Goal: Task Accomplishment & Management: Manage account settings

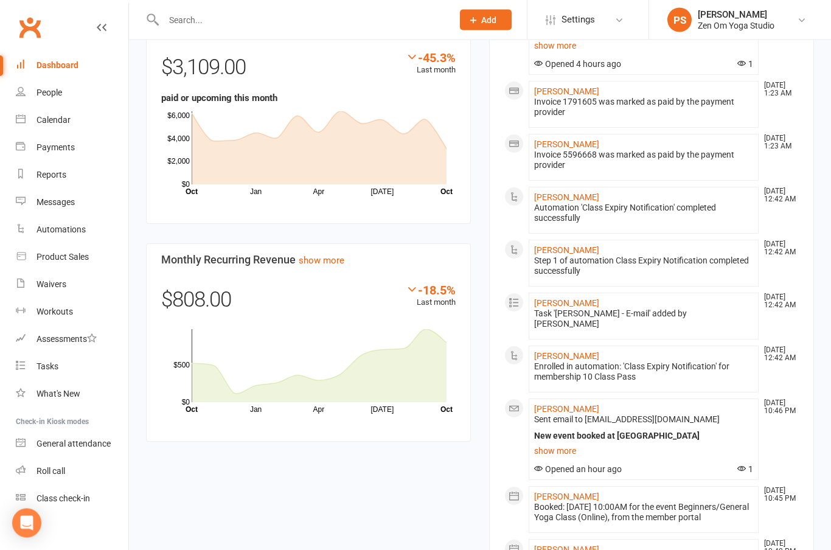
scroll to position [708, 0]
click at [60, 373] on link "Tasks" at bounding box center [72, 366] width 113 height 27
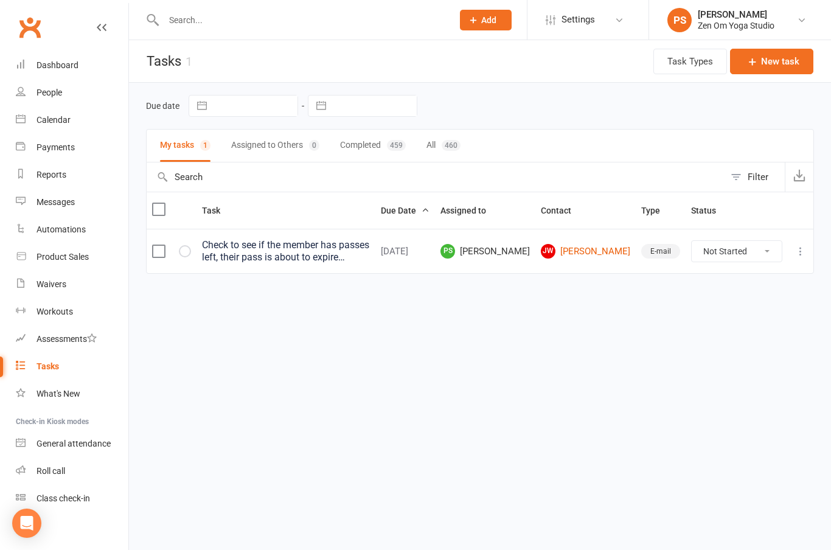
click at [762, 253] on select "Not Started In Progress Waiting Complete" at bounding box center [737, 251] width 90 height 21
select select "unstarted"
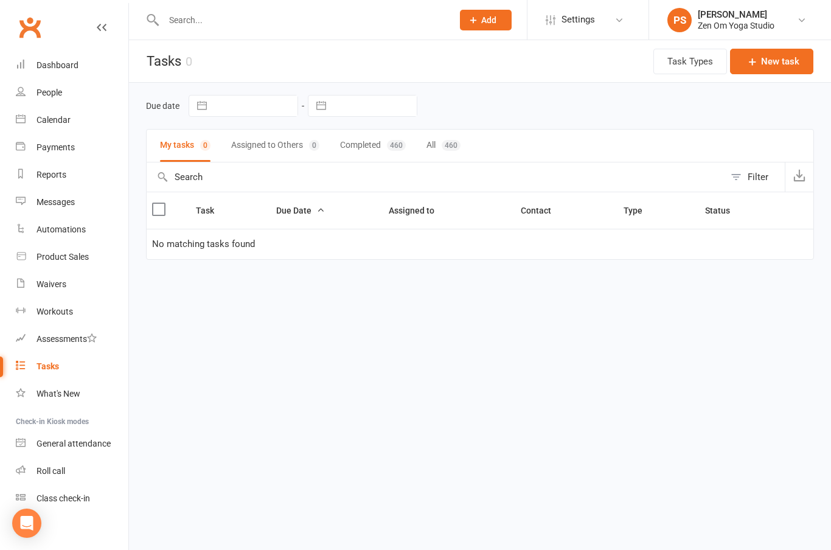
click at [57, 69] on div "Dashboard" at bounding box center [58, 65] width 42 height 10
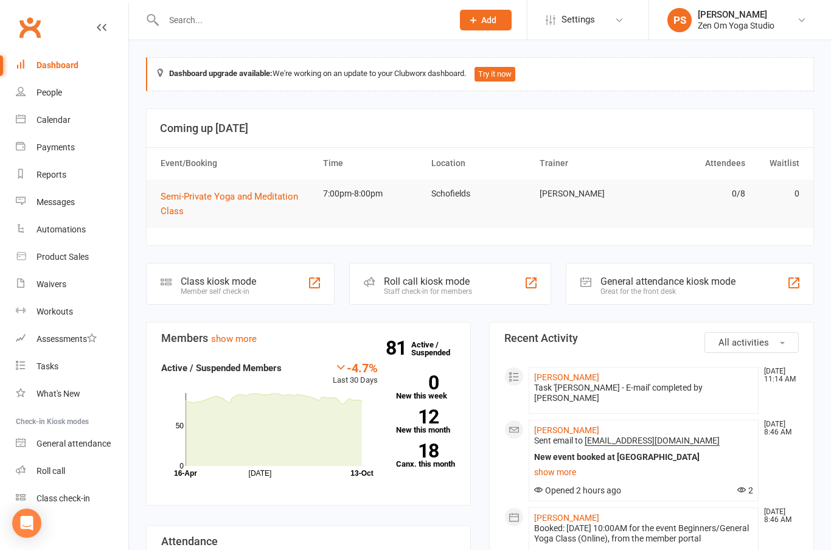
click at [51, 120] on div "Calendar" at bounding box center [54, 120] width 34 height 10
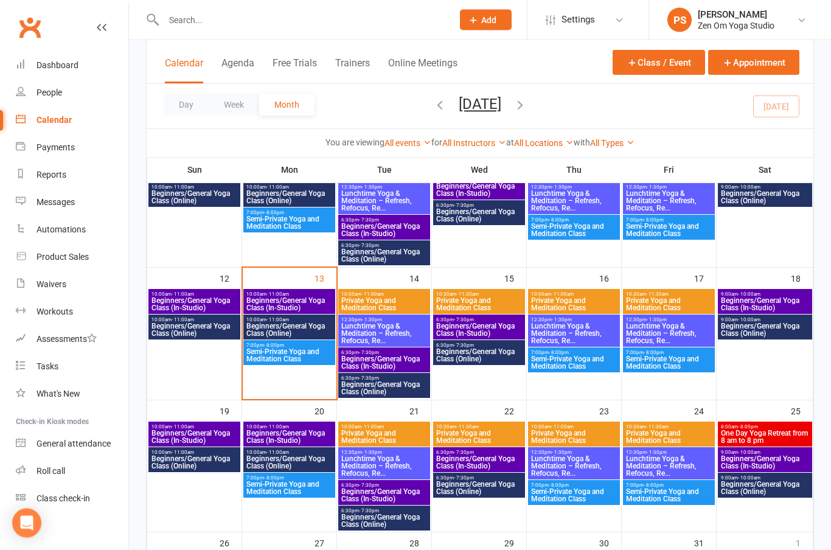
click at [304, 298] on span "Beginners/General Yoga Class (In-Studio)" at bounding box center [289, 305] width 87 height 15
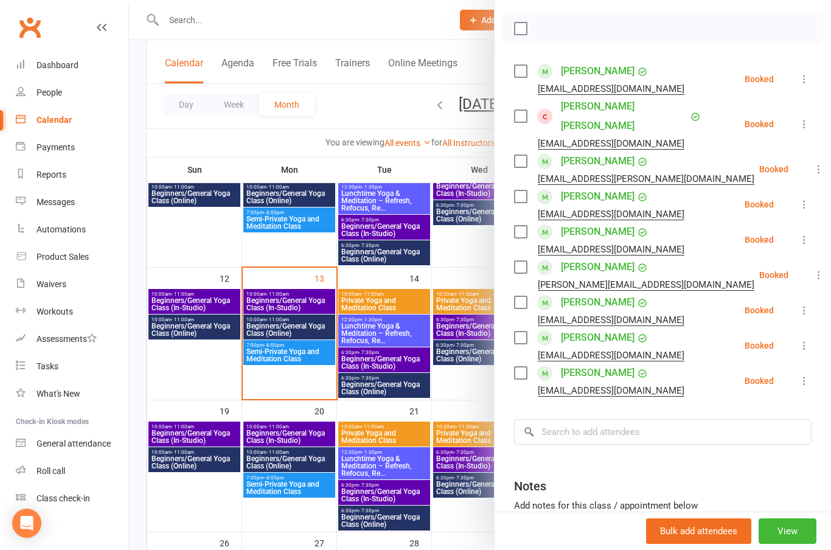
scroll to position [175, 0]
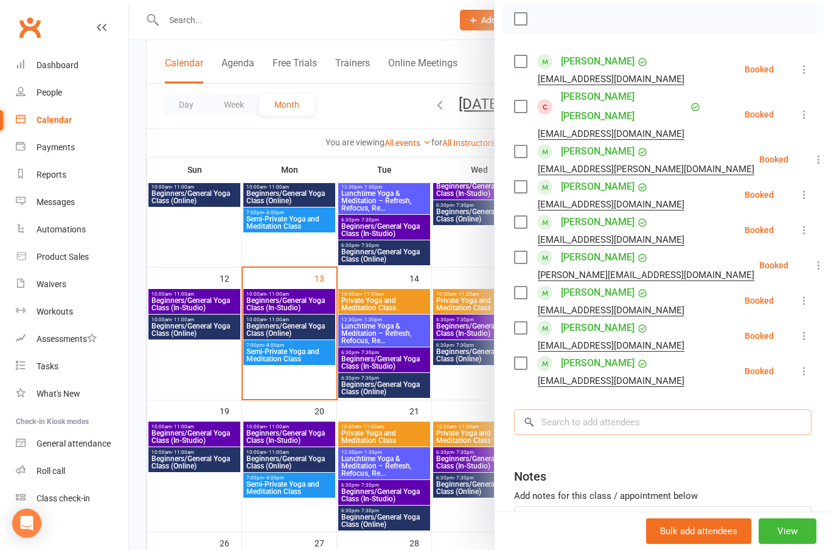
click at [632, 410] on input "search" at bounding box center [663, 423] width 298 height 26
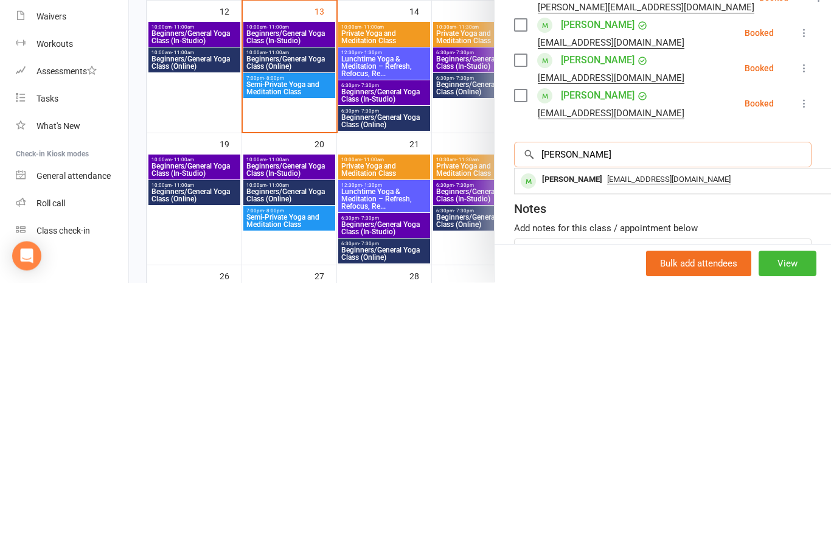
type input "[PERSON_NAME]"
click at [582, 439] on div "[PERSON_NAME]" at bounding box center [572, 448] width 70 height 18
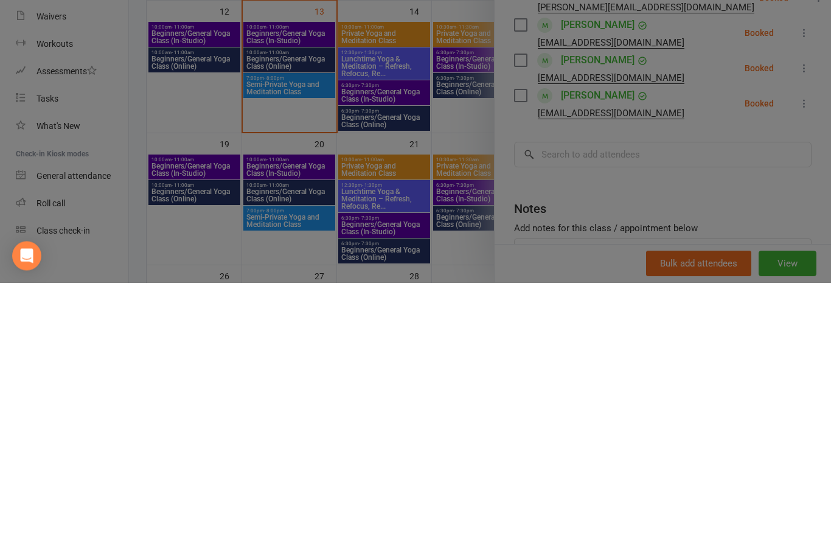
scroll to position [481, 0]
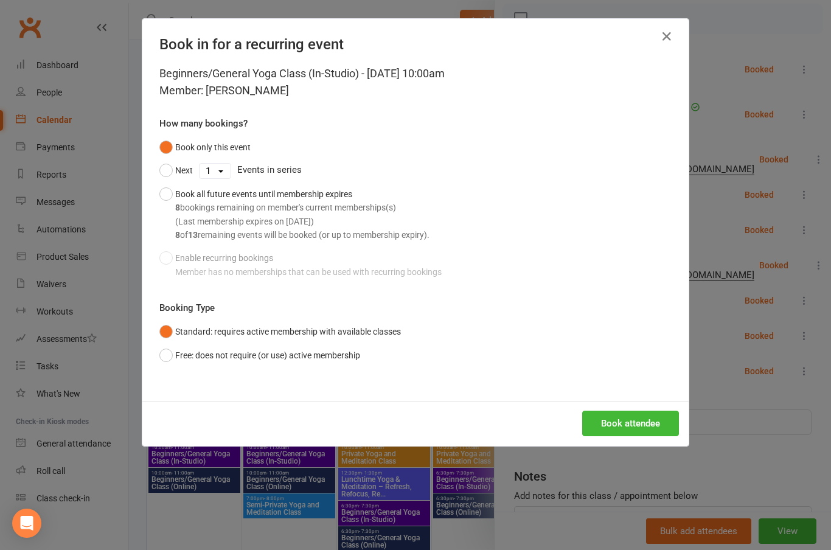
click at [638, 423] on button "Book attendee" at bounding box center [630, 424] width 97 height 26
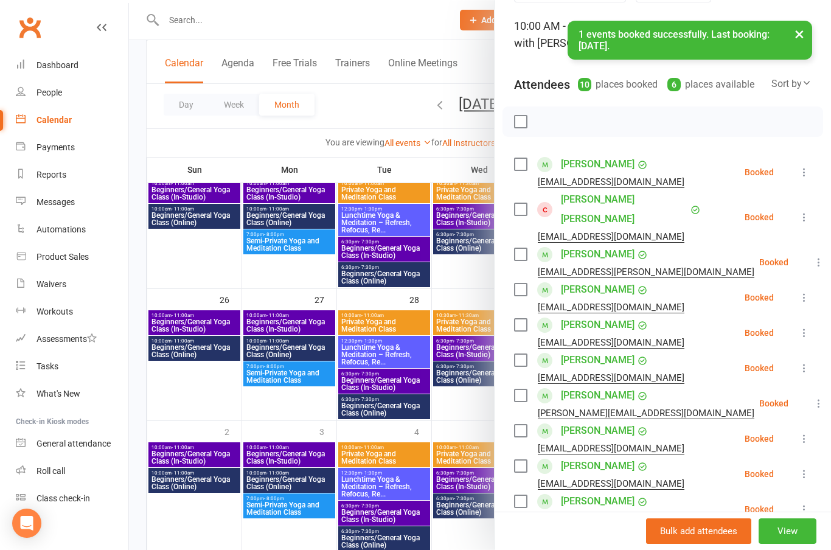
scroll to position [46, 0]
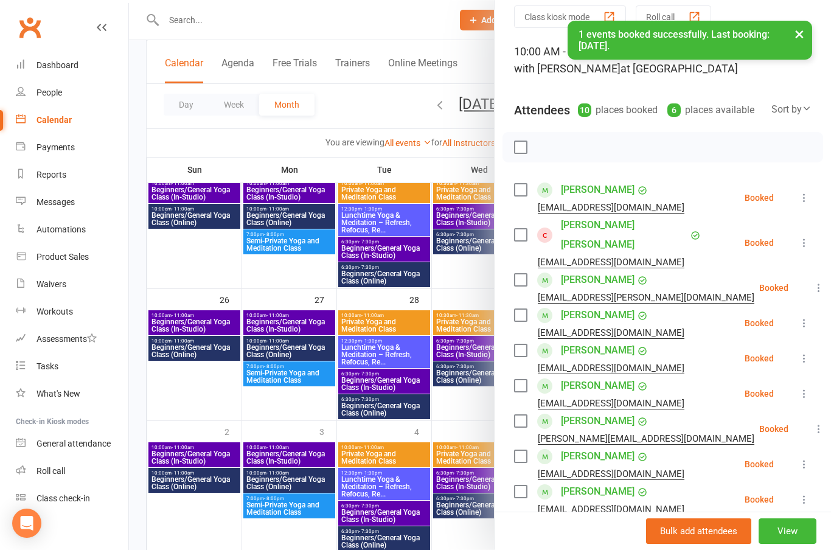
click at [808, 237] on icon at bounding box center [804, 243] width 12 height 12
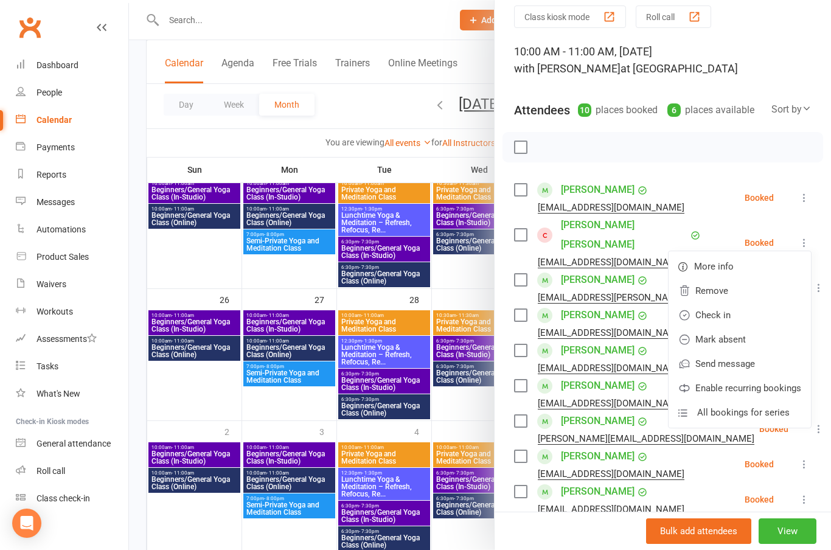
click at [723, 310] on link "Check in" at bounding box center [740, 315] width 142 height 24
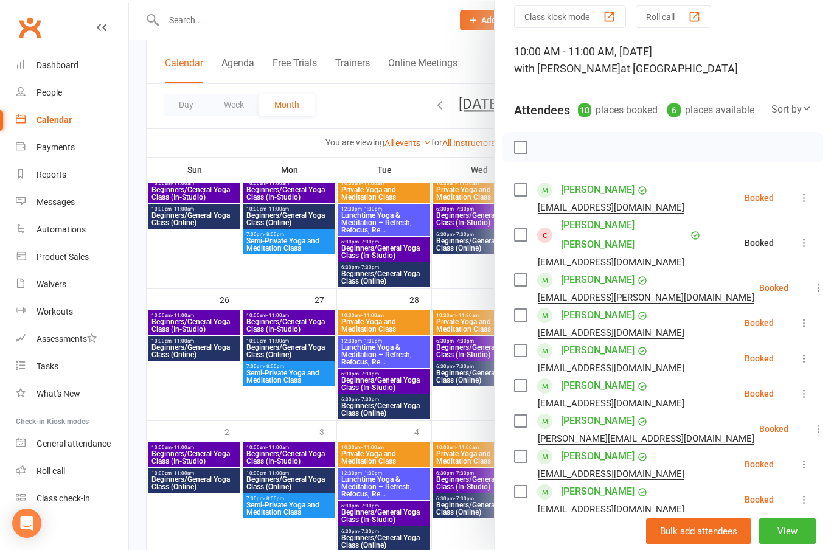
click at [813, 282] on icon at bounding box center [819, 288] width 12 height 12
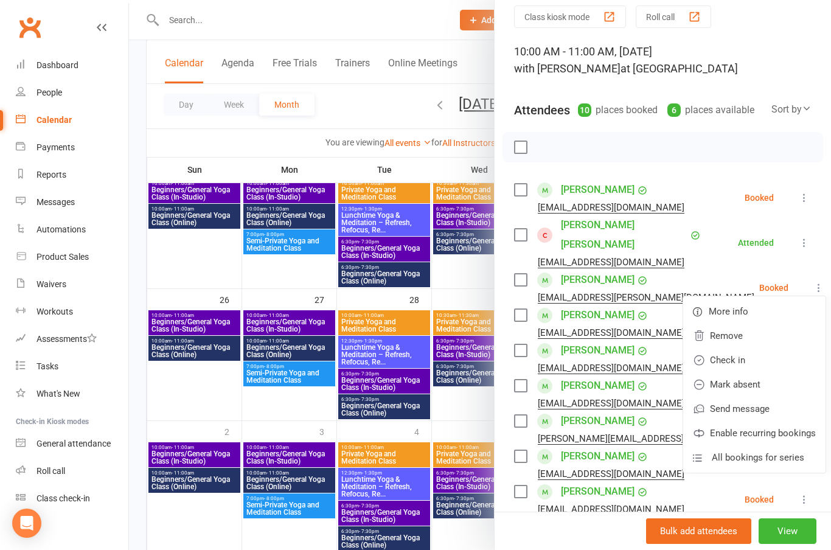
click at [714, 348] on link "Check in" at bounding box center [754, 360] width 142 height 24
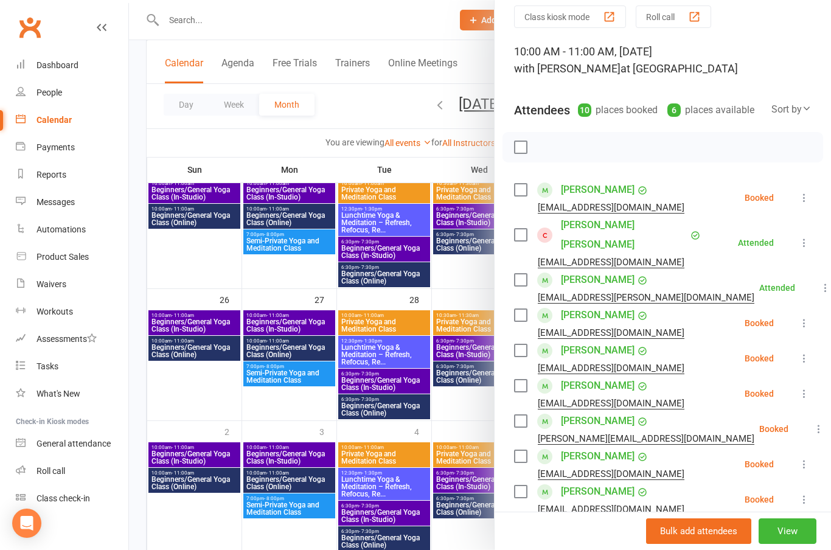
click at [803, 317] on icon at bounding box center [804, 323] width 12 height 12
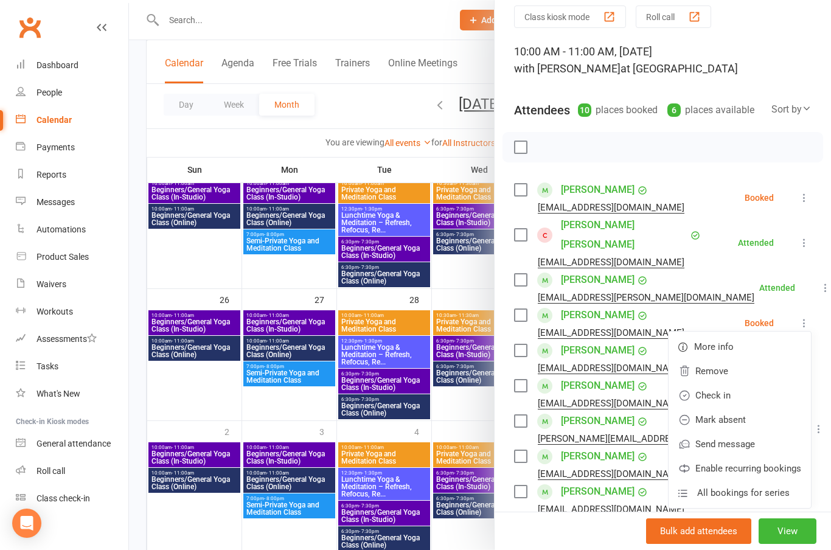
click at [724, 383] on link "Check in" at bounding box center [740, 395] width 142 height 24
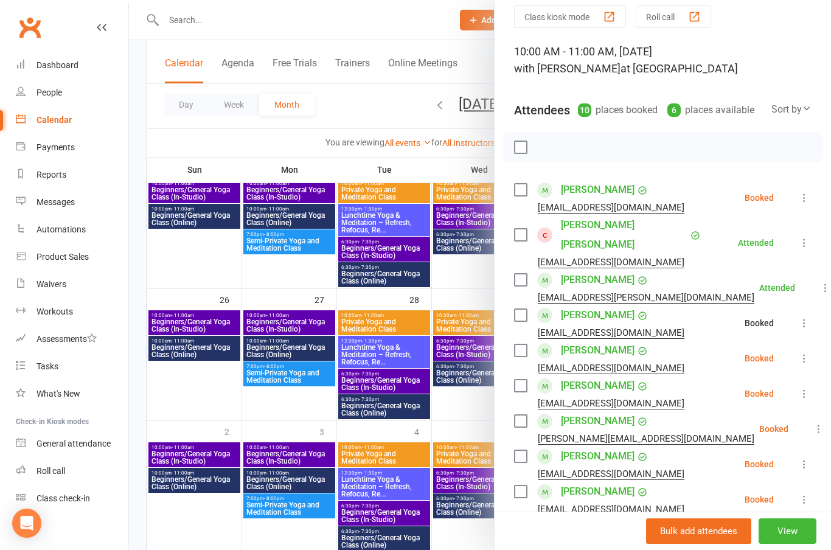
click at [806, 352] on icon at bounding box center [804, 358] width 12 height 12
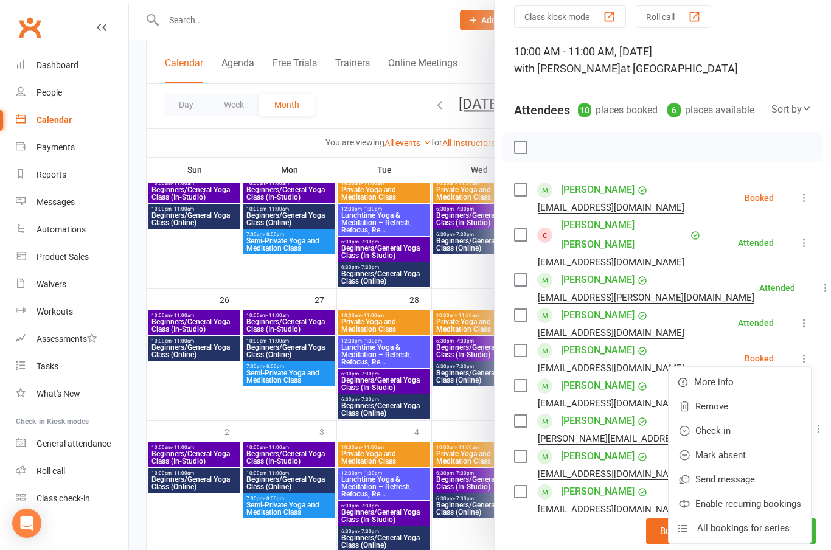
click at [723, 419] on link "Check in" at bounding box center [740, 431] width 142 height 24
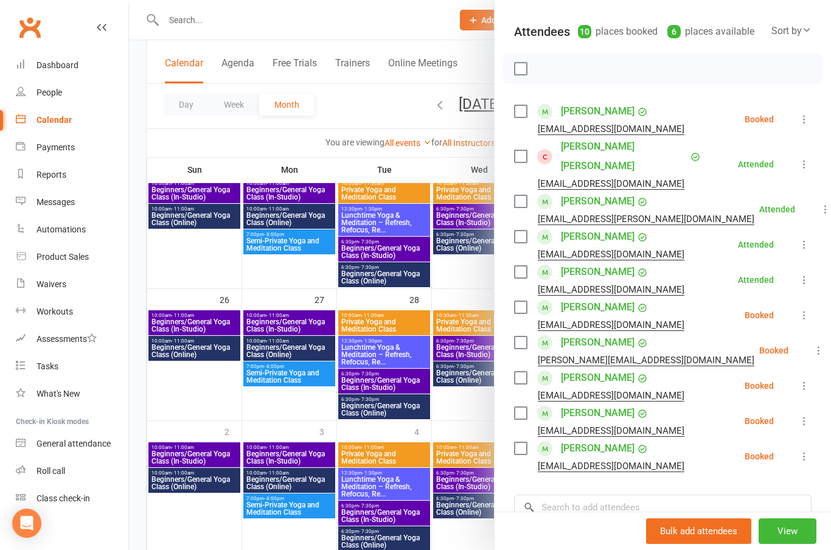
scroll to position [133, 0]
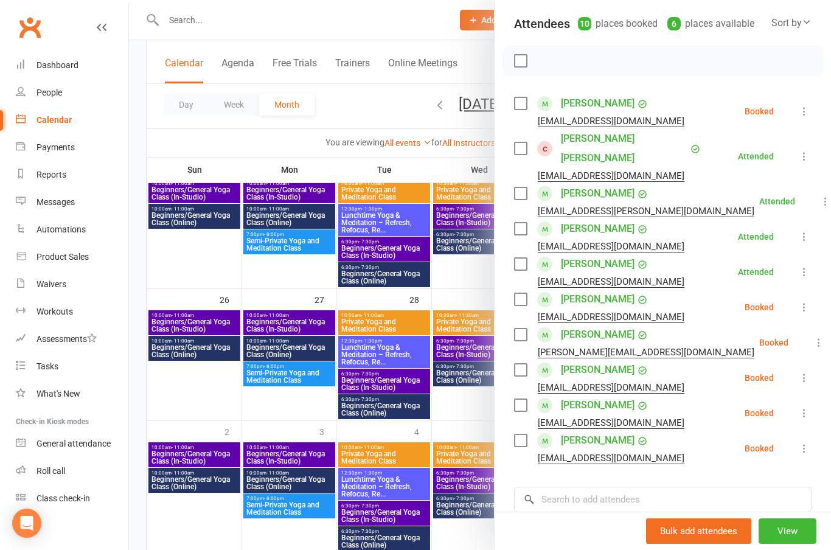
click at [805, 301] on icon at bounding box center [804, 307] width 12 height 12
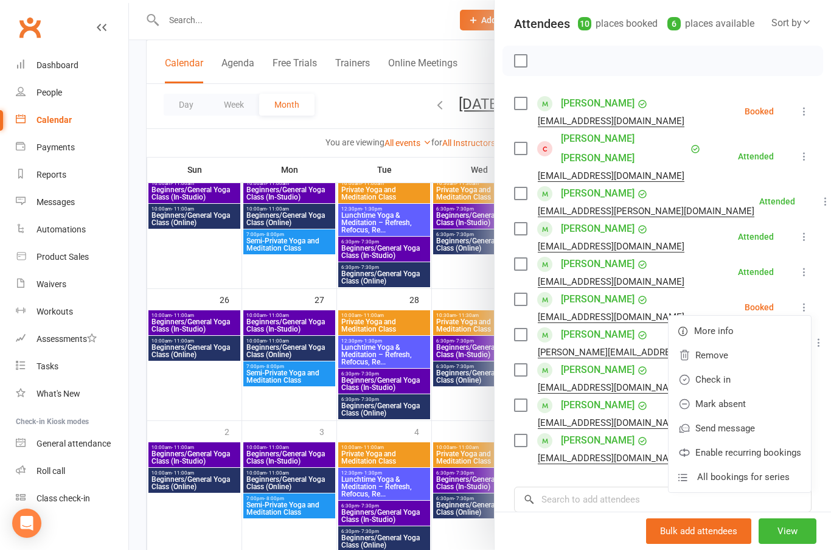
click at [720, 368] on link "Check in" at bounding box center [740, 380] width 142 height 24
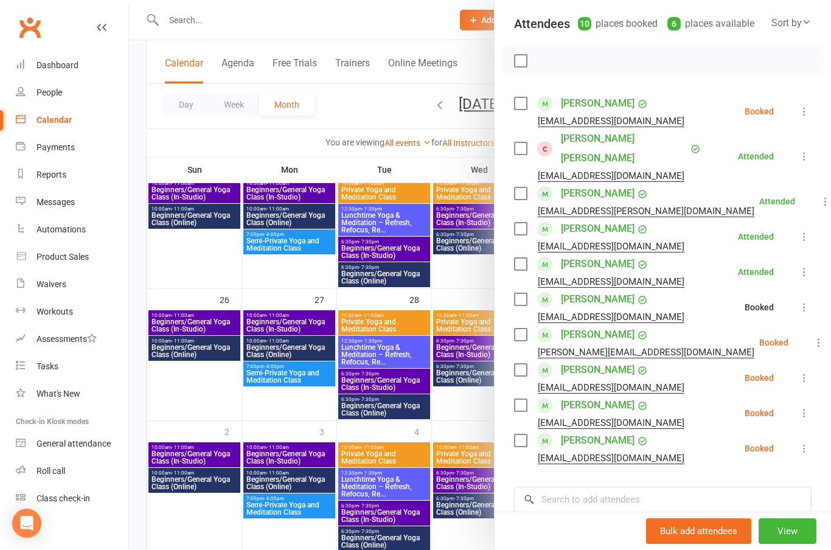
click at [813, 337] on icon at bounding box center [819, 343] width 12 height 12
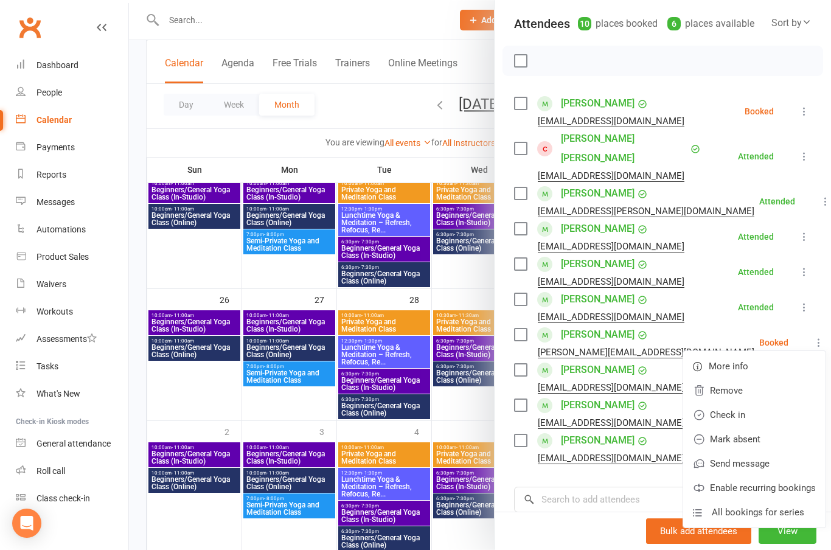
click at [722, 305] on li "[PERSON_NAME] [EMAIL_ADDRESS][DOMAIN_NAME] Attended More info Remove Mark absen…" at bounding box center [663, 307] width 298 height 35
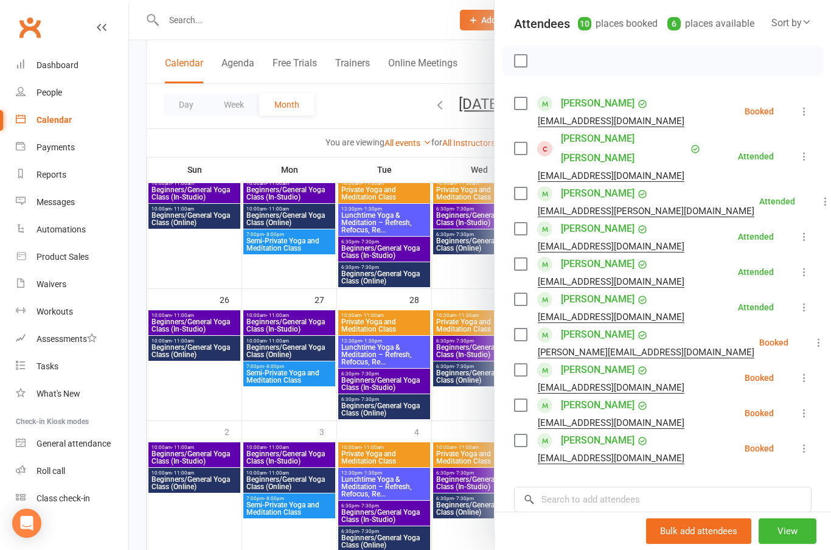
click at [804, 372] on icon at bounding box center [804, 378] width 12 height 12
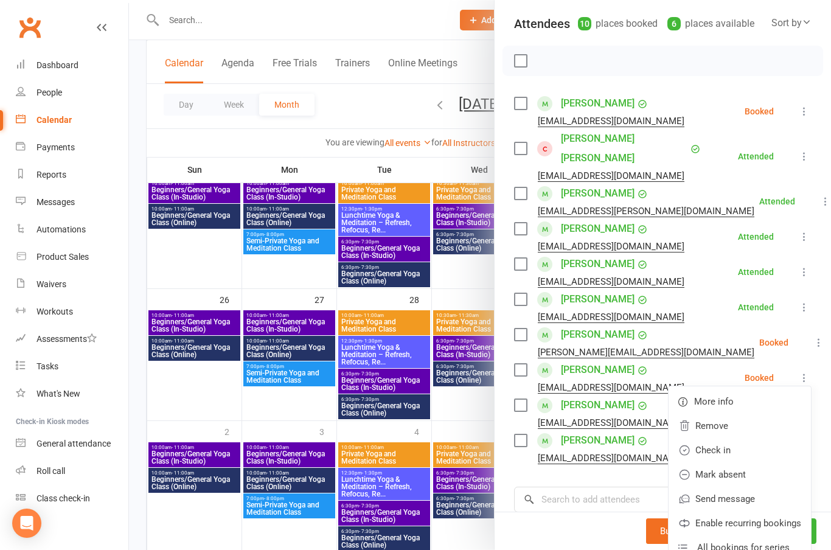
click at [711, 325] on li "[PERSON_NAME] [PERSON_NAME][EMAIL_ADDRESS][DOMAIN_NAME] Booked More info Remove…" at bounding box center [663, 342] width 298 height 35
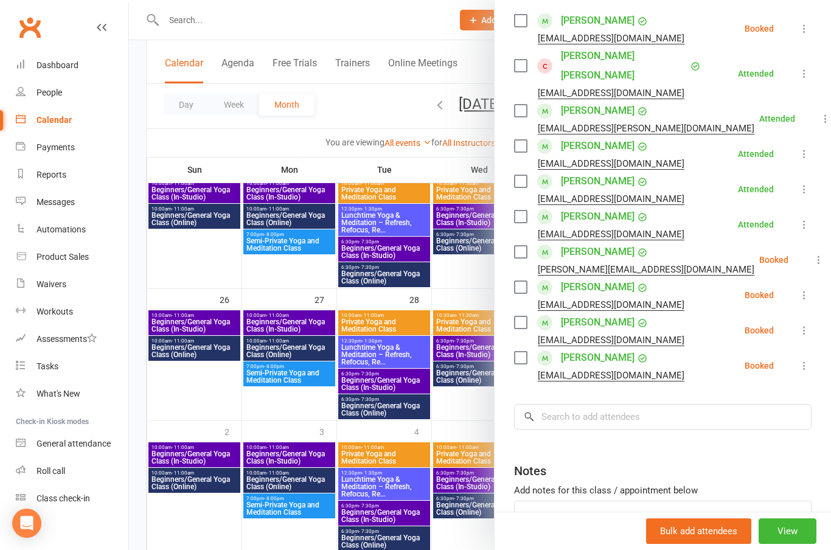
scroll to position [217, 0]
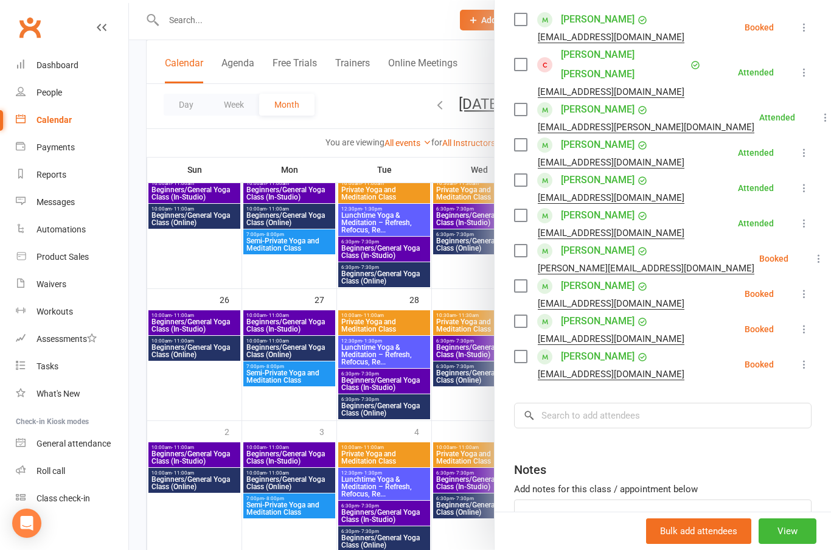
click at [811, 358] on icon at bounding box center [804, 364] width 12 height 12
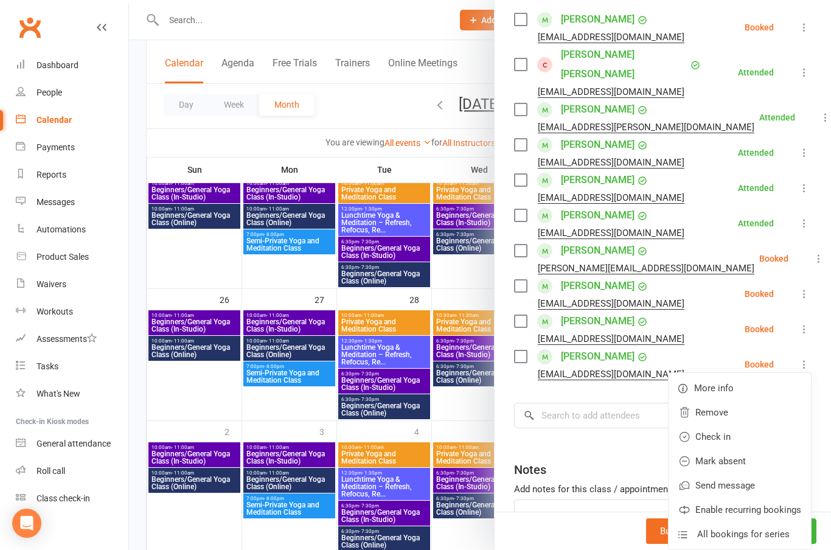
click at [722, 425] on link "Check in" at bounding box center [740, 437] width 142 height 24
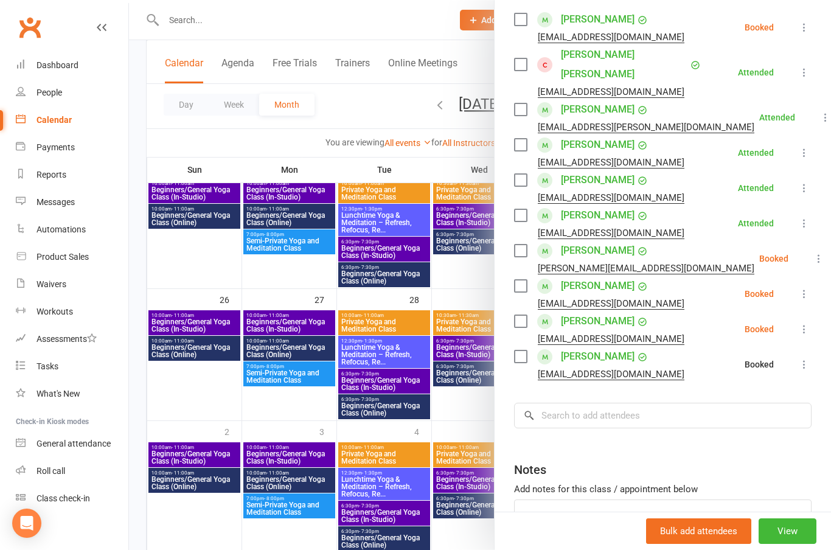
click at [808, 323] on icon at bounding box center [804, 329] width 12 height 12
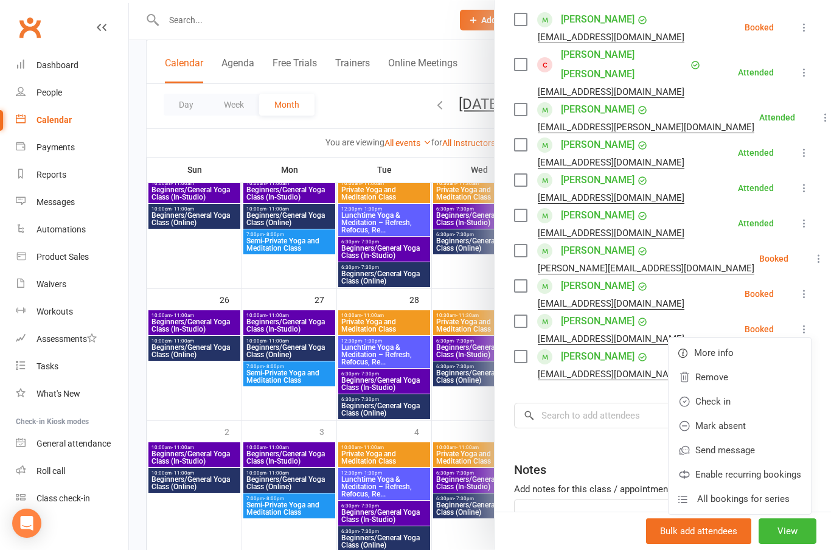
click at [725, 389] on link "Check in" at bounding box center [740, 401] width 142 height 24
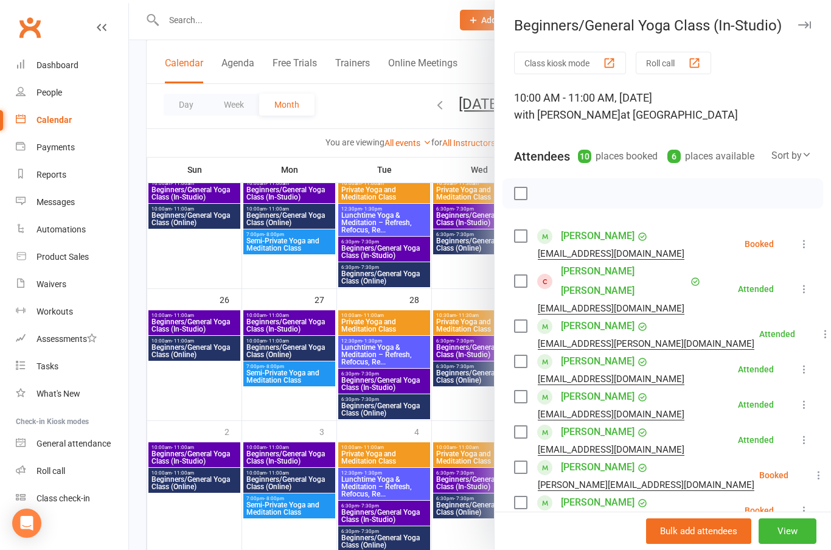
scroll to position [0, 0]
click at [802, 28] on icon "button" at bounding box center [804, 24] width 13 height 7
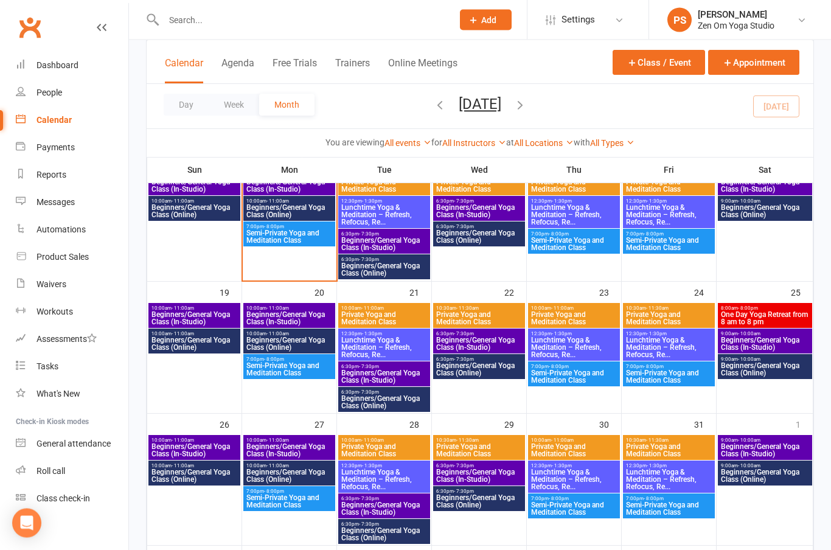
scroll to position [333, 0]
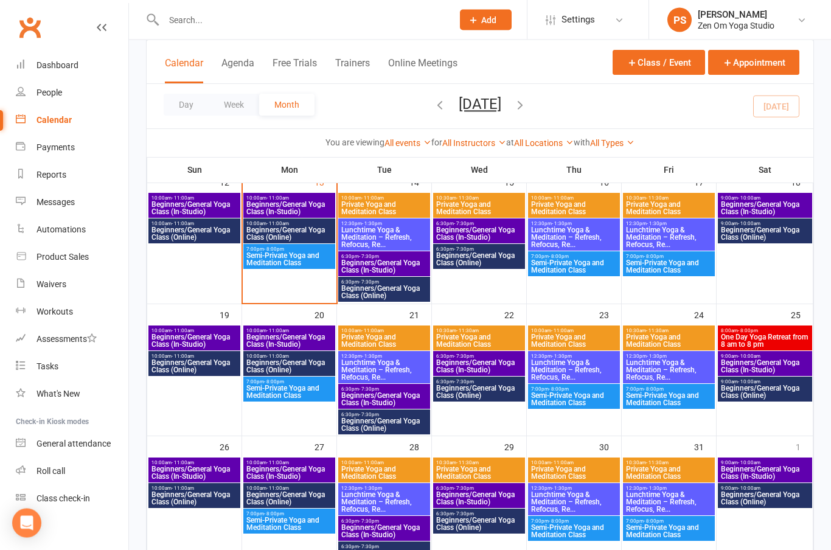
click at [294, 229] on span "Beginners/General Yoga Class (Online)" at bounding box center [289, 234] width 87 height 15
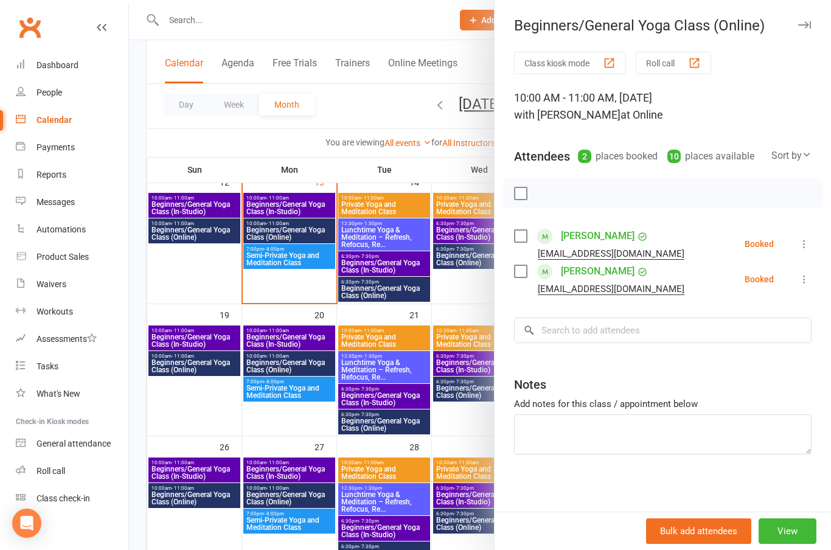
click at [811, 237] on button at bounding box center [804, 244] width 15 height 15
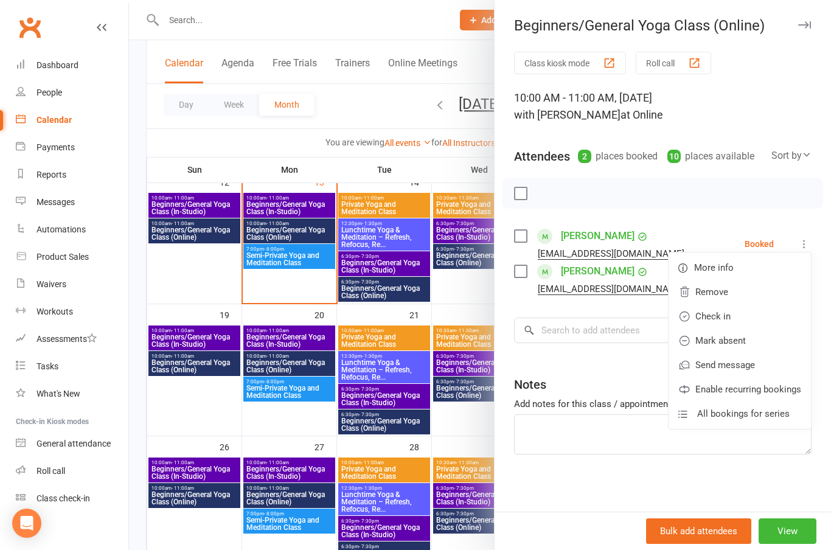
click at [713, 315] on link "Check in" at bounding box center [740, 316] width 142 height 24
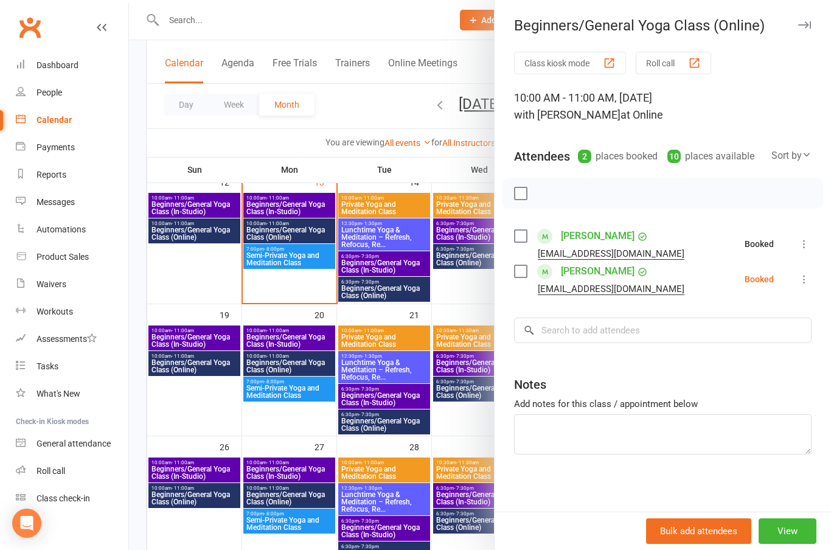
click at [809, 277] on icon at bounding box center [804, 279] width 12 height 12
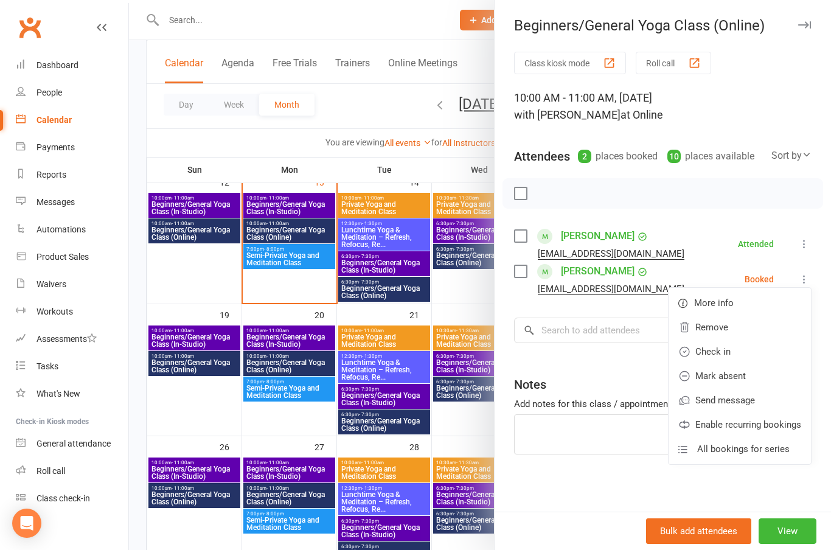
click at [720, 355] on link "Check in" at bounding box center [740, 352] width 142 height 24
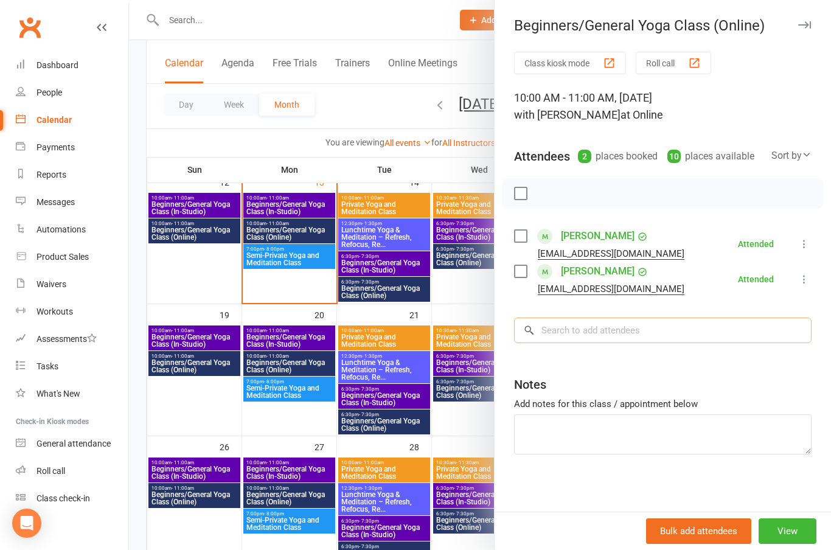
click at [685, 331] on input "search" at bounding box center [663, 331] width 298 height 26
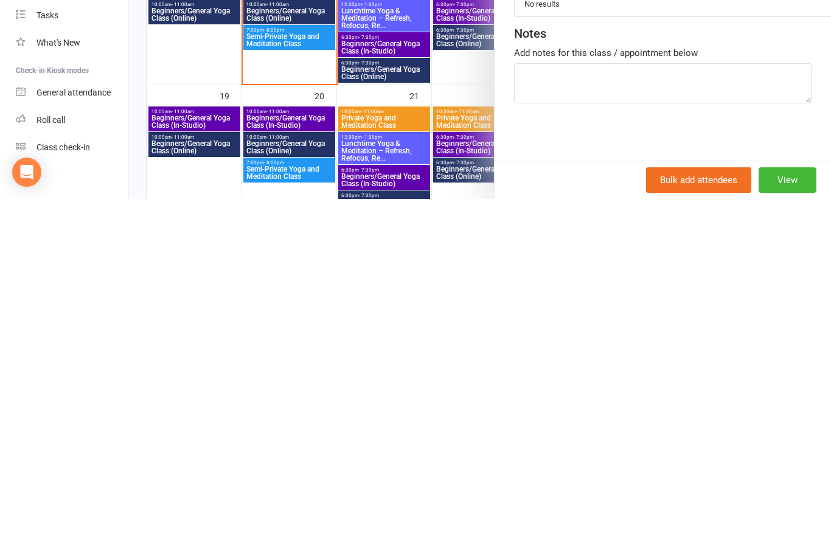
scroll to position [200, 0]
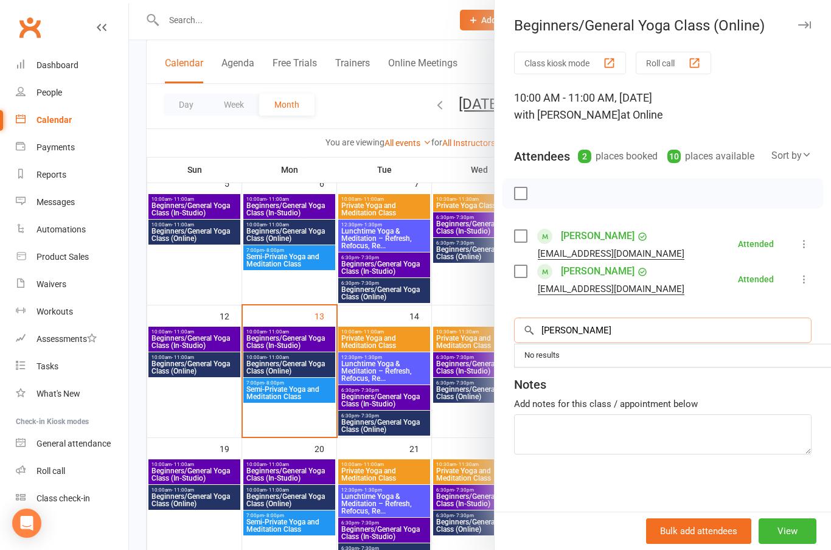
type input "[PERSON_NAME]"
click at [50, 67] on div "Dashboard" at bounding box center [58, 65] width 42 height 10
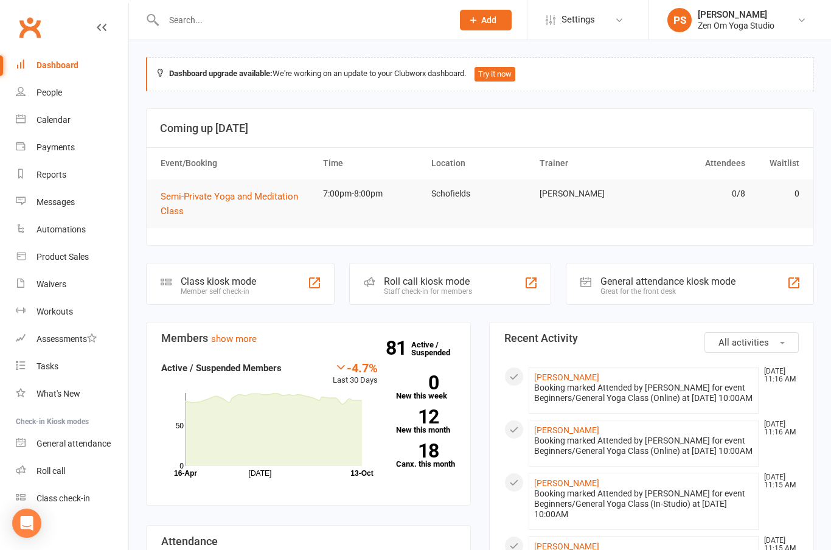
click at [482, 19] on span "Add" at bounding box center [488, 20] width 15 height 10
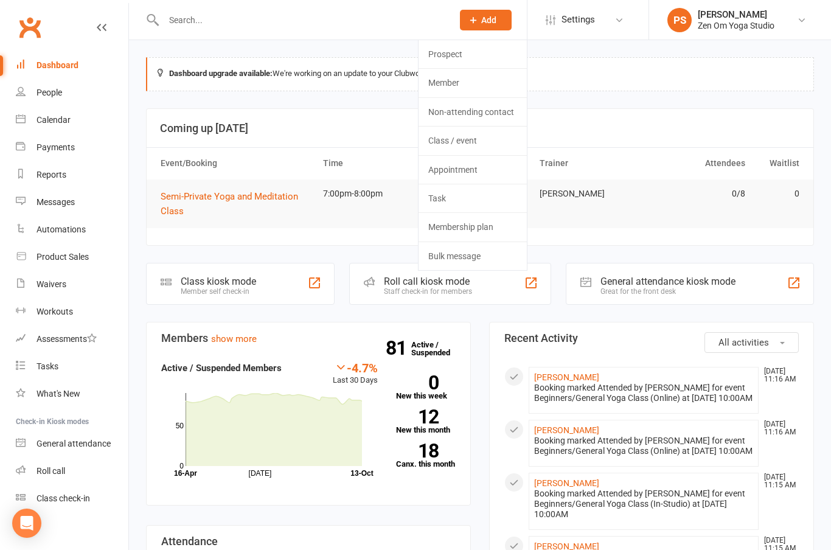
click at [472, 83] on link "Member" at bounding box center [473, 83] width 108 height 28
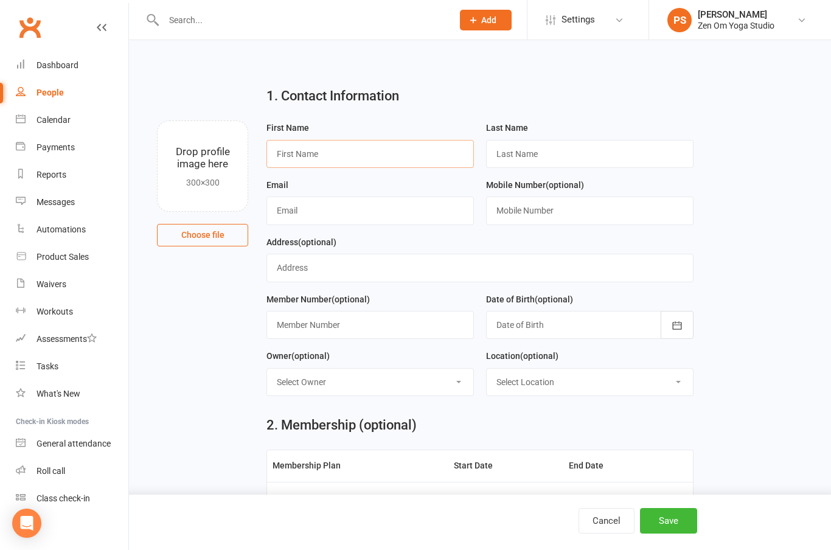
click at [393, 157] on input "text" at bounding box center [371, 154] width 208 height 28
type input "[PERSON_NAME]"
click at [573, 144] on input "text" at bounding box center [590, 154] width 208 height 28
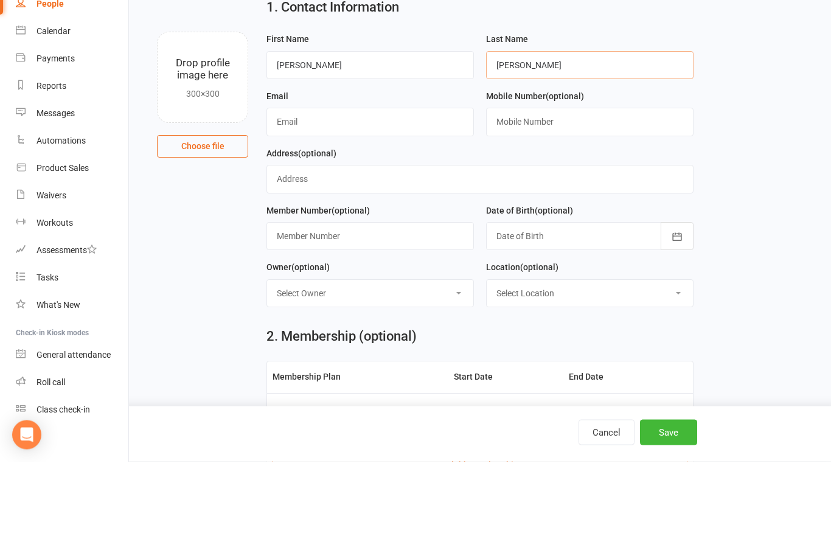
type input "[PERSON_NAME]"
click at [391, 197] on input "text" at bounding box center [371, 211] width 208 height 28
type input "d"
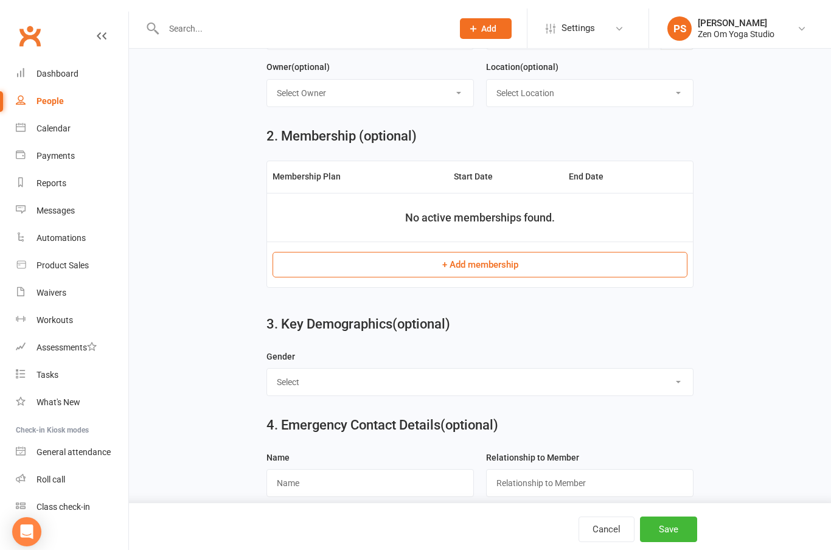
scroll to position [298, 0]
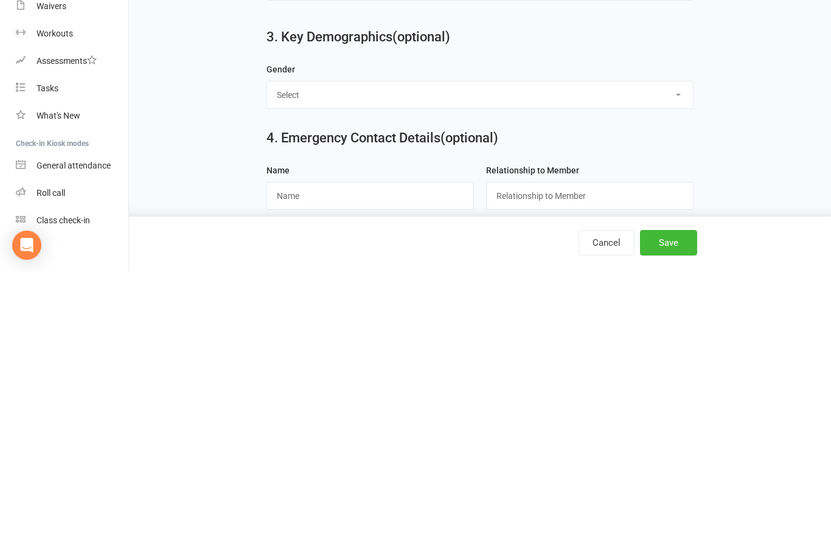
type input "[PERSON_NAME][EMAIL_ADDRESS][DOMAIN_NAME]"
click at [673, 508] on button "Save" at bounding box center [668, 521] width 57 height 26
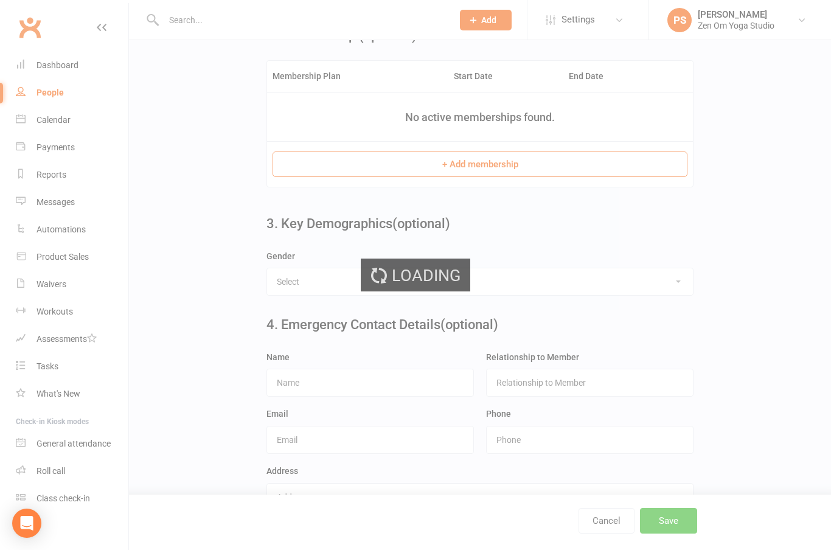
scroll to position [0, 0]
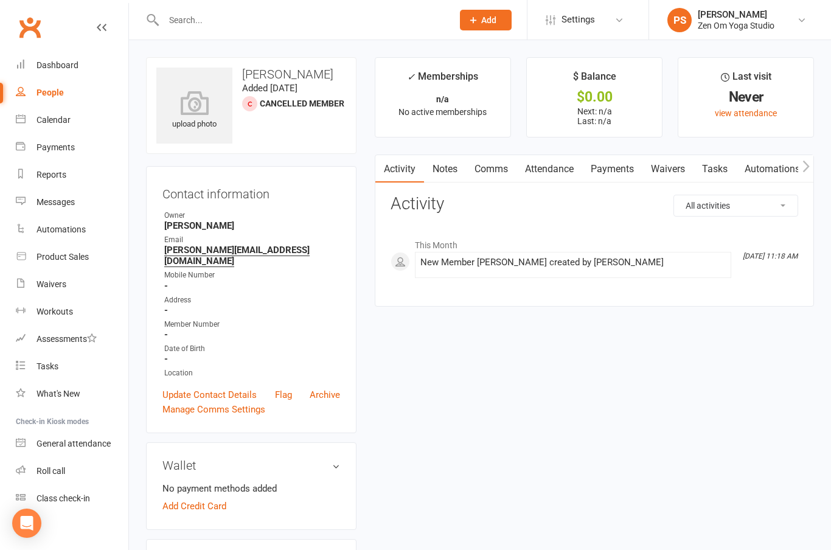
click at [56, 120] on div "Calendar" at bounding box center [54, 120] width 34 height 10
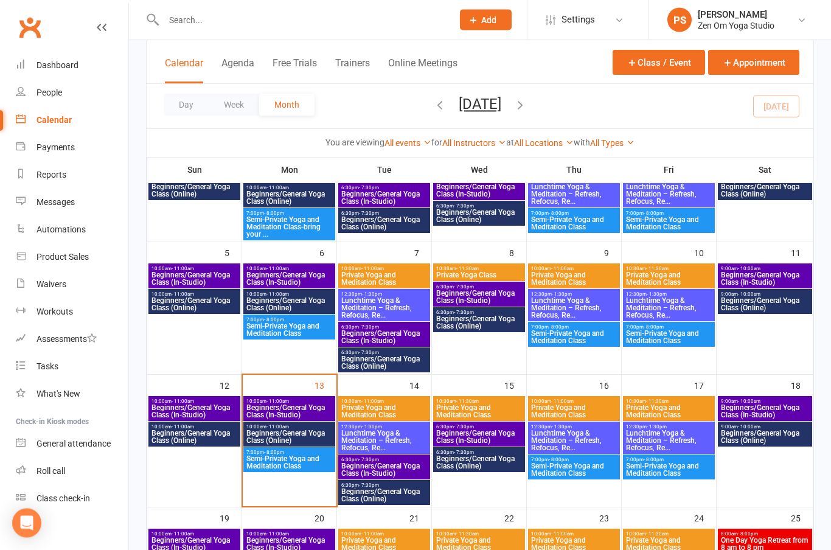
click at [301, 436] on span "Beginners/General Yoga Class (Online)" at bounding box center [289, 437] width 87 height 15
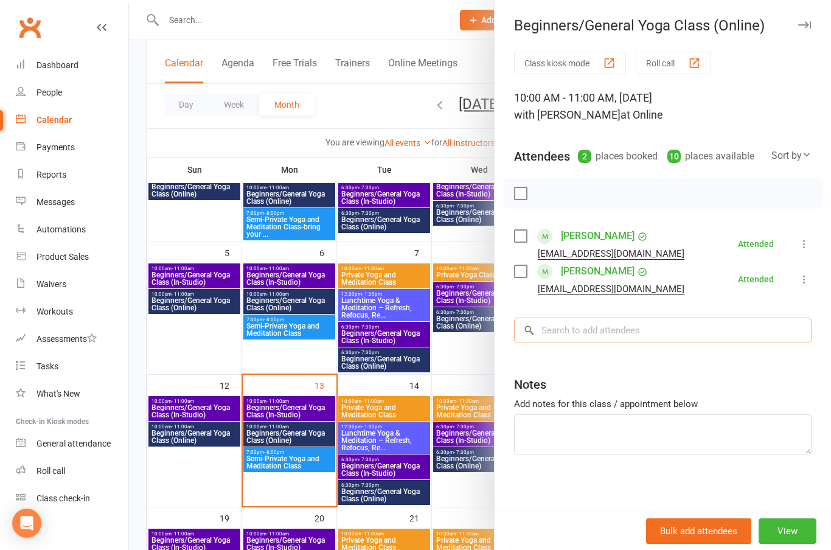
click at [618, 333] on input "search" at bounding box center [663, 331] width 298 height 26
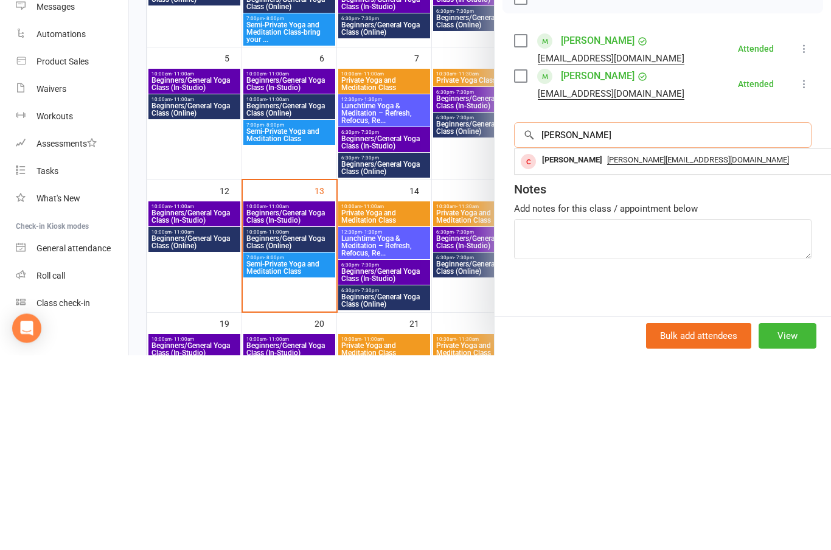
type input "[PERSON_NAME]"
click at [565, 344] on div "[PERSON_NAME] [PERSON_NAME][EMAIL_ADDRESS][DOMAIN_NAME]" at bounding box center [697, 356] width 364 height 25
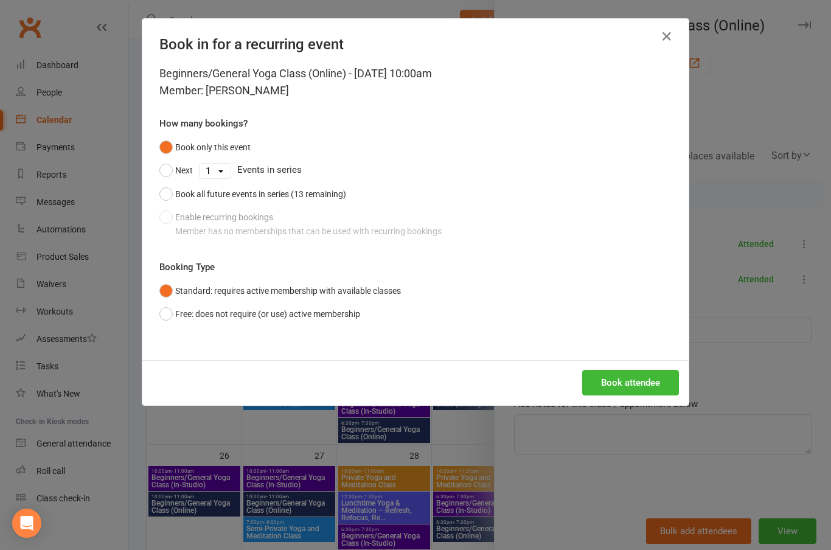
click at [166, 316] on button "Free: does not require (or use) active membership" at bounding box center [259, 313] width 201 height 23
click at [647, 383] on button "Book attendee" at bounding box center [630, 383] width 97 height 26
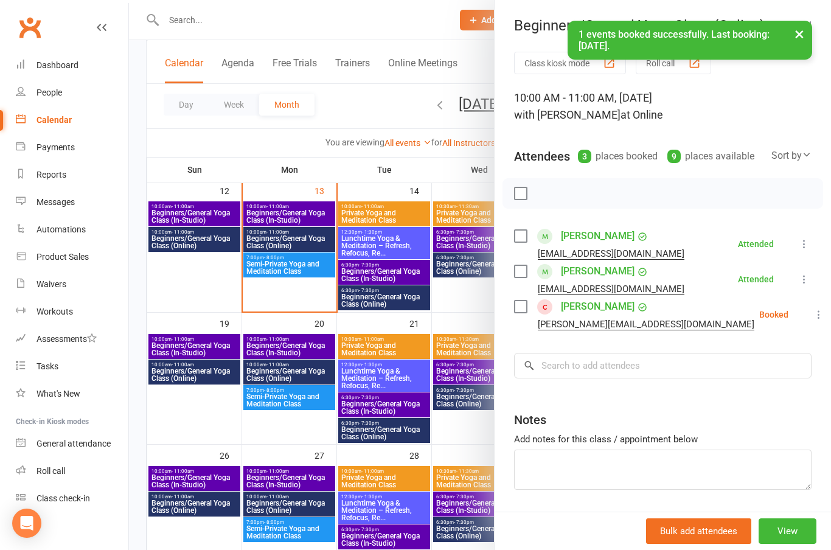
click at [813, 310] on icon at bounding box center [819, 315] width 12 height 12
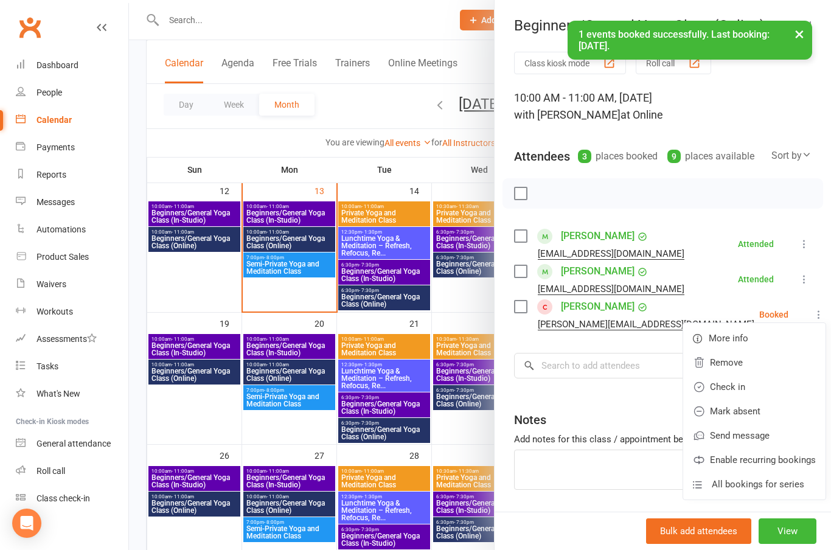
click at [722, 385] on link "Check in" at bounding box center [754, 387] width 142 height 24
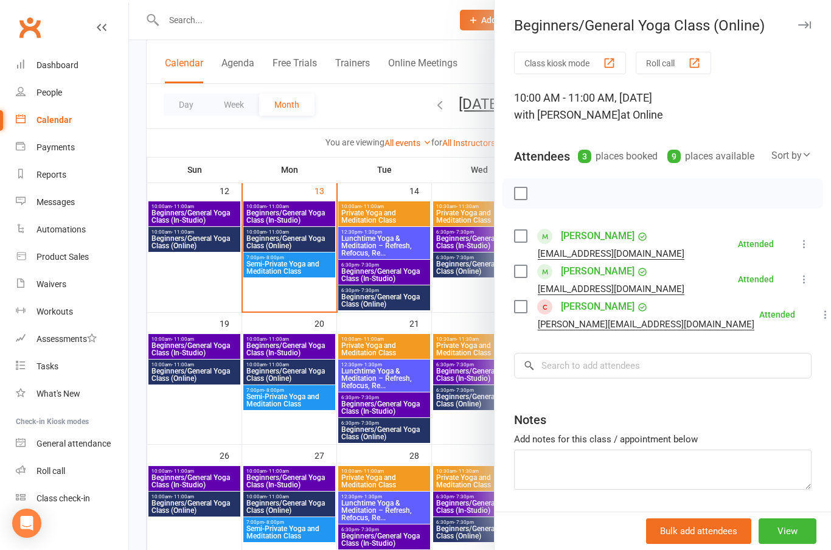
click at [809, 29] on button "button" at bounding box center [804, 25] width 15 height 15
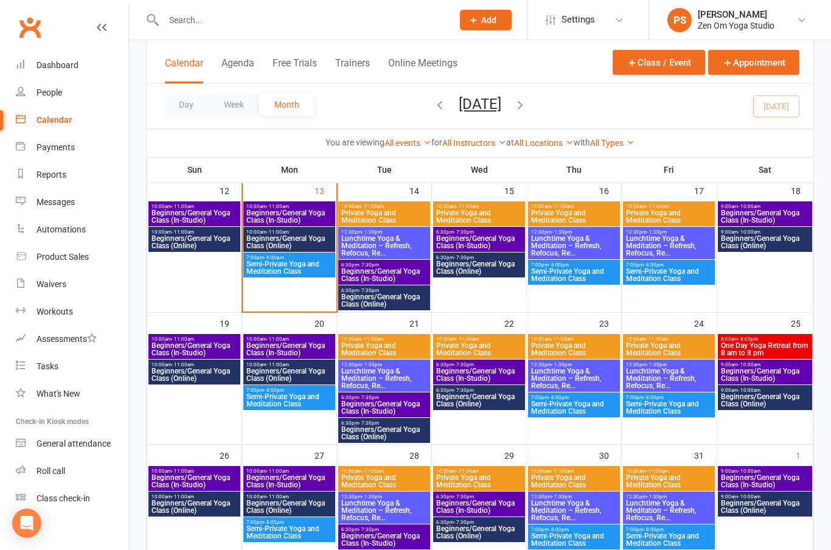
click at [807, 15] on link "PS [PERSON_NAME] Zen Om Yoga Studio" at bounding box center [740, 20] width 145 height 24
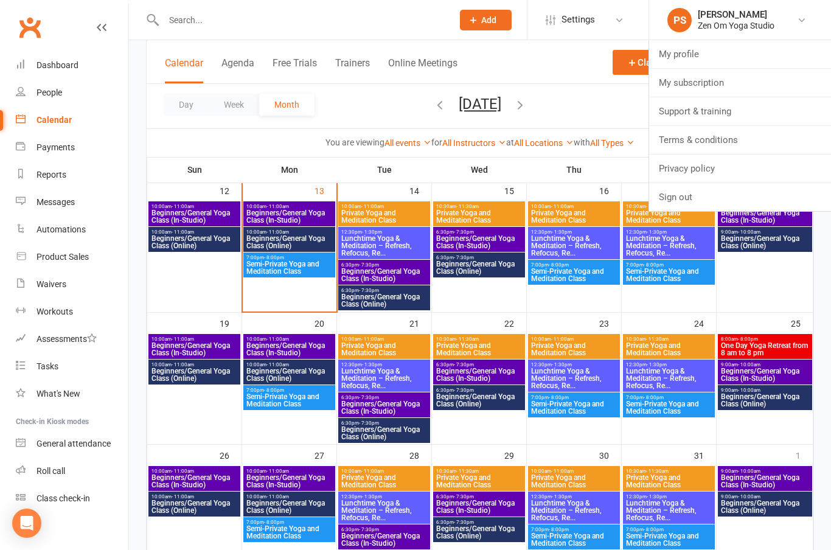
click at [82, 67] on link "Dashboard" at bounding box center [72, 65] width 113 height 27
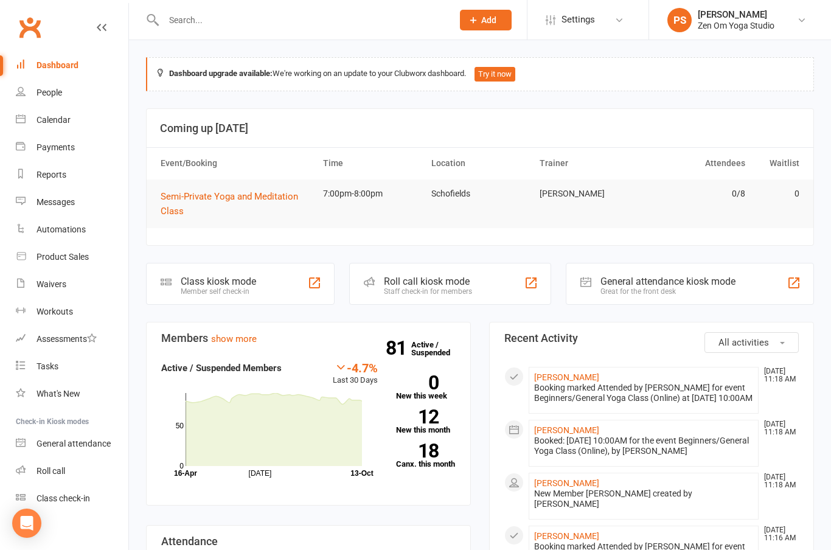
click at [233, 23] on input "text" at bounding box center [302, 20] width 284 height 17
type input "[PERSON_NAME]"
click at [195, 52] on div "[PERSON_NAME]" at bounding box center [209, 54] width 68 height 18
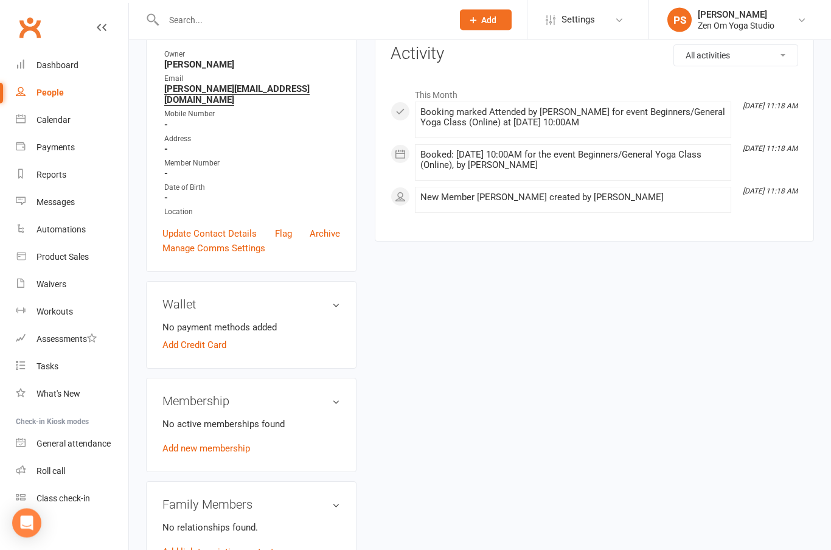
scroll to position [173, 0]
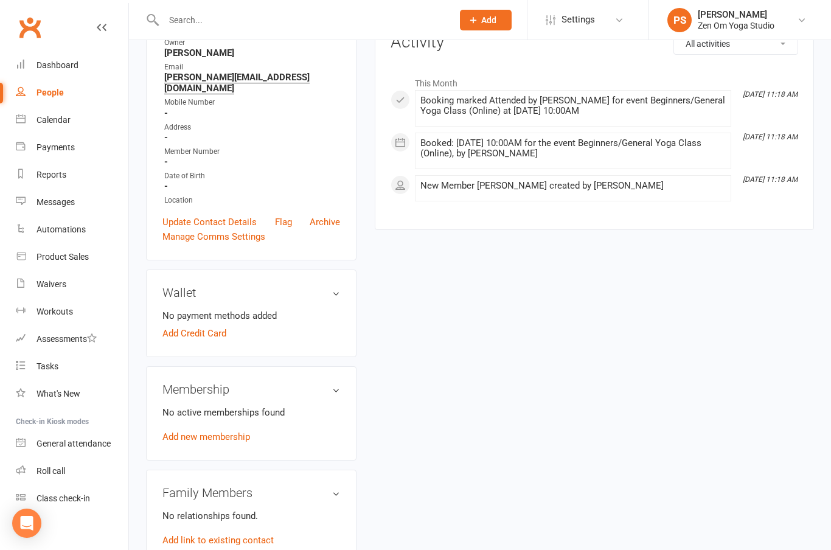
click at [231, 431] on link "Add new membership" at bounding box center [206, 436] width 88 height 11
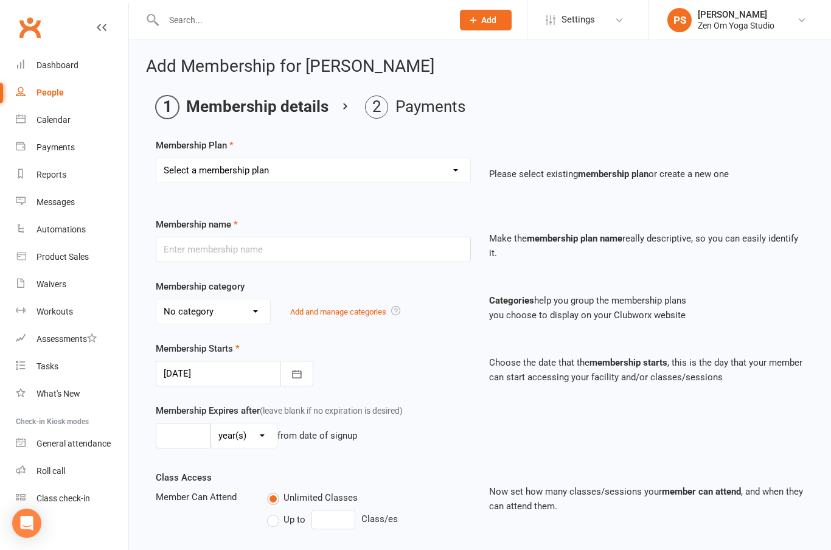
click at [452, 167] on select "Select a membership plan Create new Membership Plan Casual Pass 8 Class Pass 10…" at bounding box center [313, 170] width 314 height 24
select select "22"
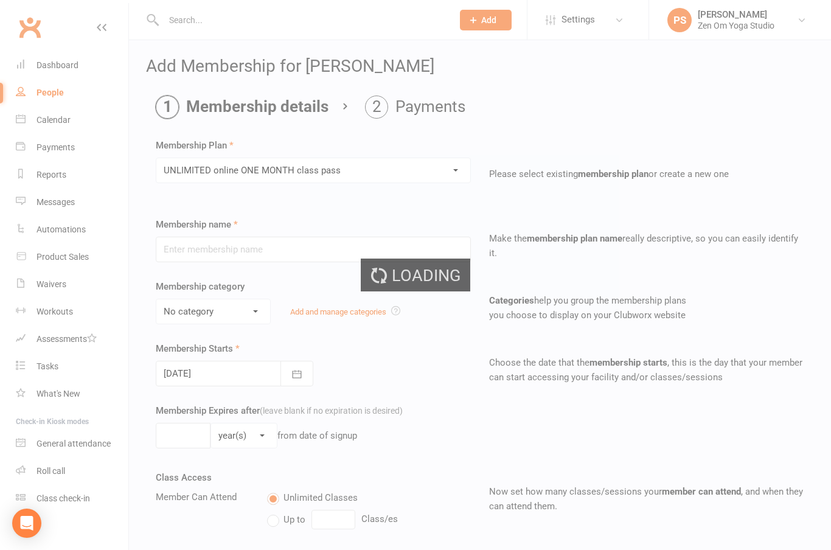
type input "UNLIMITED online ONE MONTH class pass"
select select "0"
type input "1"
select select "2"
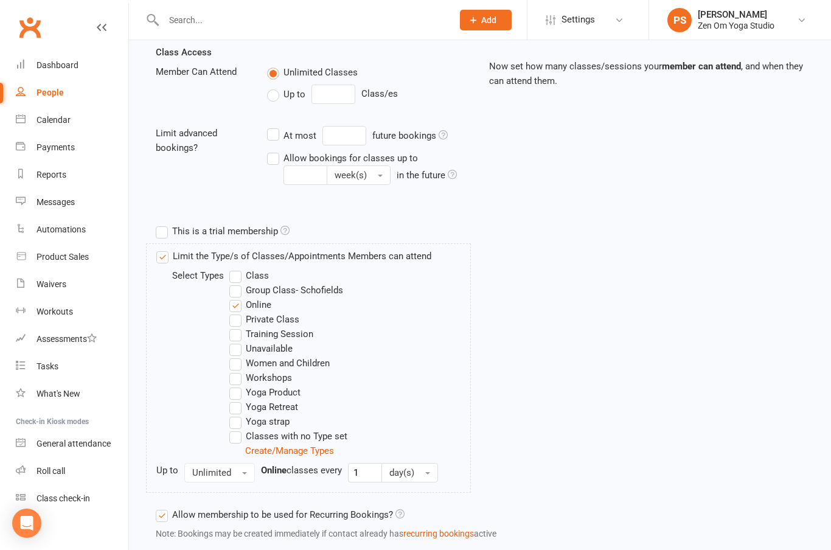
scroll to position [466, 0]
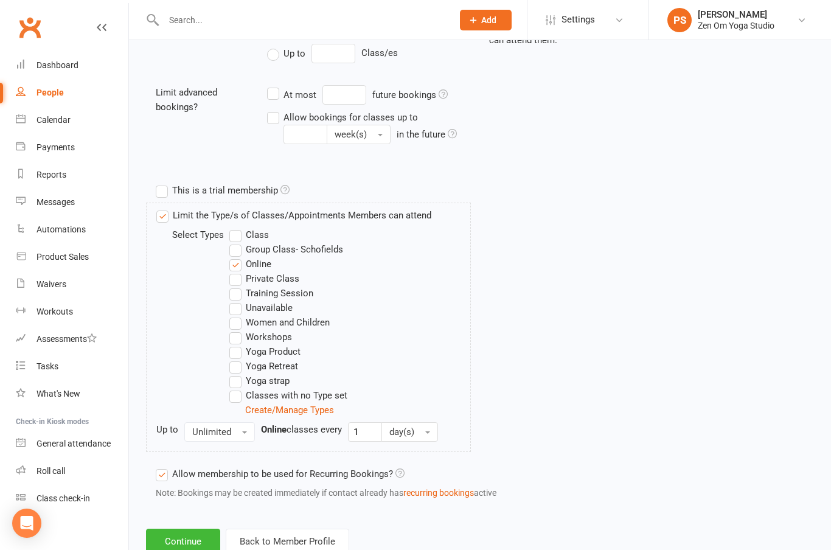
click at [183, 542] on button "Continue" at bounding box center [183, 542] width 74 height 26
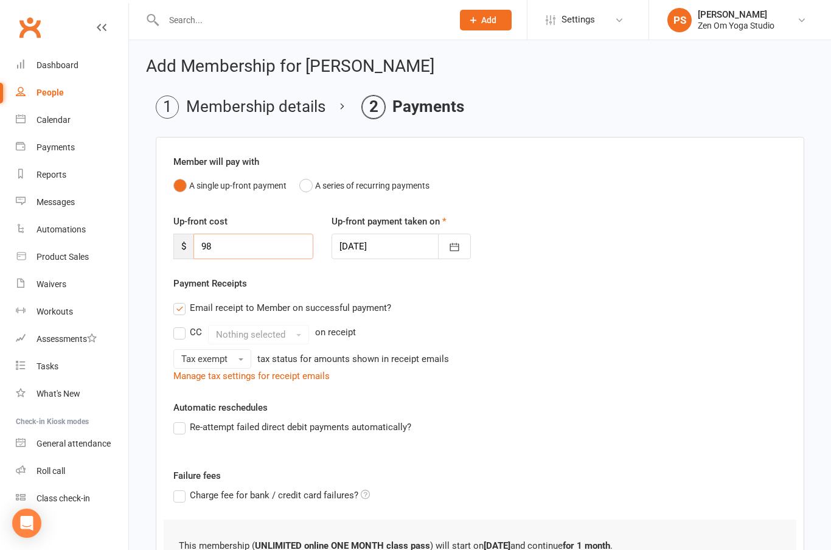
click at [262, 253] on input "98" at bounding box center [254, 247] width 120 height 26
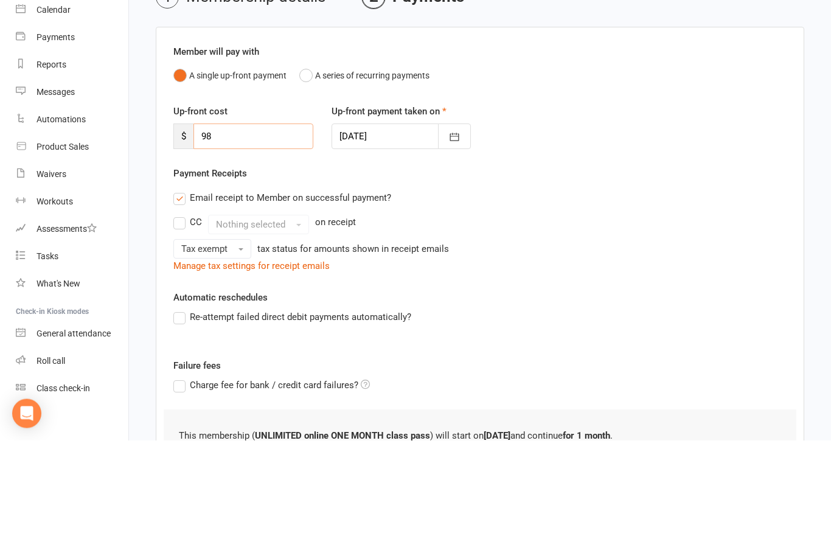
type input "9"
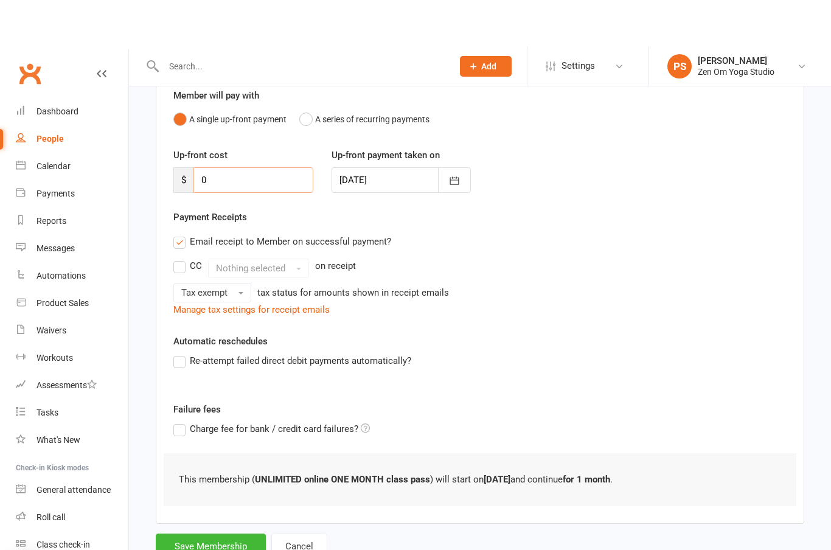
scroll to position [122, 0]
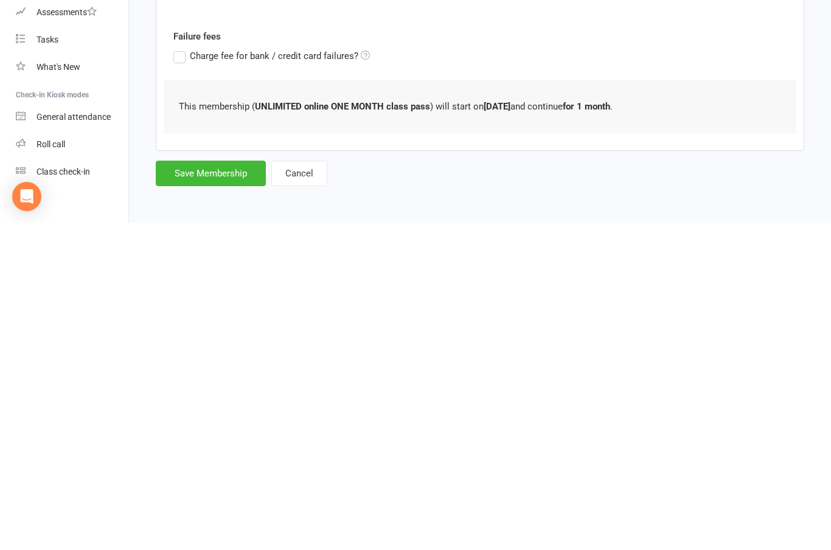
type input "0"
click at [204, 487] on button "Save Membership" at bounding box center [211, 500] width 110 height 26
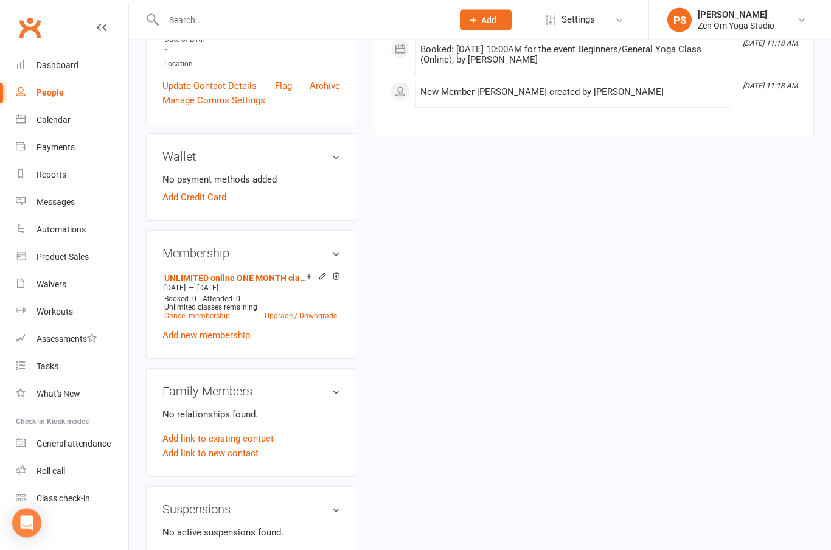
scroll to position [309, 0]
click at [321, 274] on icon at bounding box center [321, 276] width 5 height 5
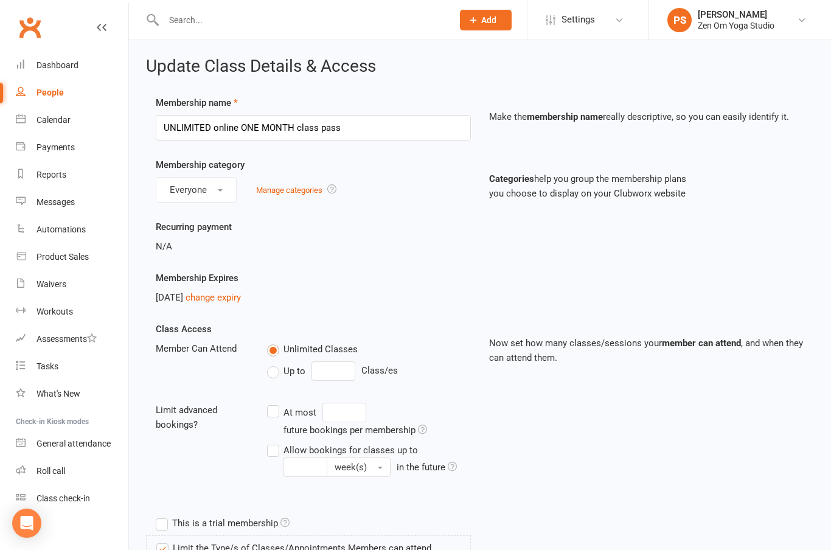
click at [241, 301] on link "change expiry" at bounding box center [213, 297] width 55 height 11
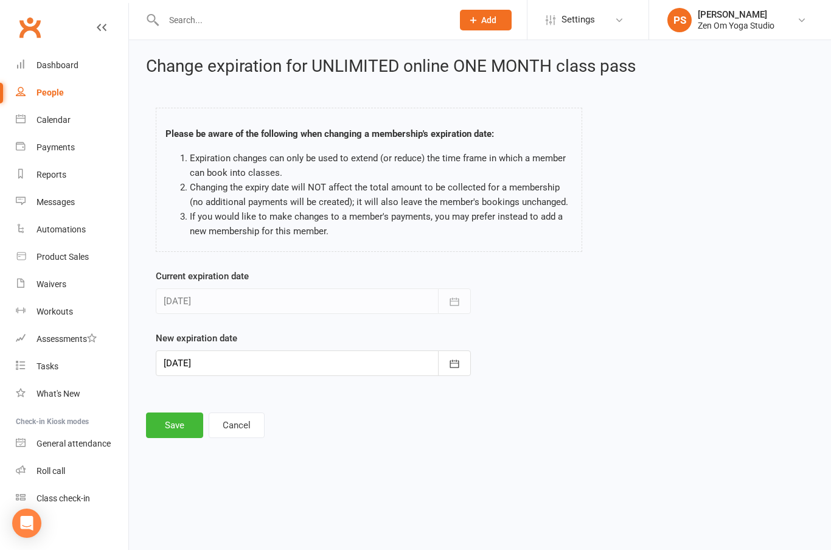
click at [464, 363] on button "button" at bounding box center [454, 364] width 33 height 26
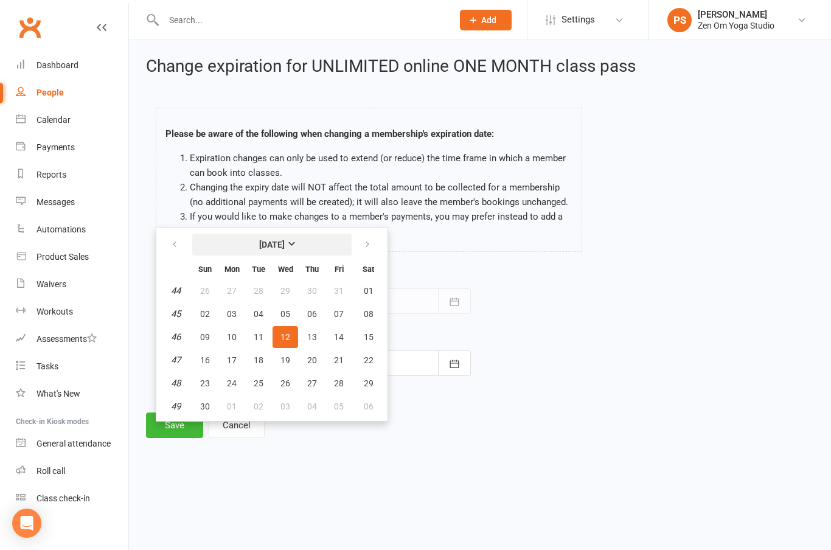
click at [285, 246] on strong "[DATE]" at bounding box center [272, 245] width 26 height 10
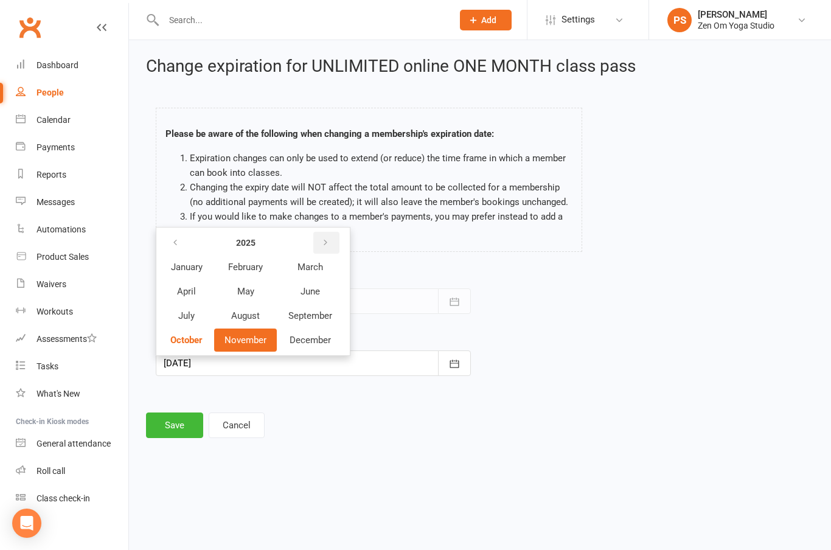
click at [340, 242] on button "button" at bounding box center [326, 243] width 26 height 22
click at [255, 340] on span "November" at bounding box center [246, 340] width 42 height 11
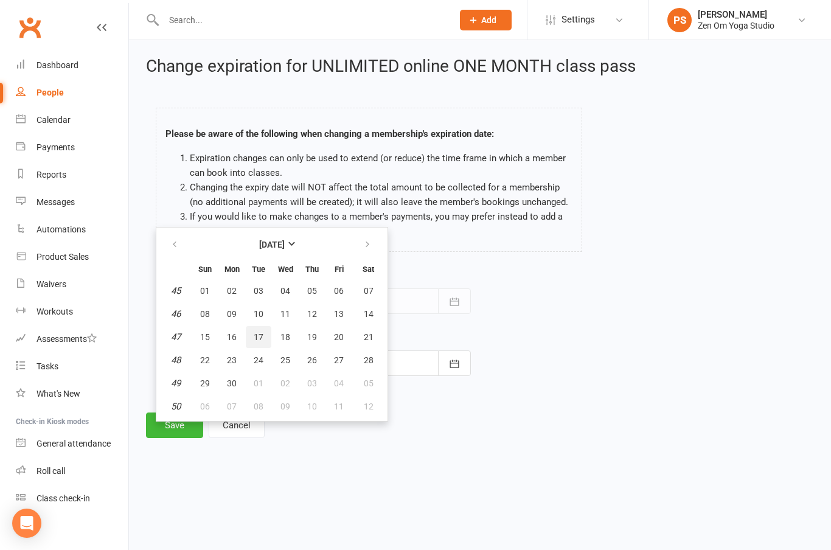
click at [254, 338] on span "17" at bounding box center [259, 337] width 10 height 10
type input "[DATE]"
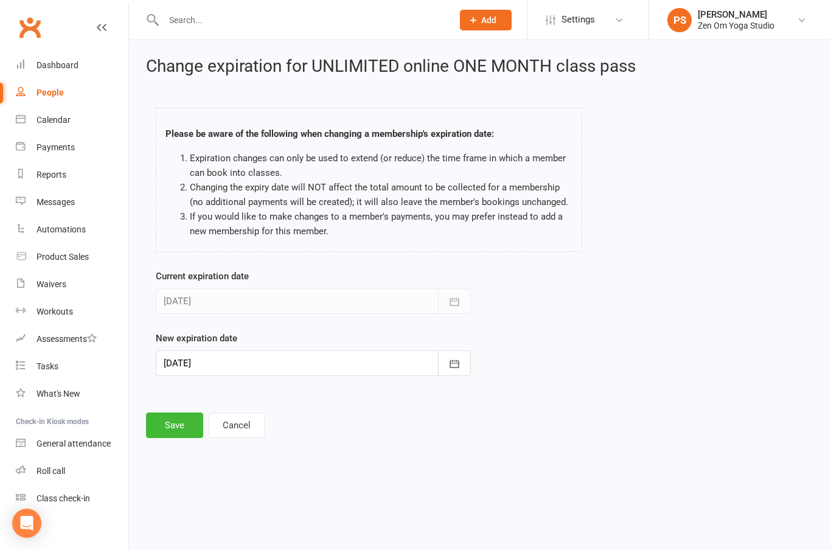
click at [183, 427] on button "Save" at bounding box center [174, 426] width 57 height 26
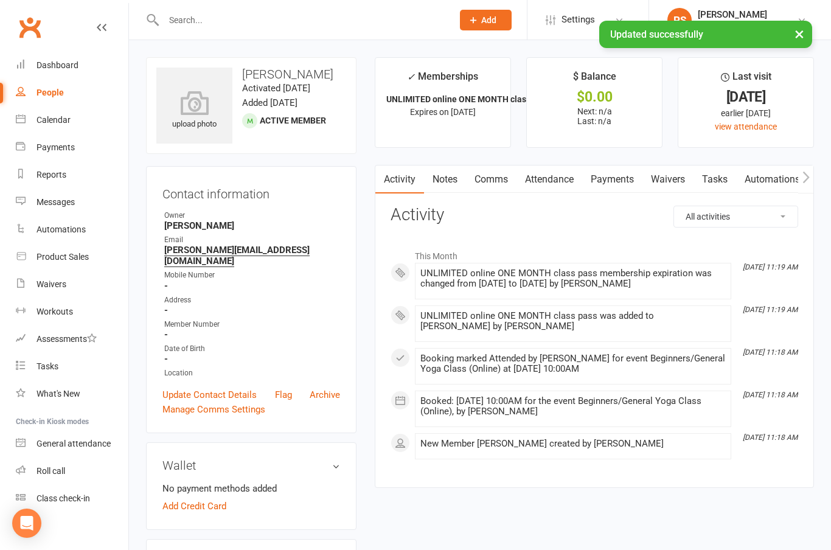
click at [51, 121] on div "Calendar" at bounding box center [54, 120] width 34 height 10
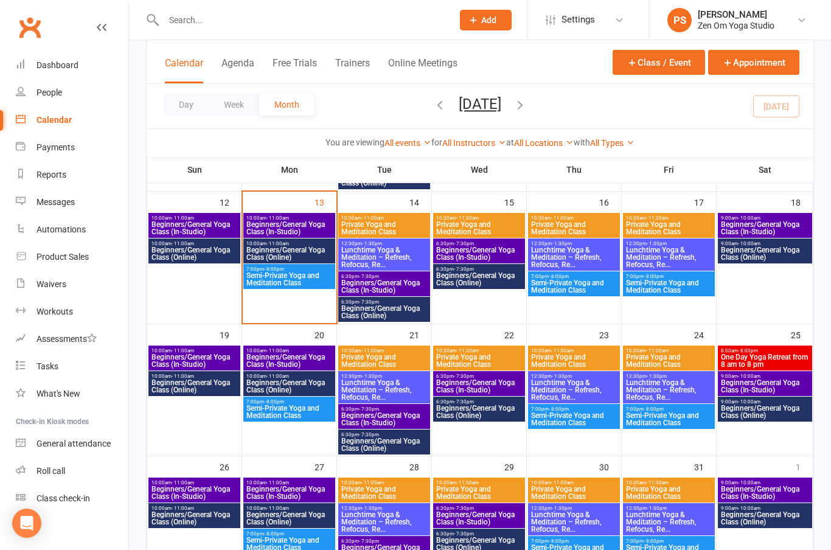
scroll to position [332, 0]
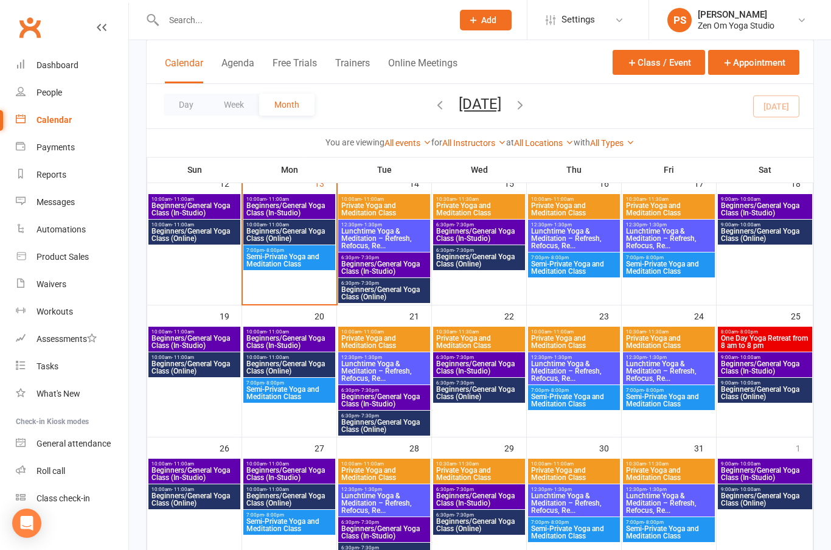
click at [287, 371] on span "Beginners/General Yoga Class (Online)" at bounding box center [289, 367] width 87 height 15
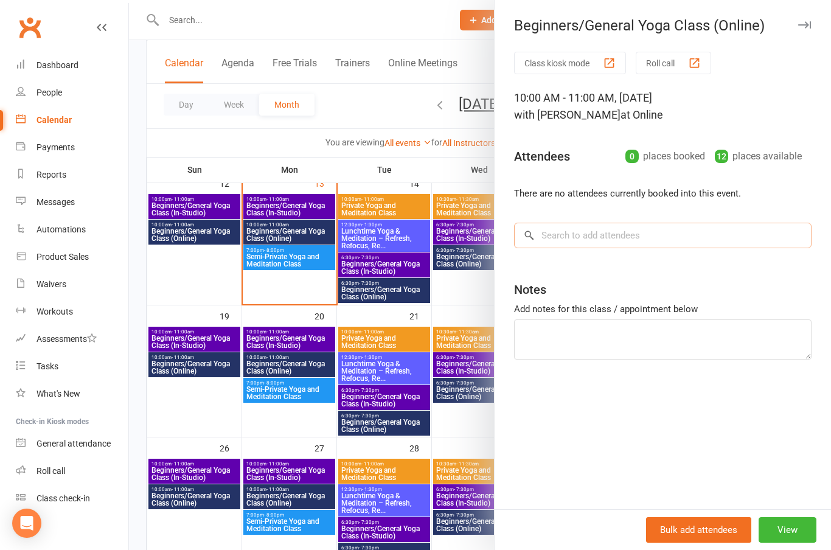
click at [596, 241] on input "search" at bounding box center [663, 236] width 298 height 26
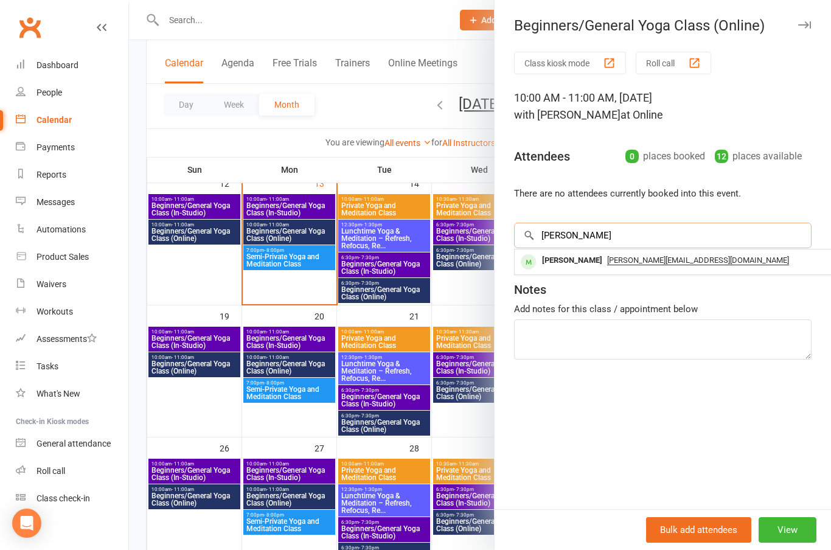
type input "[PERSON_NAME]"
click at [570, 261] on div "[PERSON_NAME]" at bounding box center [572, 261] width 70 height 18
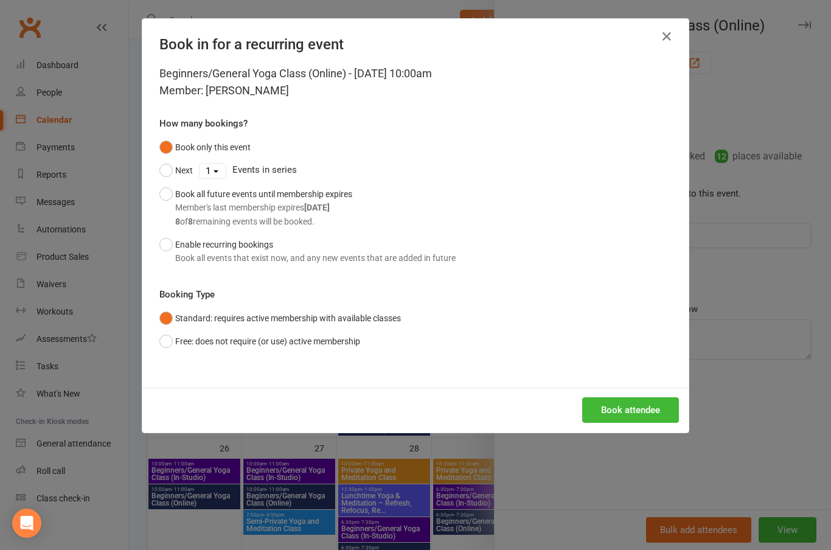
click at [640, 391] on div "Book attendee" at bounding box center [415, 410] width 546 height 45
click at [643, 408] on button "Book attendee" at bounding box center [630, 410] width 97 height 26
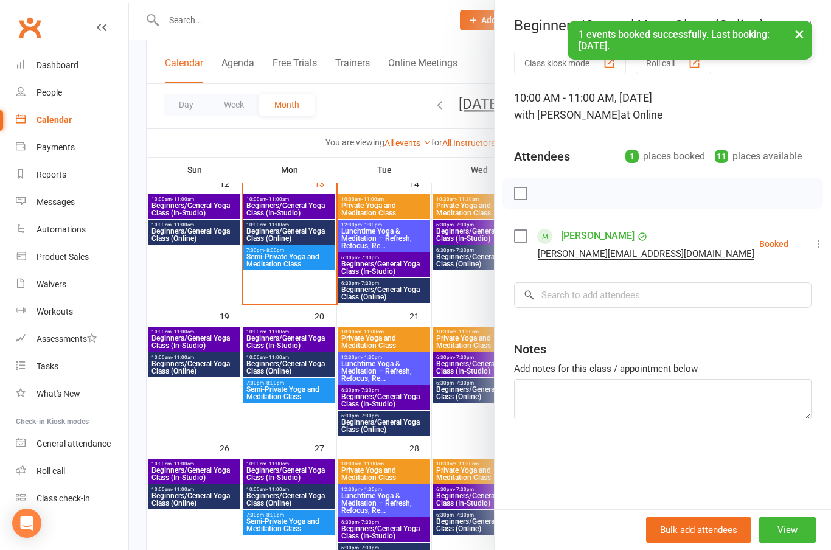
click at [794, 38] on button "×" at bounding box center [800, 34] width 22 height 26
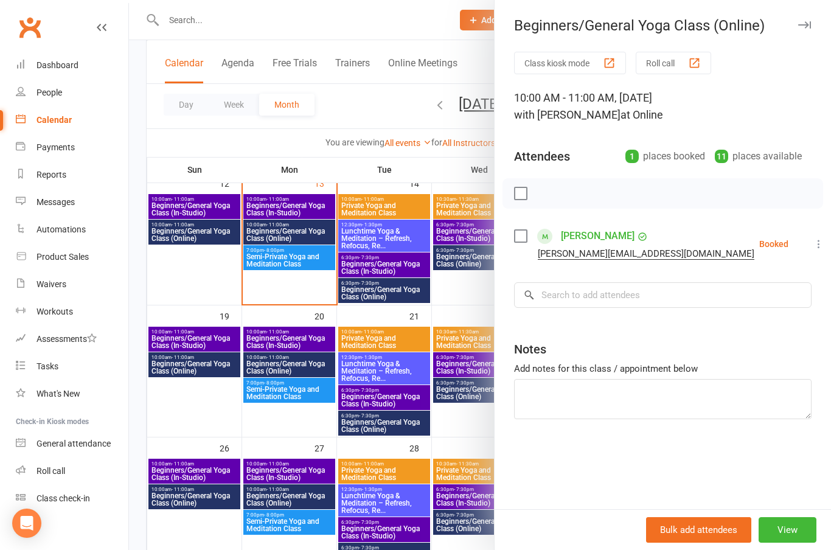
click at [801, 30] on button "button" at bounding box center [804, 25] width 15 height 15
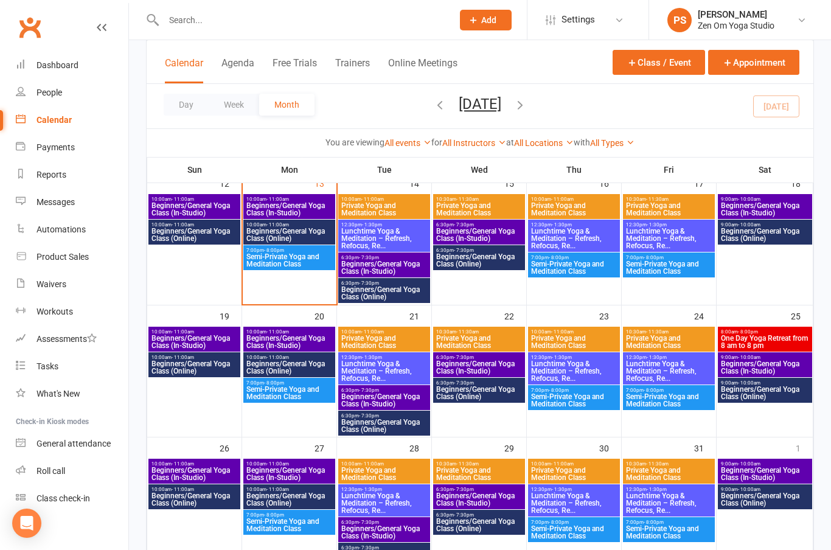
click at [172, 374] on span "Beginners/General Yoga Class (Online)" at bounding box center [194, 367] width 87 height 15
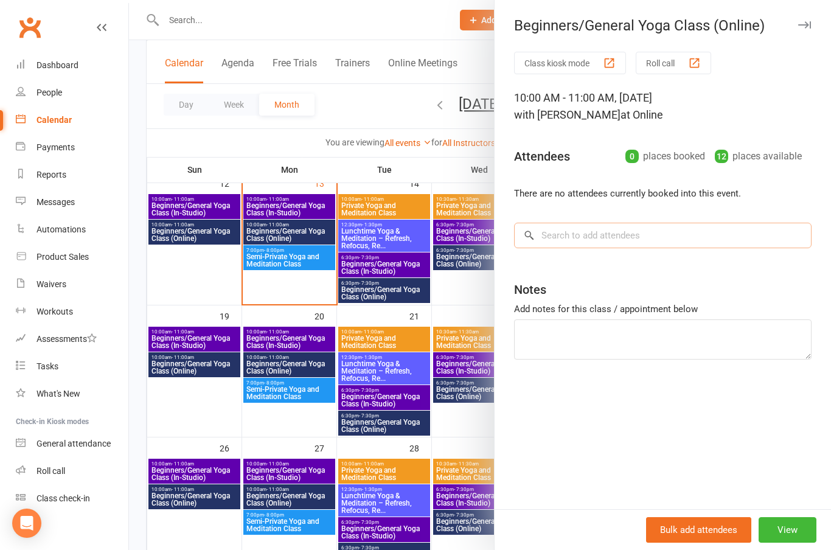
click at [571, 236] on input "search" at bounding box center [663, 236] width 298 height 26
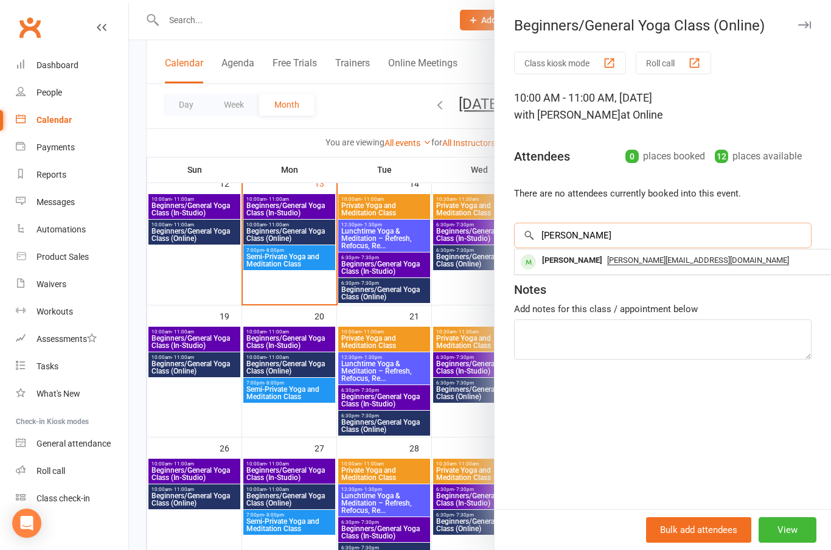
type input "[PERSON_NAME]"
click at [572, 259] on div "[PERSON_NAME]" at bounding box center [572, 261] width 70 height 18
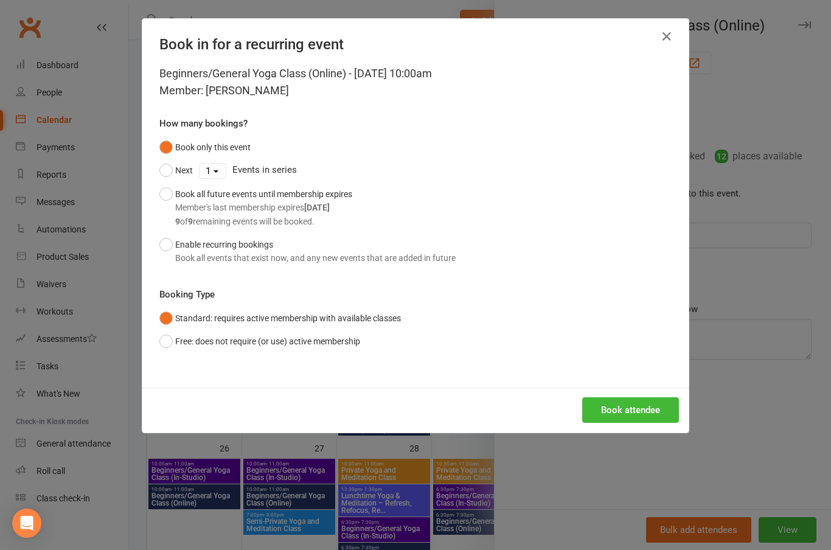
click at [643, 409] on button "Book attendee" at bounding box center [630, 410] width 97 height 26
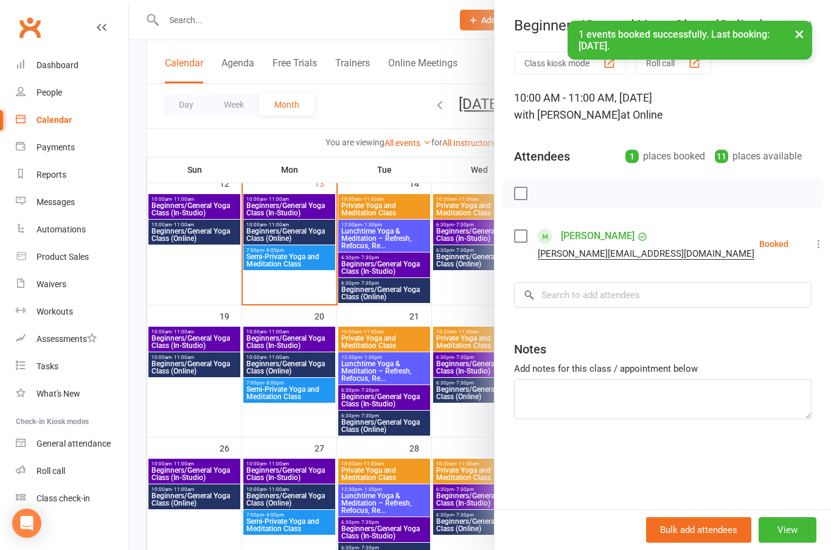
click at [806, 37] on button "×" at bounding box center [800, 34] width 22 height 26
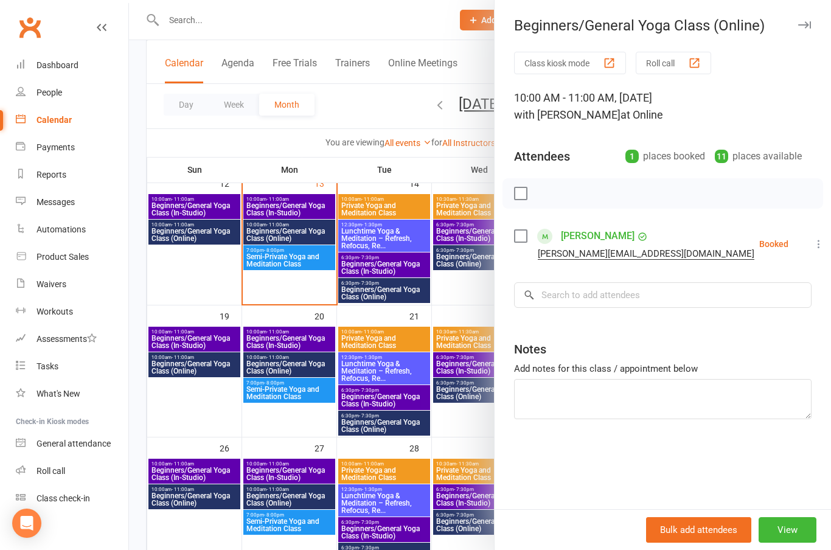
click at [807, 29] on button "button" at bounding box center [804, 25] width 15 height 15
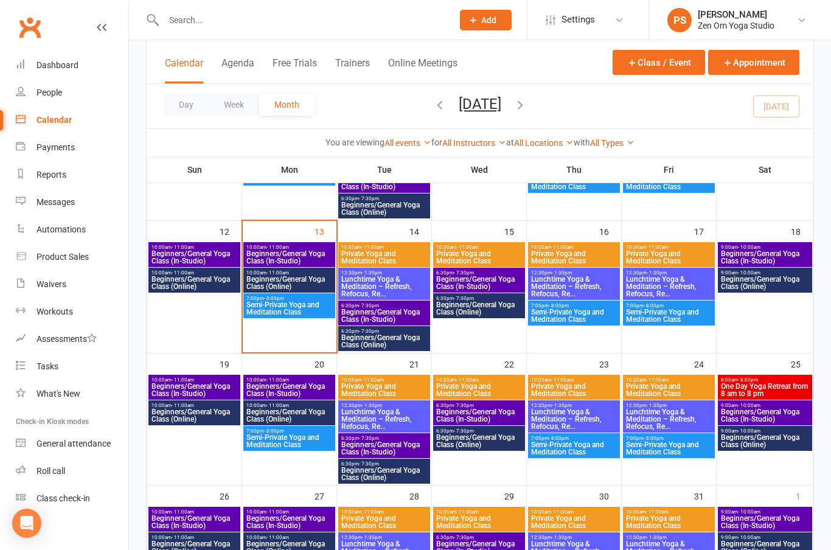
scroll to position [284, 0]
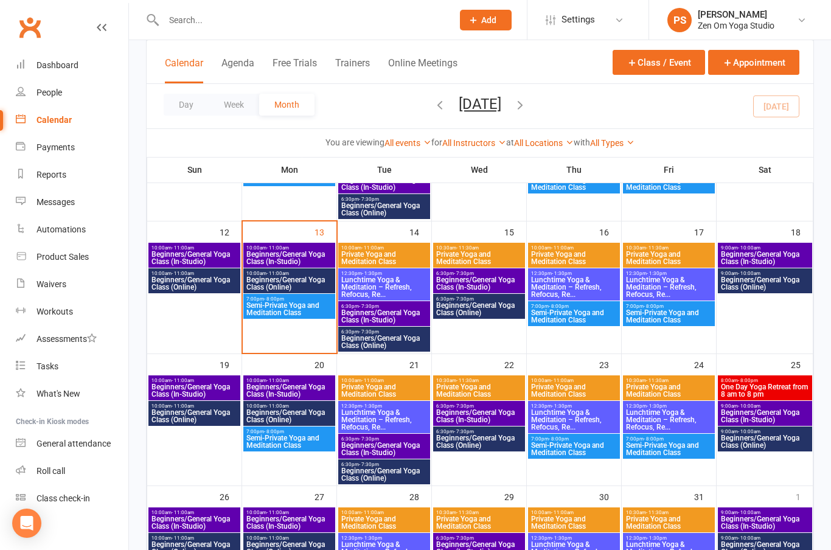
click at [762, 283] on span "Beginners/General Yoga Class (Online)" at bounding box center [764, 283] width 89 height 15
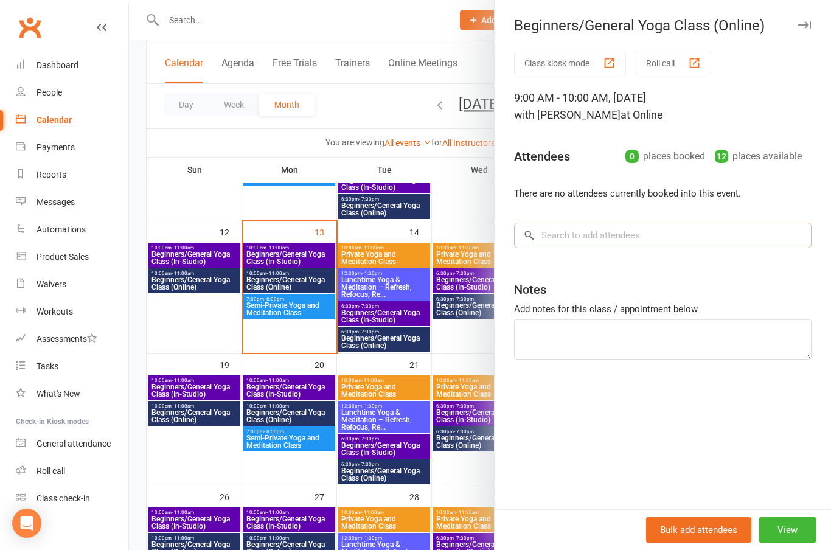
click at [580, 235] on input "search" at bounding box center [663, 236] width 298 height 26
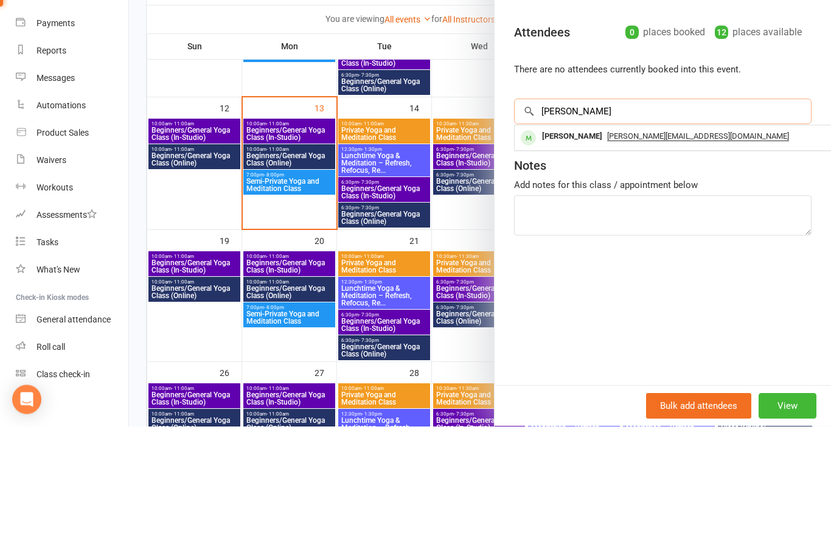
type input "[PERSON_NAME]"
click at [567, 252] on div "[PERSON_NAME]" at bounding box center [572, 261] width 70 height 18
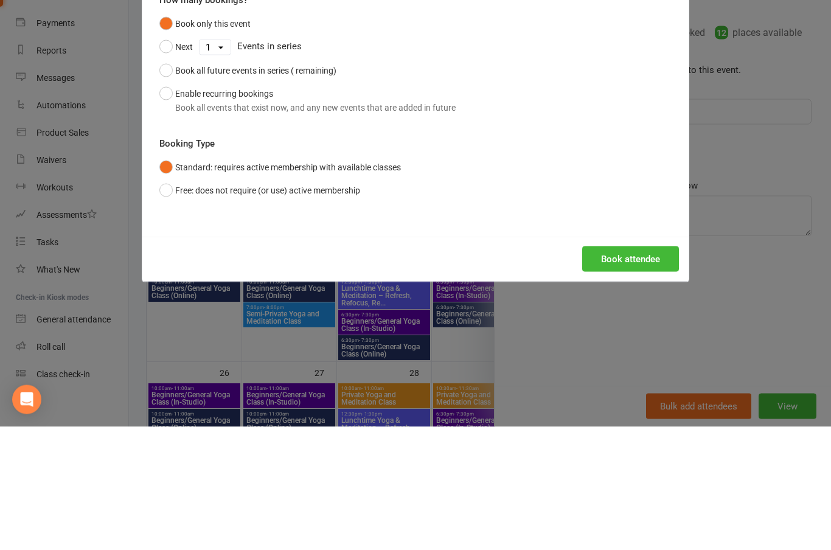
scroll to position [408, 0]
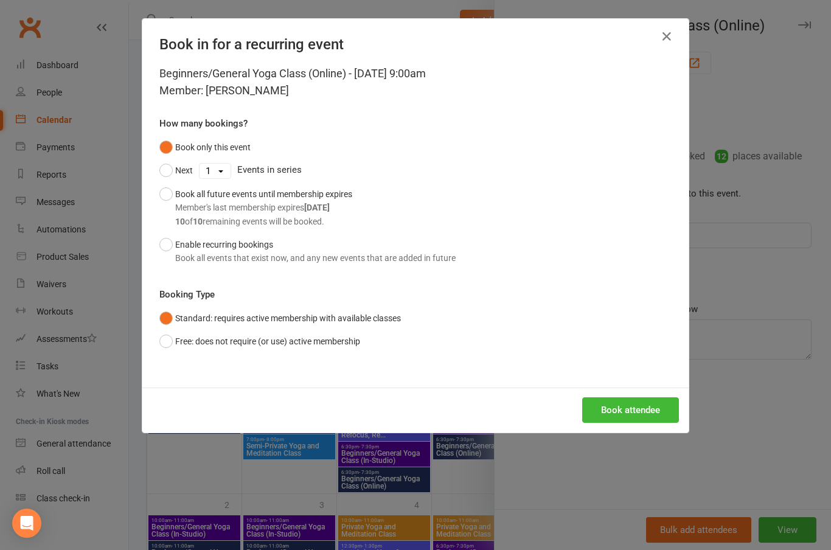
click at [647, 410] on button "Book attendee" at bounding box center [630, 410] width 97 height 26
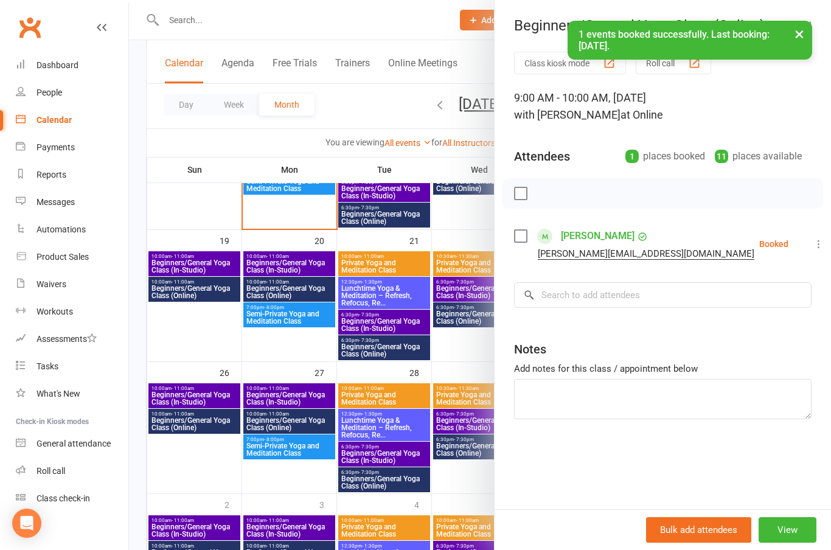
click at [809, 33] on button "×" at bounding box center [800, 34] width 22 height 26
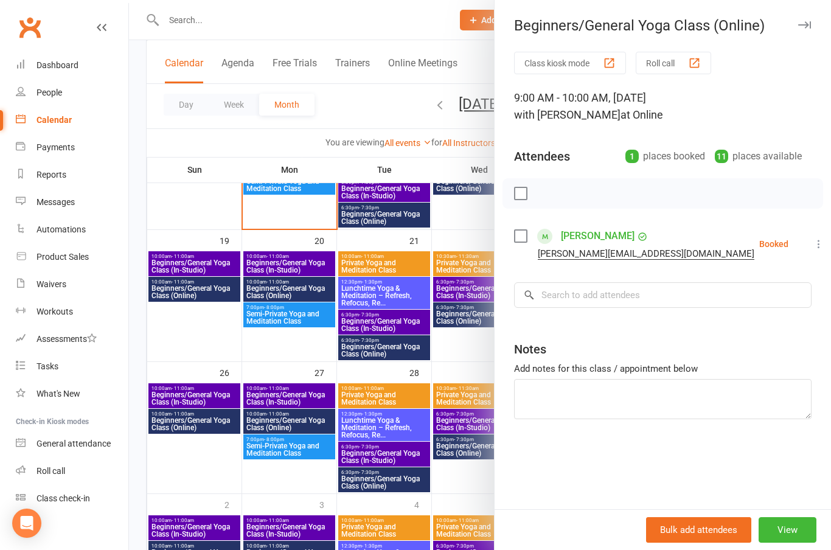
click at [810, 22] on icon "button" at bounding box center [804, 24] width 13 height 7
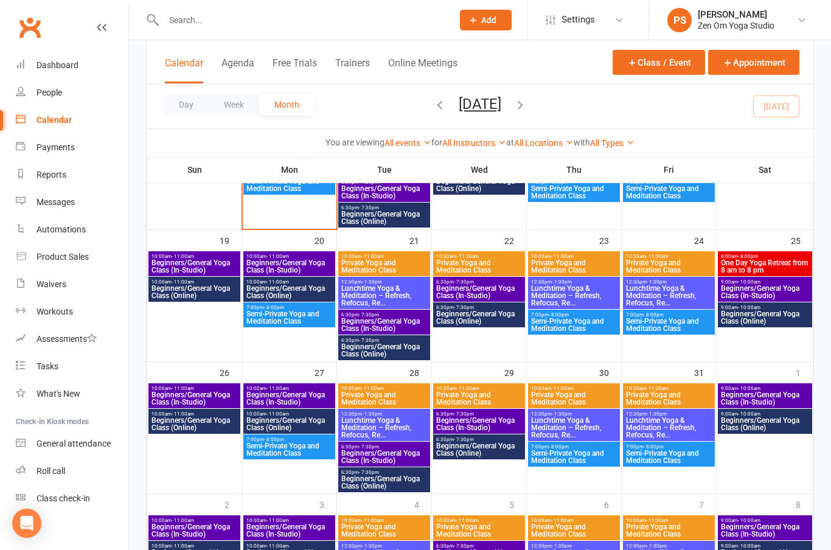
click at [808, 18] on link "PS [PERSON_NAME] Zen Om Yoga Studio" at bounding box center [740, 20] width 145 height 24
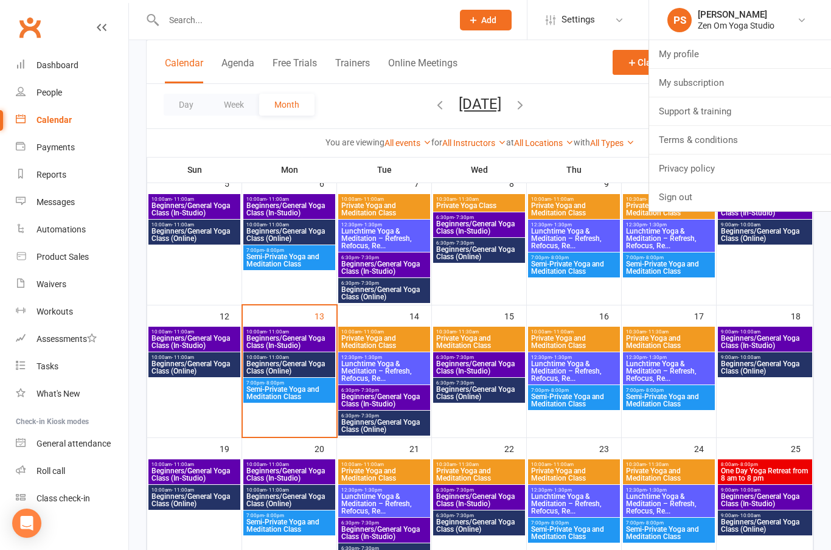
scroll to position [201, 0]
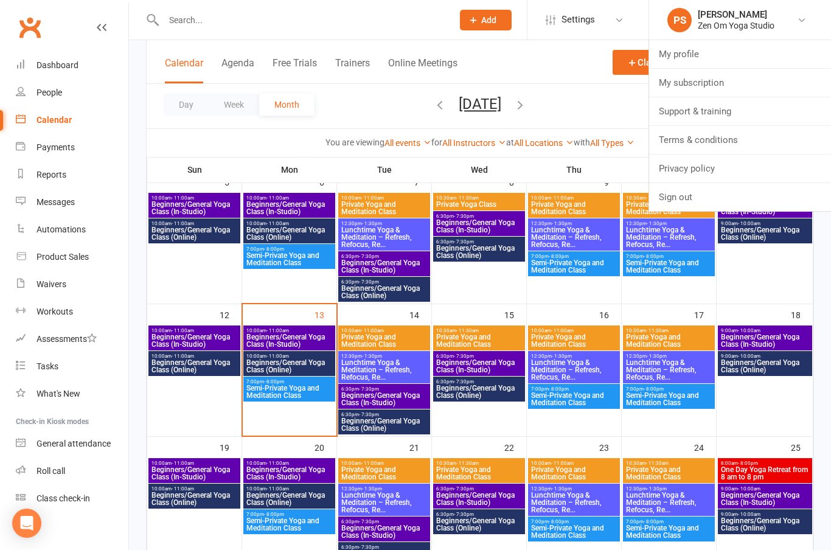
click at [292, 466] on span "Beginners/General Yoga Class (In-Studio)" at bounding box center [289, 473] width 87 height 15
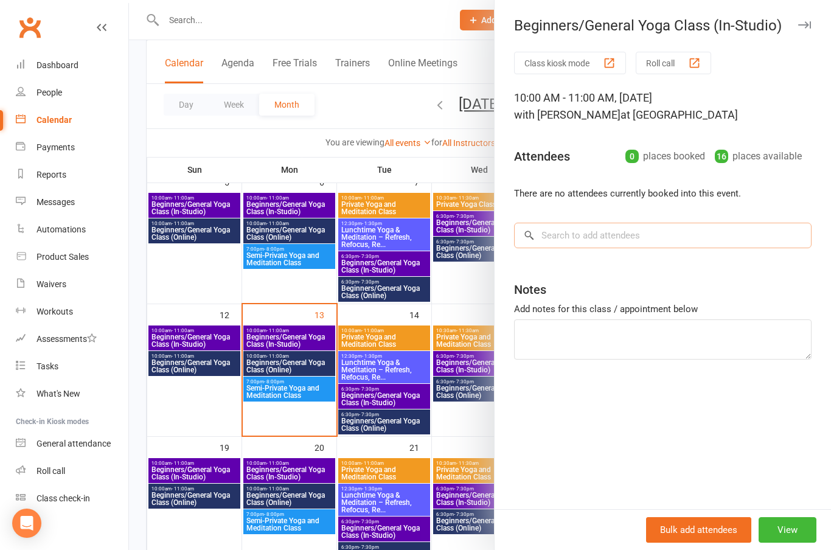
click at [591, 245] on input "search" at bounding box center [663, 236] width 298 height 26
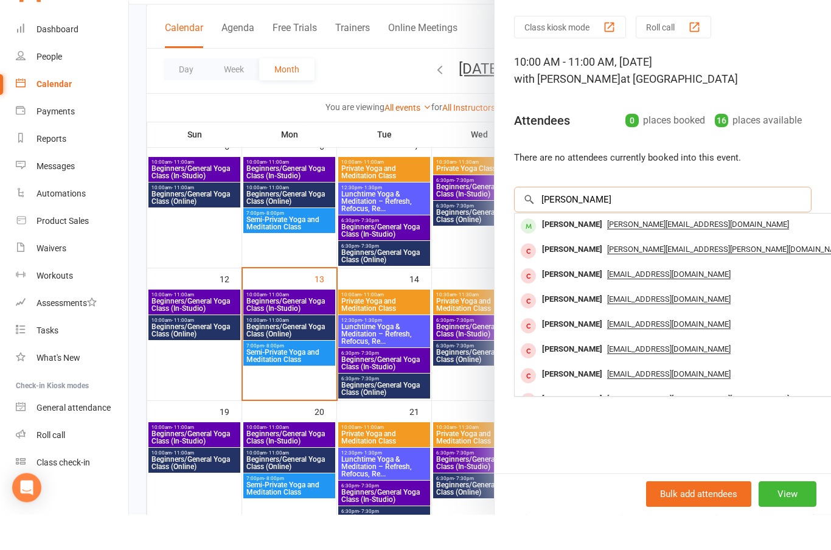
type input "[PERSON_NAME]"
click at [568, 252] on div "[PERSON_NAME]" at bounding box center [572, 261] width 70 height 18
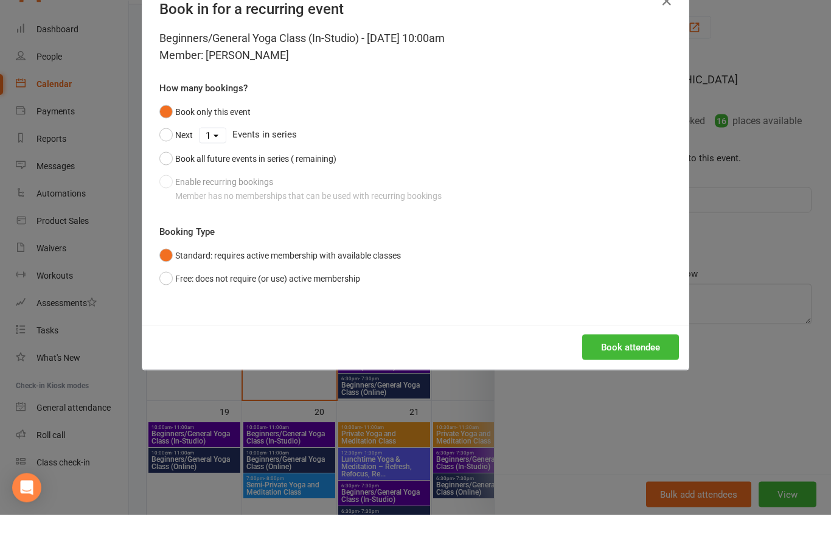
scroll to position [237, 0]
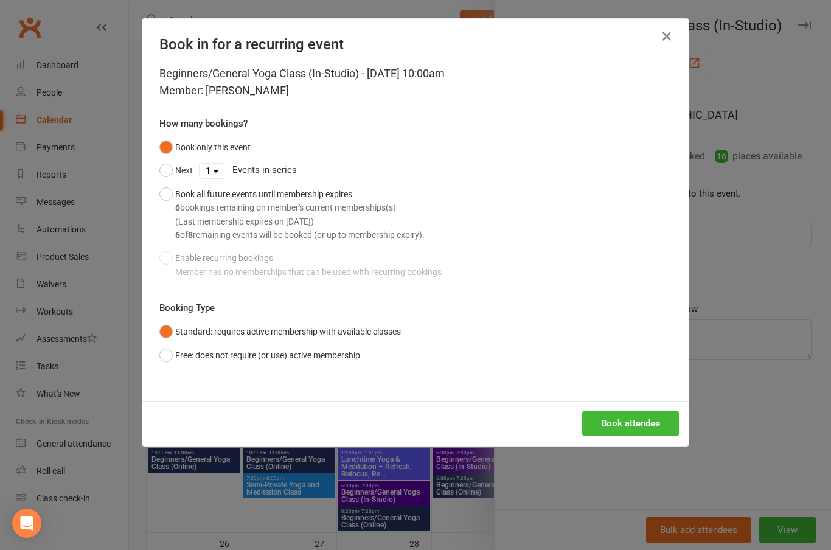
click at [632, 424] on button "Book attendee" at bounding box center [630, 424] width 97 height 26
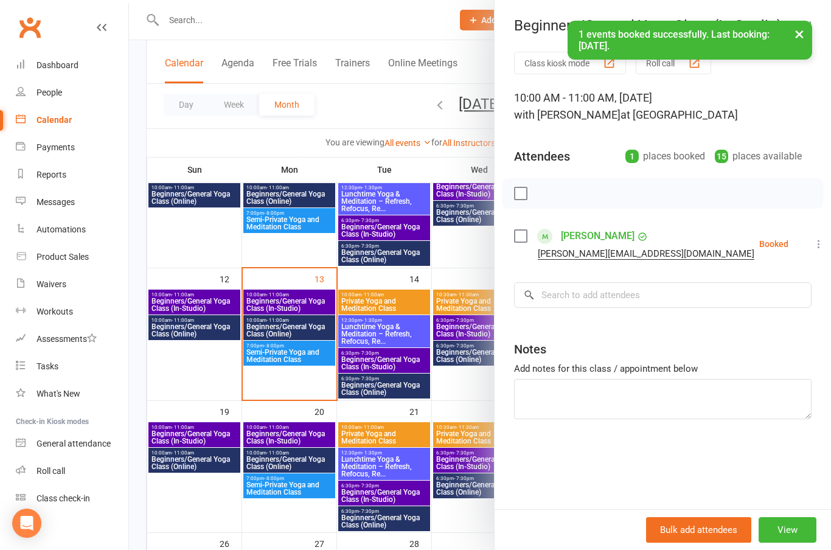
click at [603, 319] on div "Class kiosk mode Roll call 10:00 AM - 11:00 AM, [DATE] with [PERSON_NAME] at Sc…" at bounding box center [663, 281] width 337 height 458
click at [593, 302] on input "search" at bounding box center [663, 295] width 298 height 26
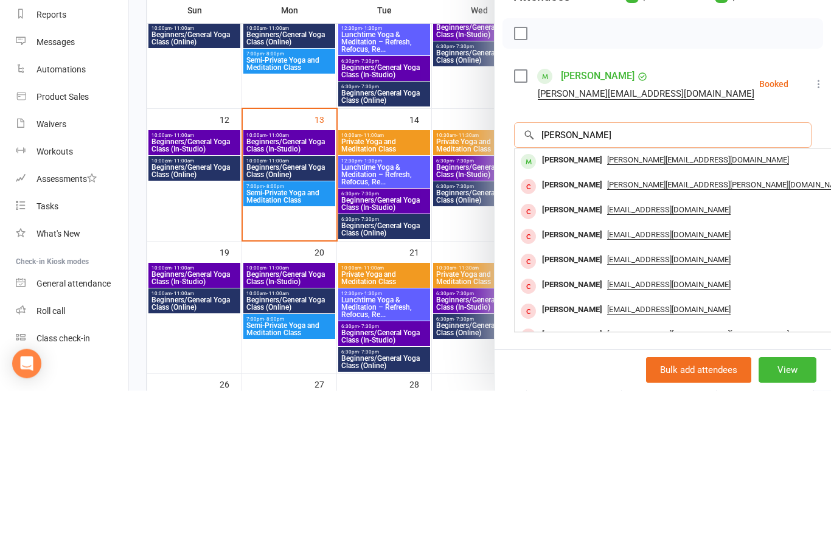
scroll to position [236, 0]
type input "[PERSON_NAME]"
click at [577, 337] on div "[PERSON_NAME]" at bounding box center [572, 346] width 70 height 18
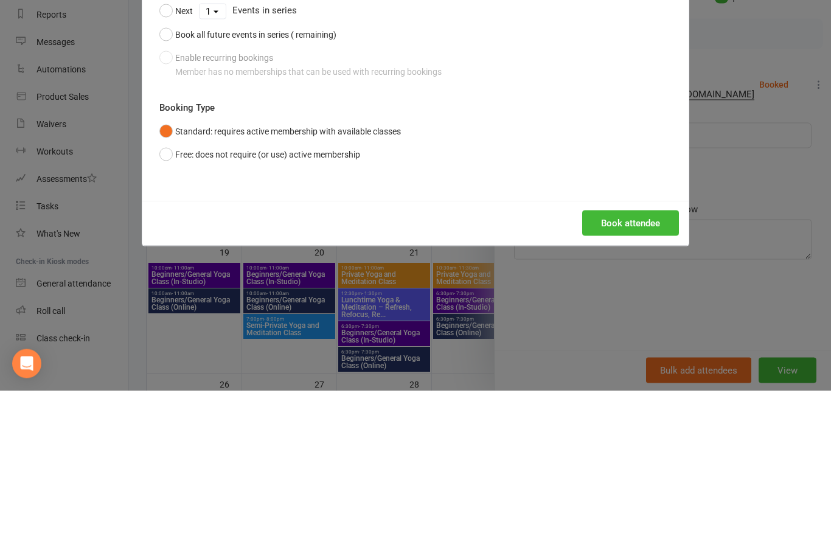
scroll to position [396, 0]
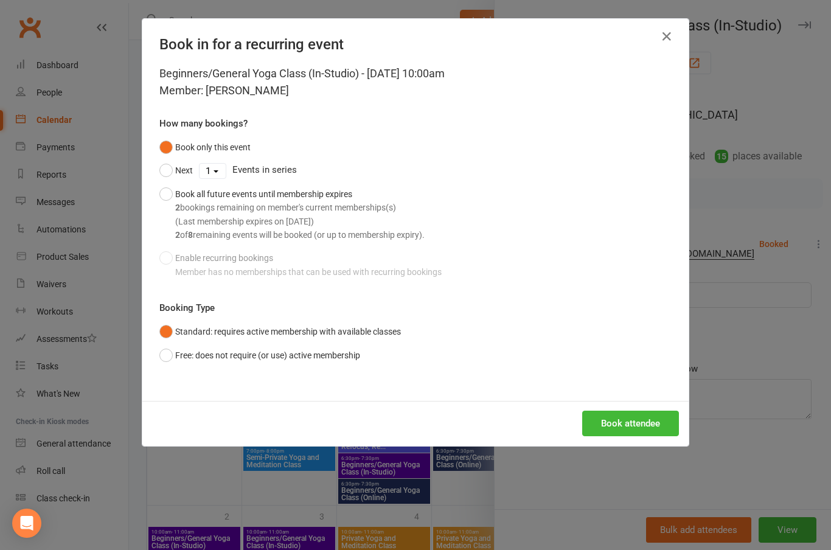
click at [639, 411] on button "Book attendee" at bounding box center [630, 424] width 97 height 26
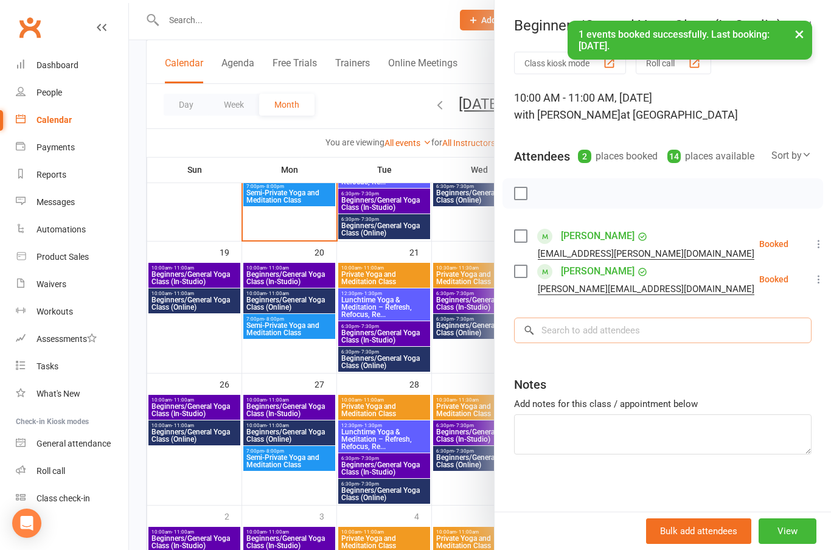
click at [596, 339] on input "search" at bounding box center [663, 331] width 298 height 26
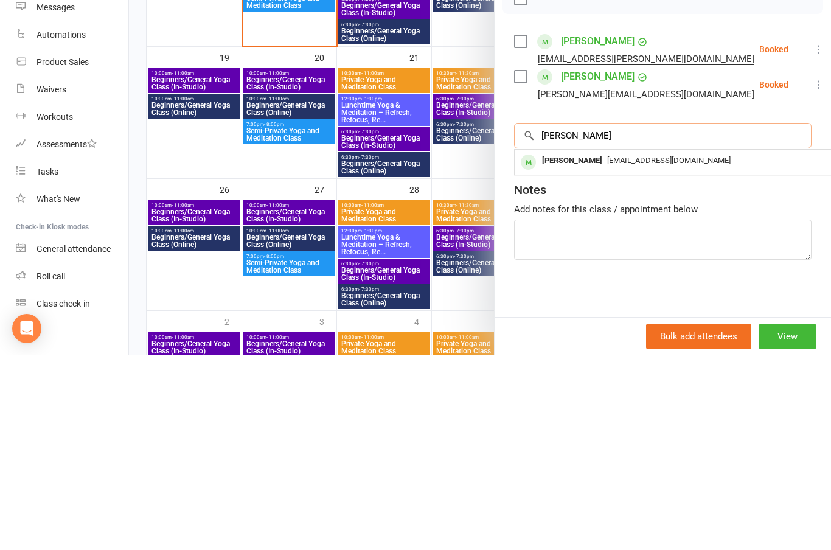
type input "[PERSON_NAME]"
click at [569, 347] on div "[PERSON_NAME]" at bounding box center [572, 356] width 70 height 18
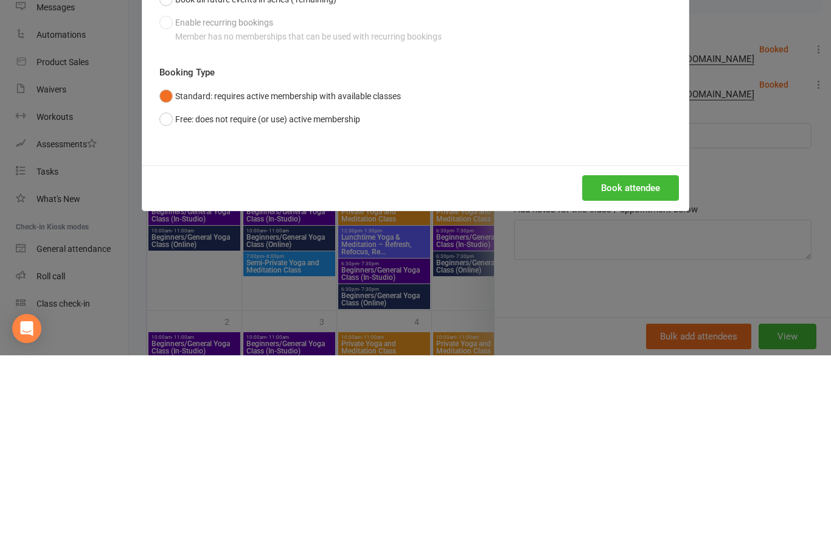
scroll to position [481, 248]
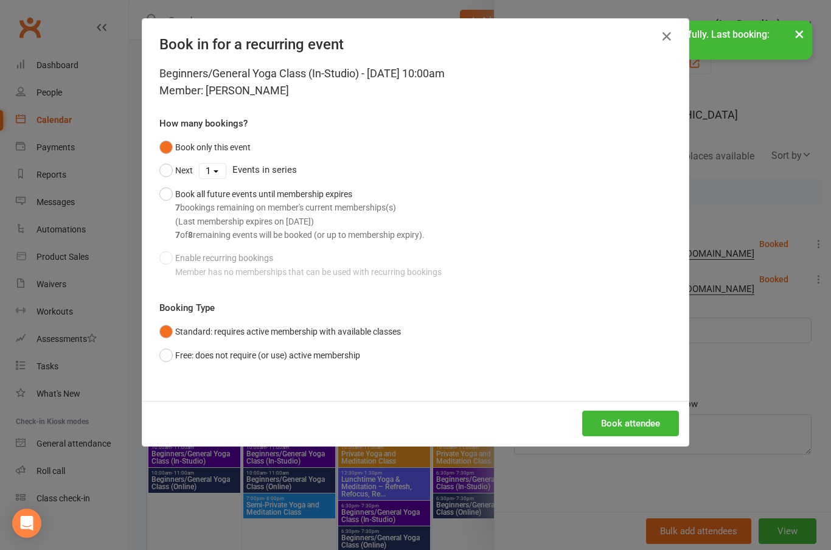
click at [633, 416] on button "Book attendee" at bounding box center [630, 424] width 97 height 26
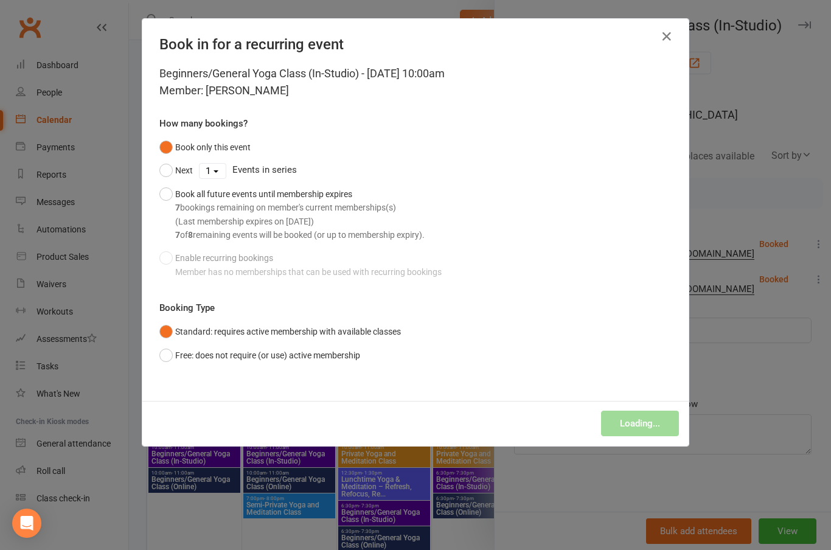
scroll to position [481, 0]
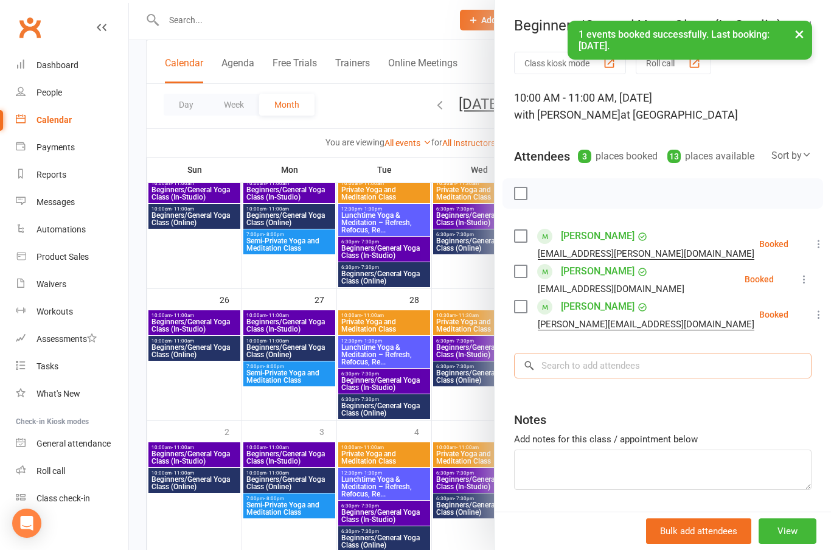
click at [605, 369] on input "search" at bounding box center [663, 366] width 298 height 26
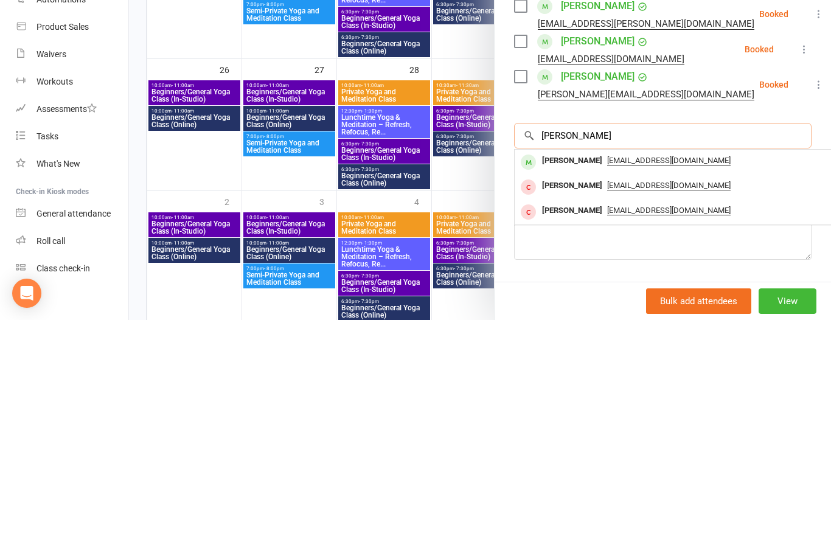
type input "[PERSON_NAME]"
click at [570, 382] on div "[PERSON_NAME]" at bounding box center [572, 391] width 70 height 18
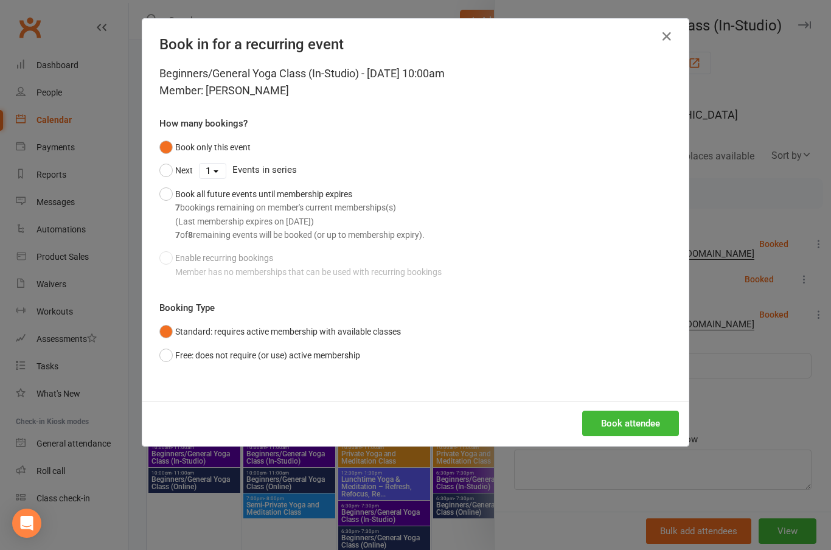
click at [632, 420] on button "Book attendee" at bounding box center [630, 424] width 97 height 26
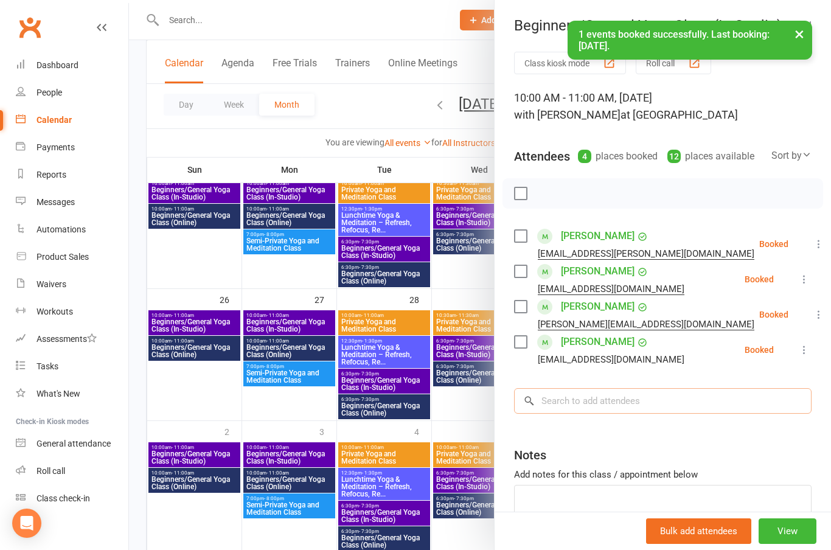
click at [602, 399] on input "search" at bounding box center [663, 401] width 298 height 26
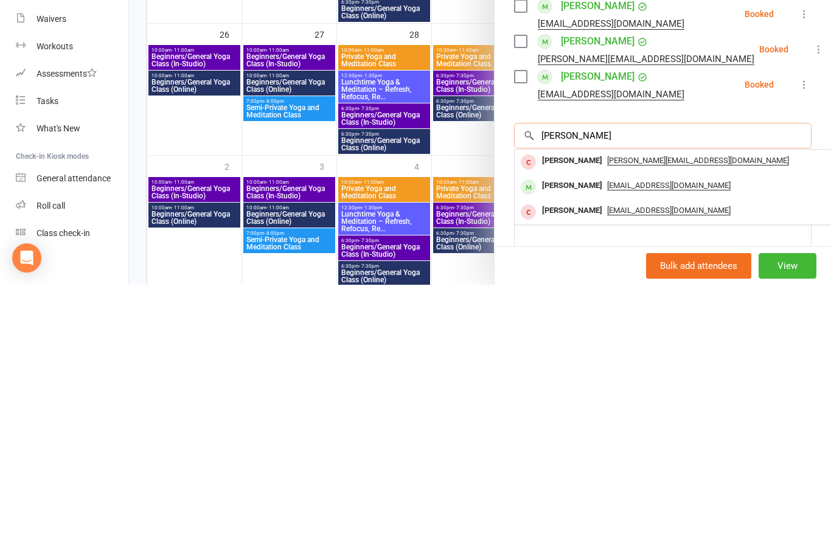
type input "[PERSON_NAME]"
click at [831, 189] on html "Prospect Member Non-attending contact Class / event Appointment Task Membership…" at bounding box center [415, 53] width 831 height 1069
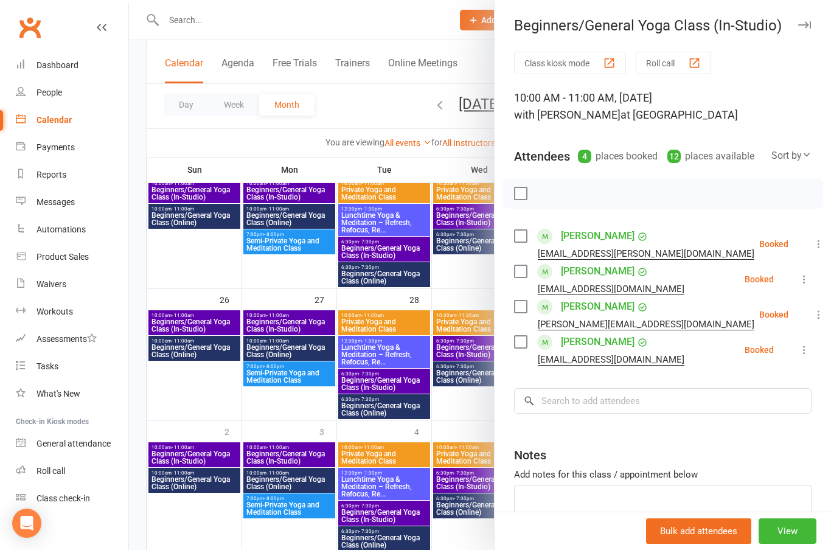
click at [797, 544] on button "View" at bounding box center [788, 531] width 58 height 26
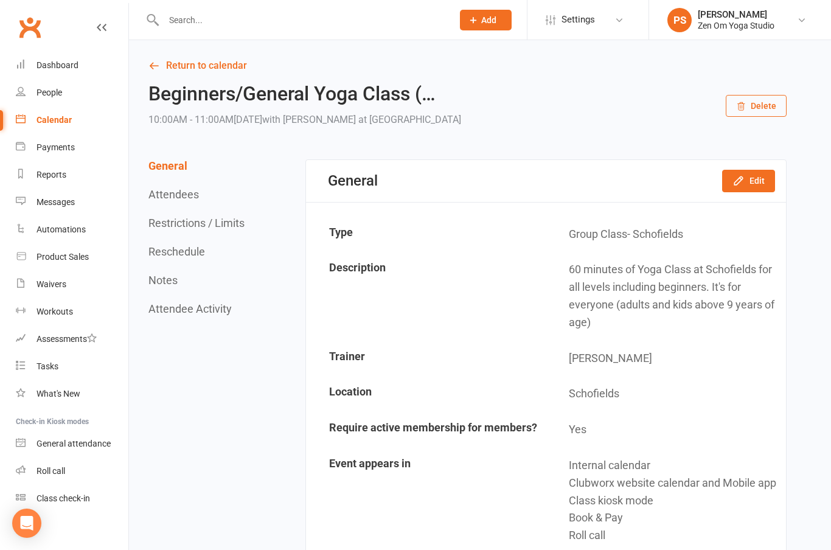
click at [57, 119] on div "Calendar" at bounding box center [54, 120] width 35 height 10
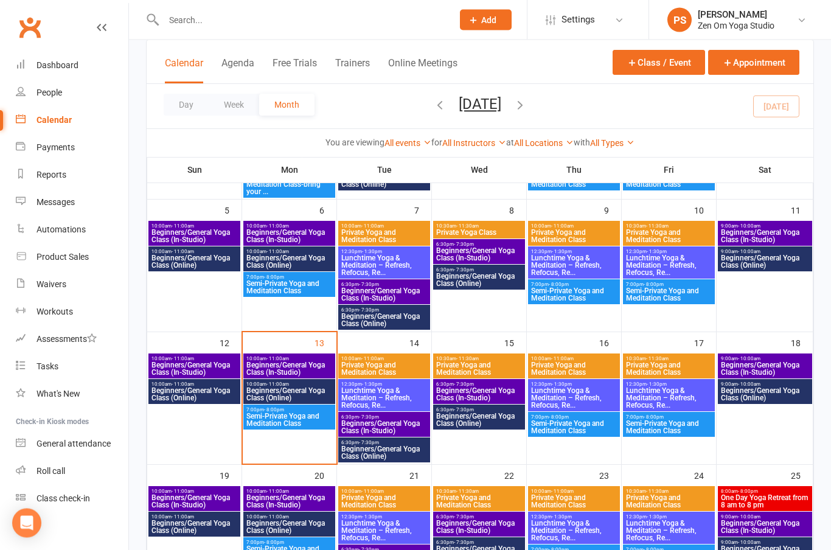
scroll to position [181, 0]
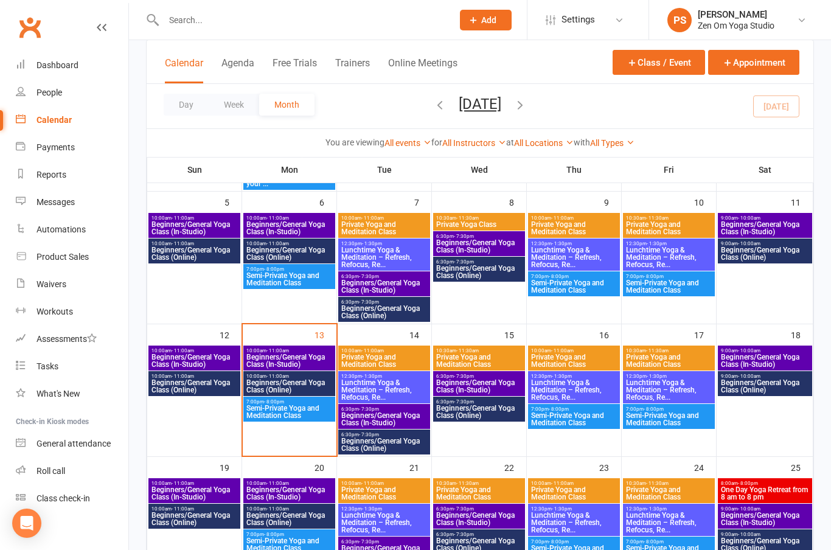
click at [284, 500] on span "Beginners/General Yoga Class (In-Studio)" at bounding box center [289, 493] width 87 height 15
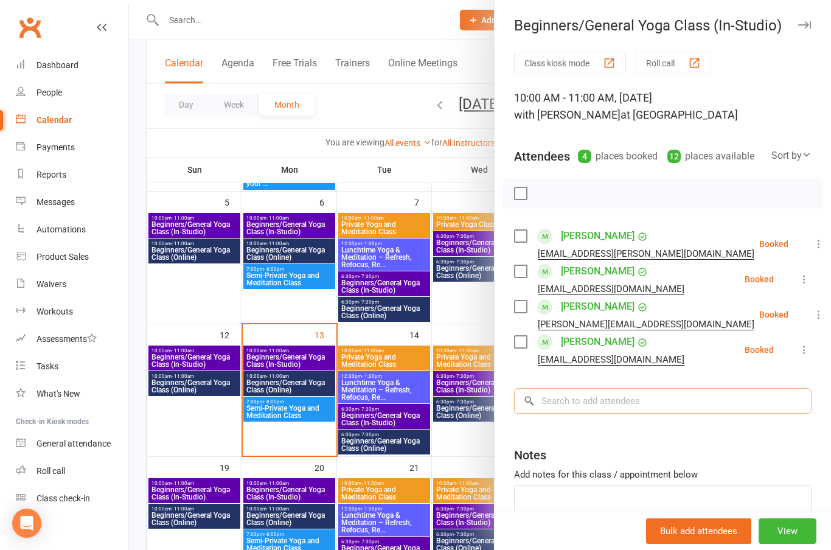
click at [607, 413] on input "search" at bounding box center [663, 401] width 298 height 26
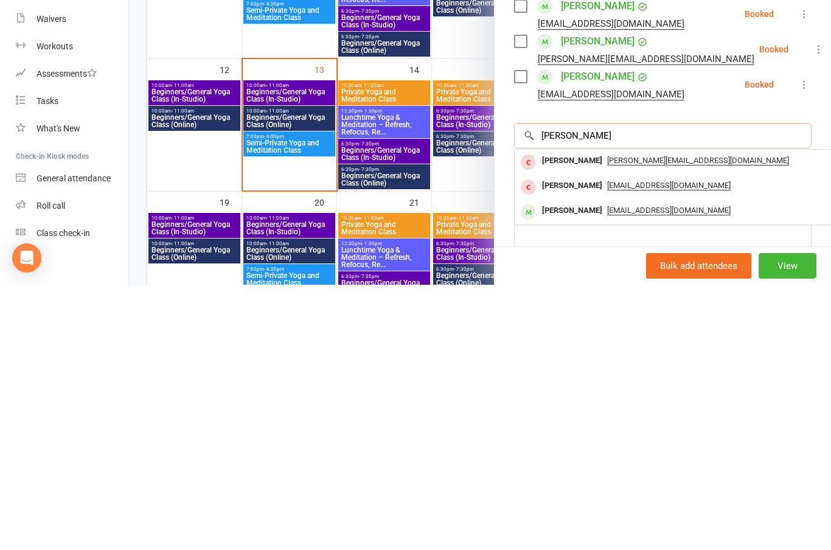
type input "[PERSON_NAME]"
click at [581, 467] on div "[PERSON_NAME]" at bounding box center [572, 476] width 70 height 18
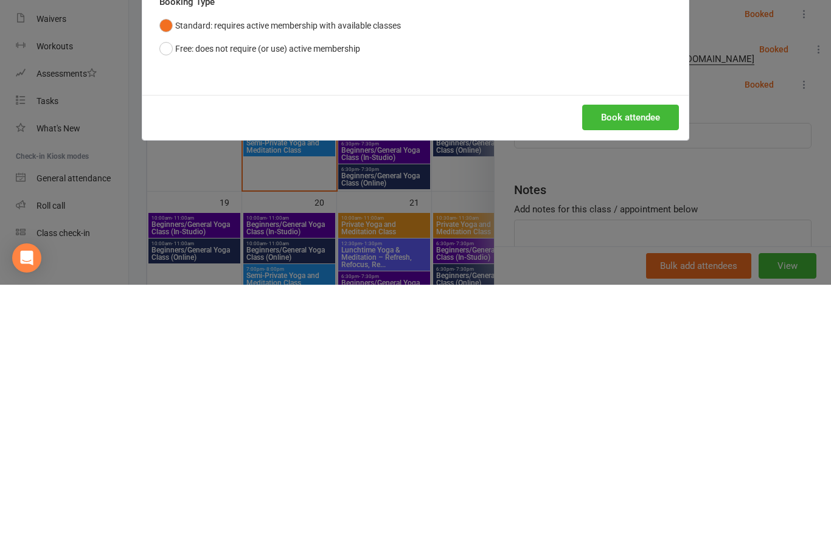
scroll to position [446, 0]
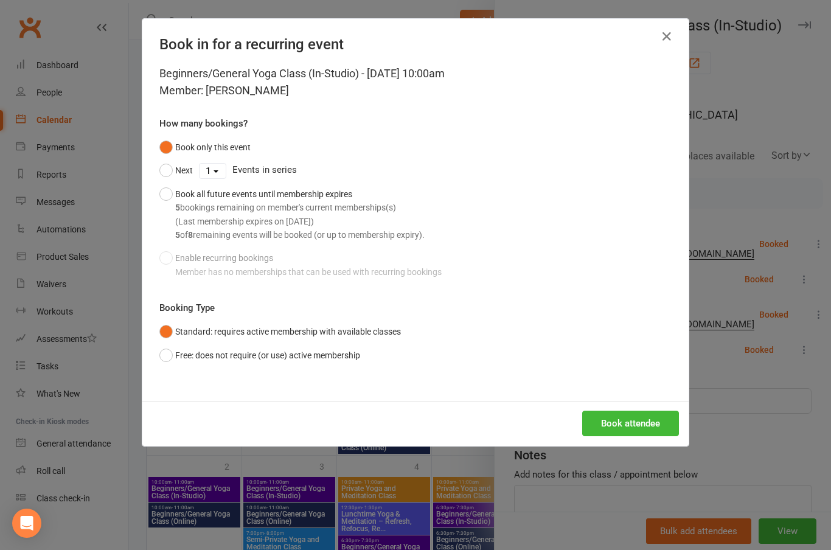
click at [629, 424] on button "Book attendee" at bounding box center [630, 424] width 97 height 26
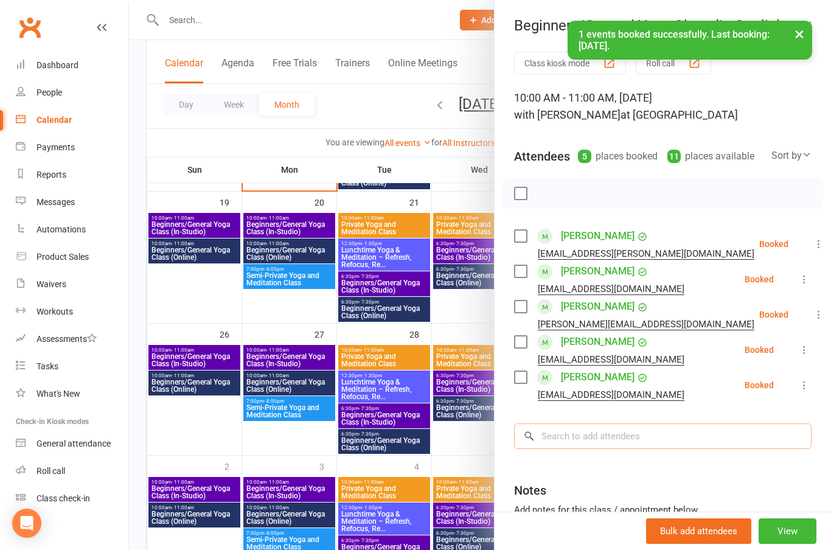
click at [600, 443] on input "search" at bounding box center [663, 437] width 298 height 26
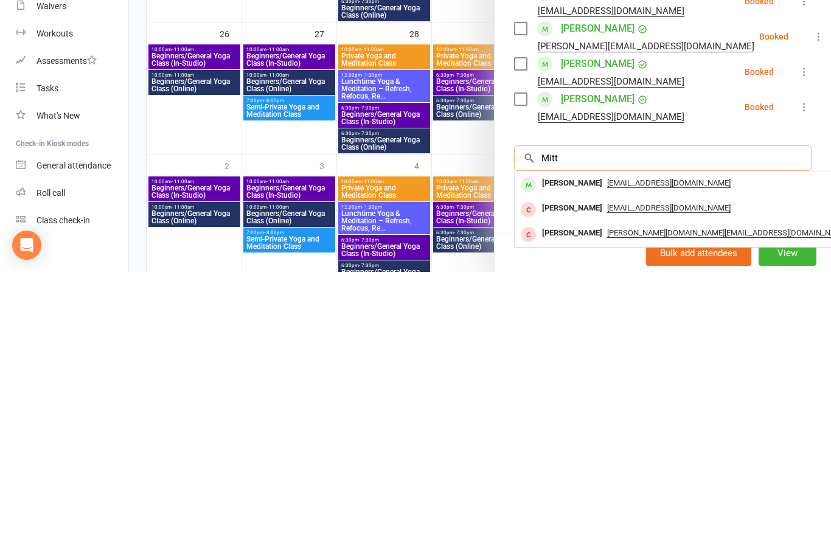
type input "Mitt"
click at [562, 453] on div "[PERSON_NAME]" at bounding box center [572, 462] width 70 height 18
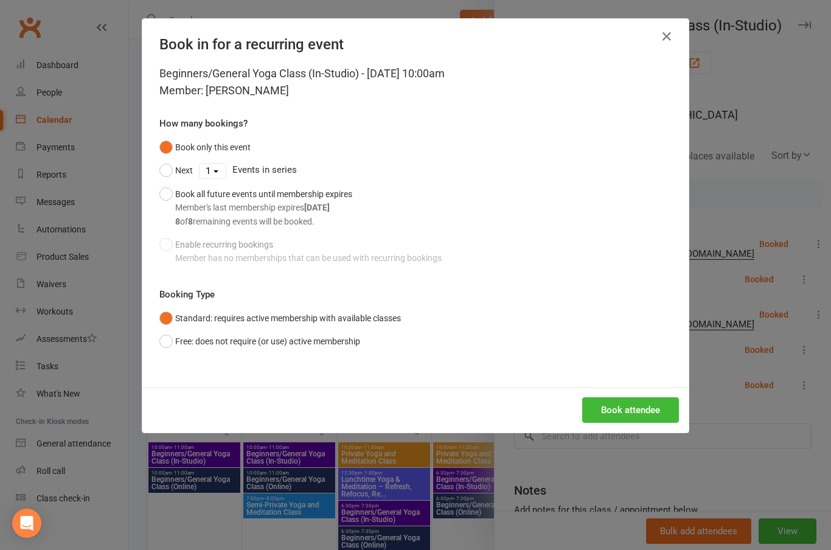
click at [642, 408] on button "Book attendee" at bounding box center [630, 410] width 97 height 26
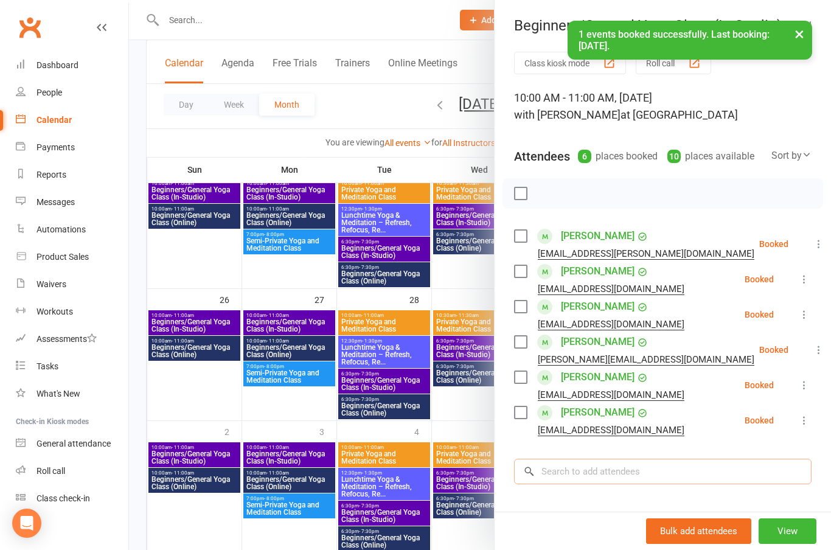
click at [604, 476] on input "search" at bounding box center [663, 472] width 298 height 26
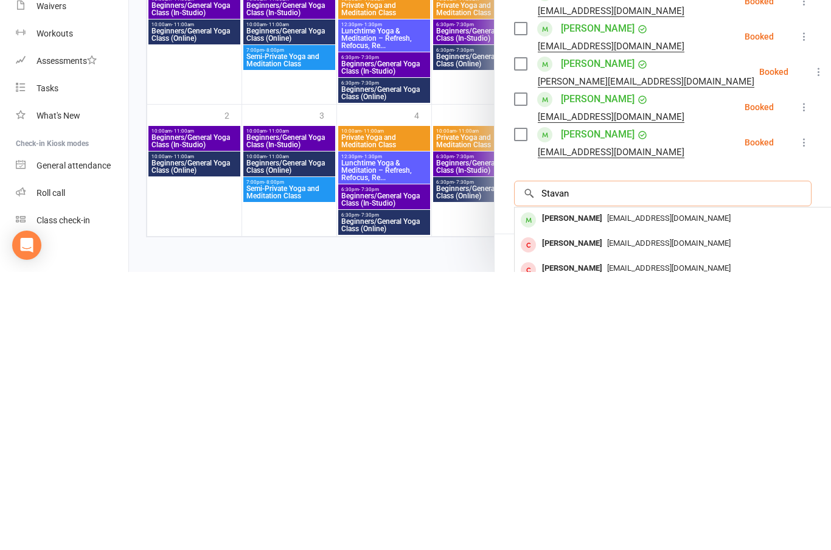
type input "Stavan"
click at [573, 488] on div "[PERSON_NAME]" at bounding box center [572, 497] width 70 height 18
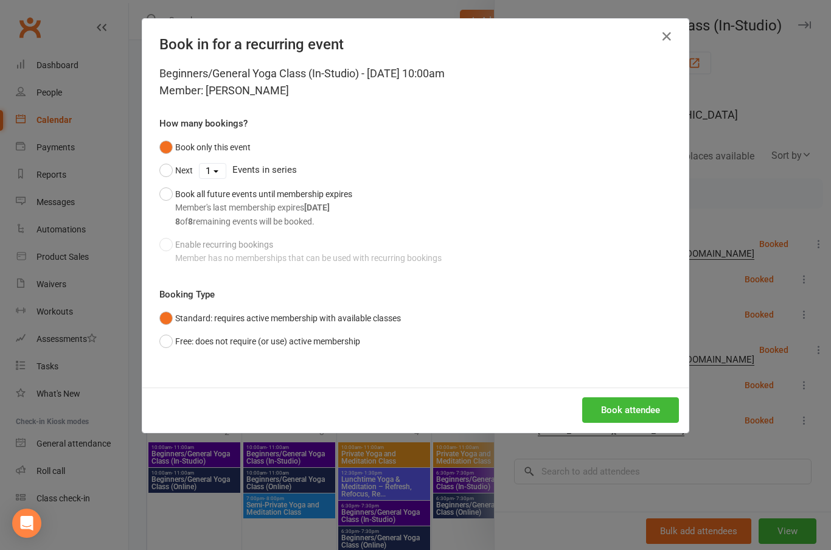
click at [655, 406] on button "Book attendee" at bounding box center [630, 410] width 97 height 26
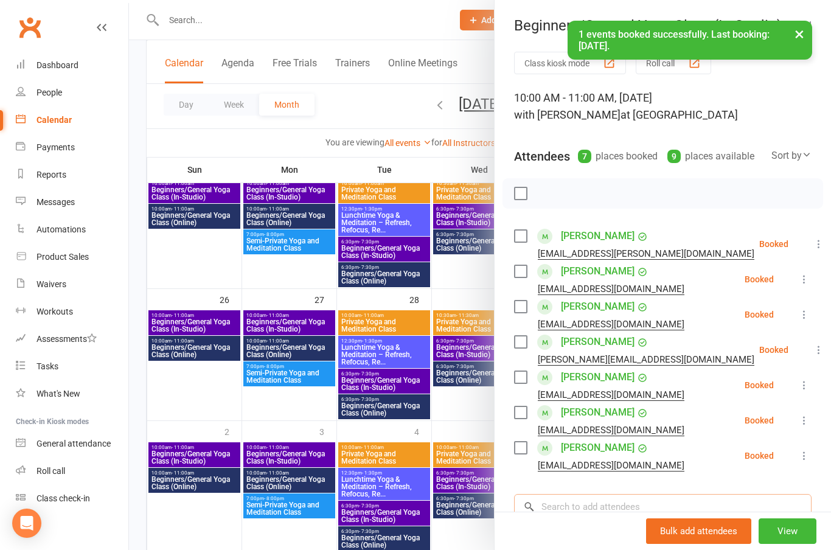
click at [666, 504] on input "search" at bounding box center [663, 507] width 298 height 26
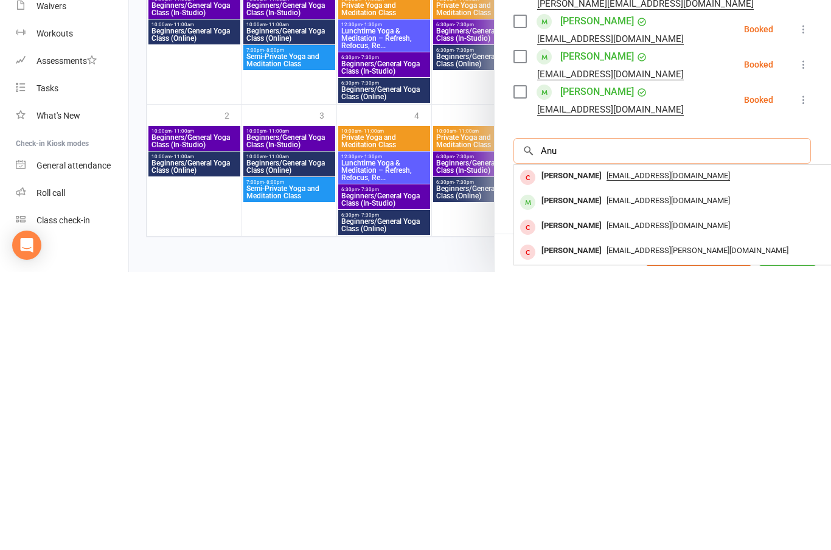
scroll to position [97, 1]
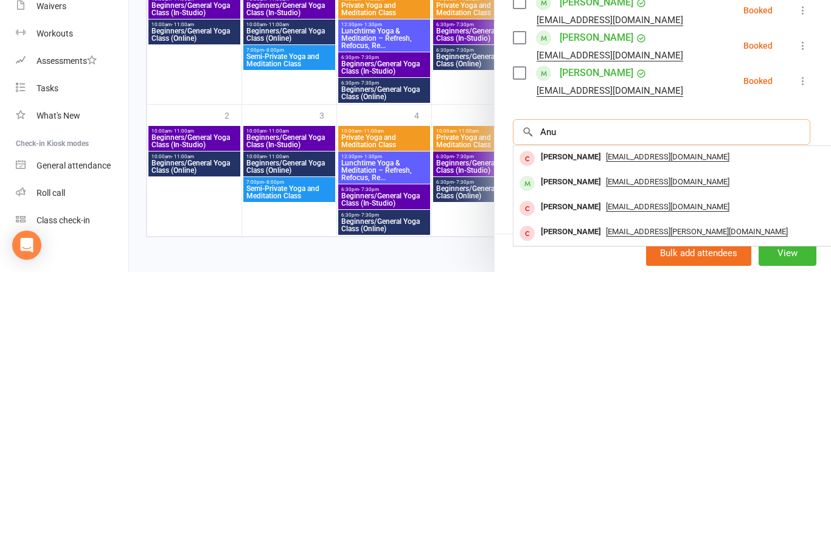
type input "Anu"
click at [567, 452] on div "[PERSON_NAME]" at bounding box center [571, 461] width 70 height 18
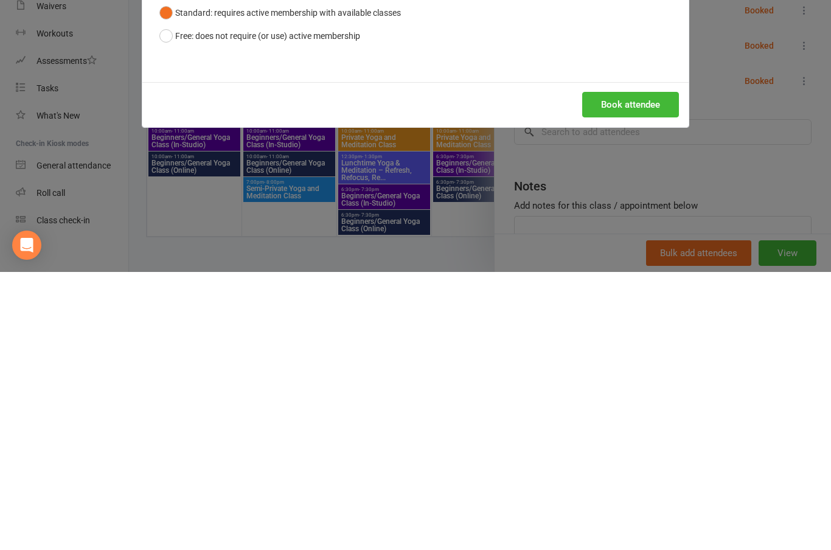
scroll to position [97, 0]
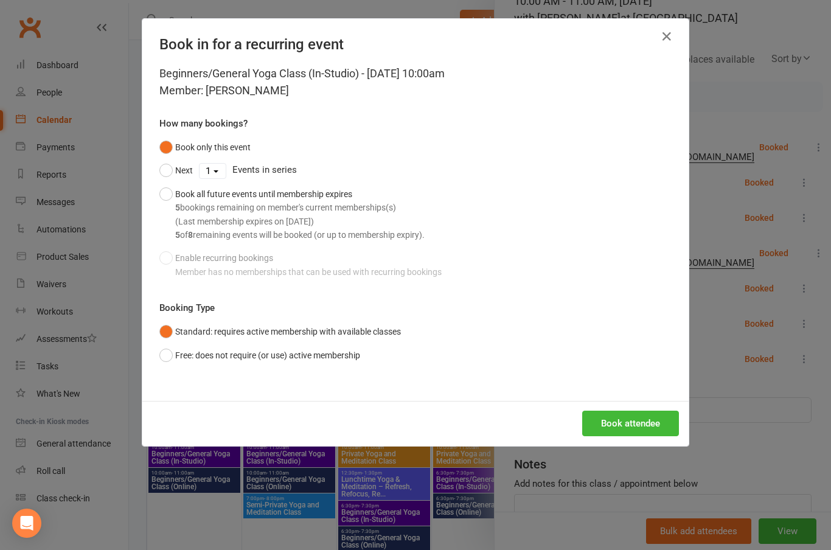
click at [627, 420] on button "Book attendee" at bounding box center [630, 424] width 97 height 26
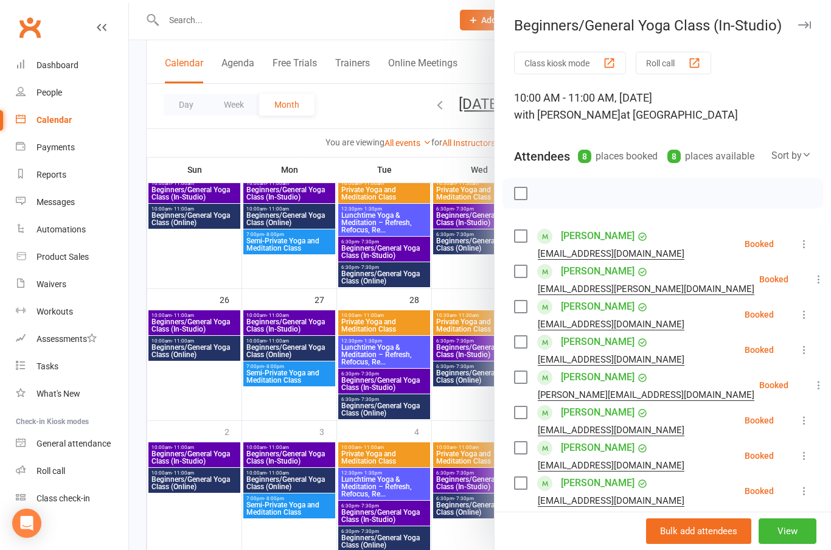
scroll to position [0, 0]
click at [809, 26] on icon "button" at bounding box center [804, 24] width 13 height 7
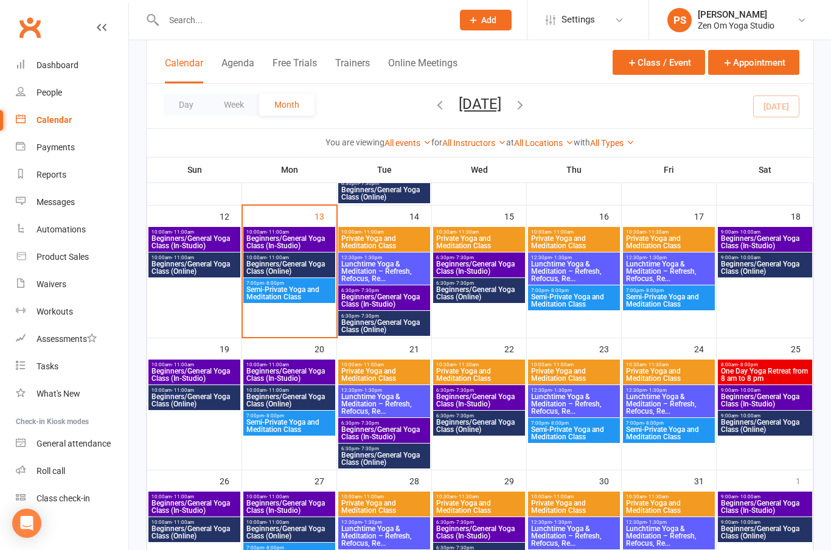
scroll to position [297, 0]
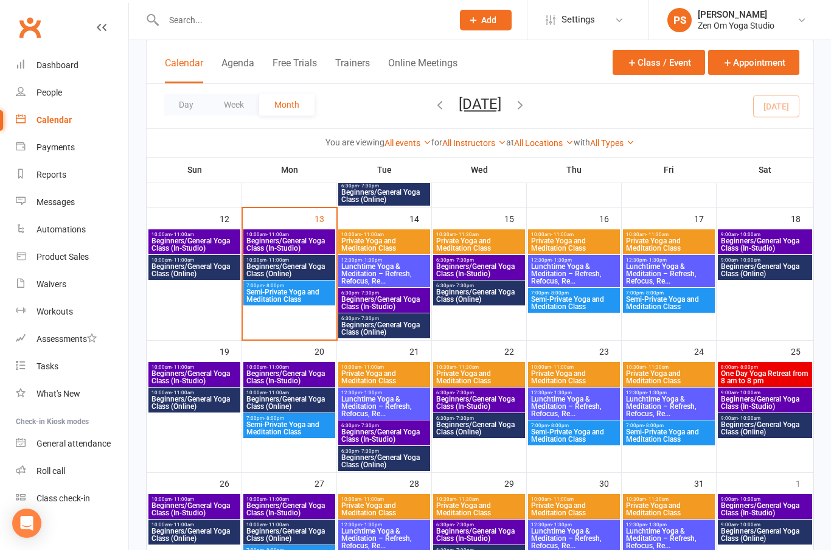
click at [297, 247] on span "Beginners/General Yoga Class (In-Studio)" at bounding box center [289, 244] width 87 height 15
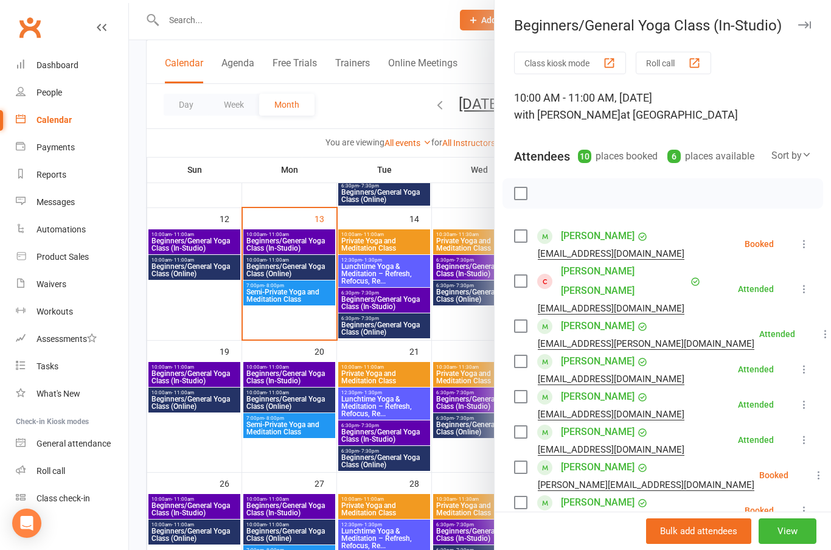
scroll to position [0, 0]
click at [805, 19] on button "button" at bounding box center [804, 25] width 15 height 15
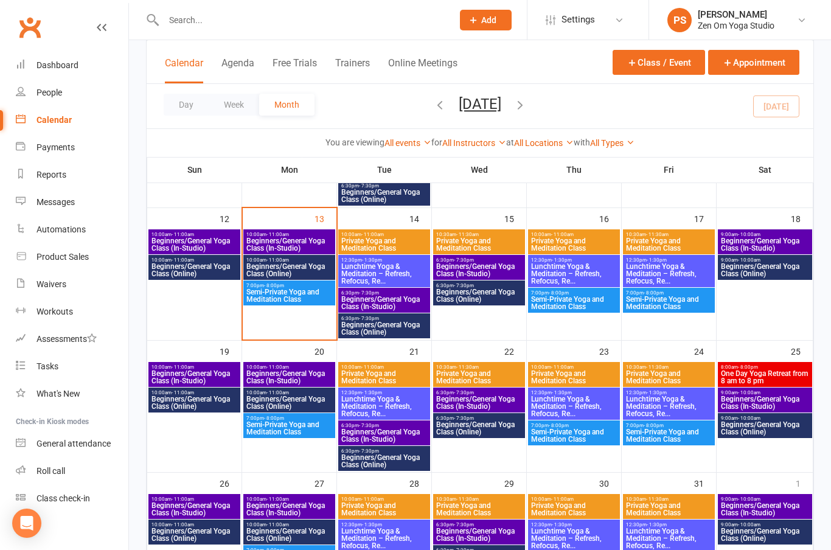
click at [773, 245] on span "Beginners/General Yoga Class (In-Studio)" at bounding box center [764, 244] width 89 height 15
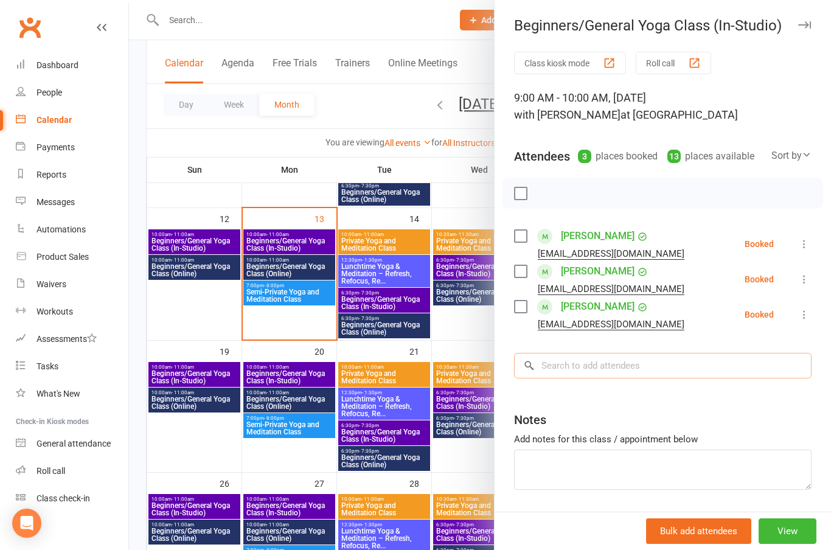
click at [664, 365] on input "search" at bounding box center [663, 366] width 298 height 26
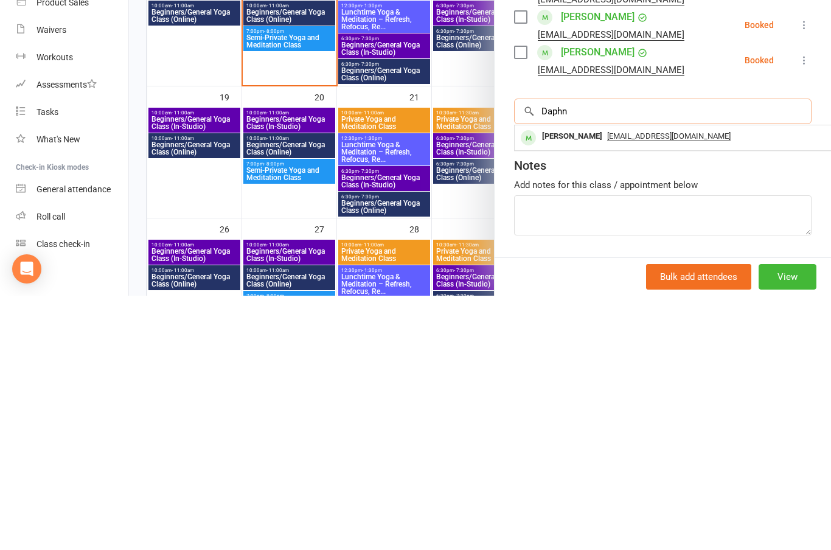
type input "Daphn"
click at [574, 380] on div "[PERSON_NAME] [EMAIL_ADDRESS][DOMAIN_NAME]" at bounding box center [697, 392] width 364 height 25
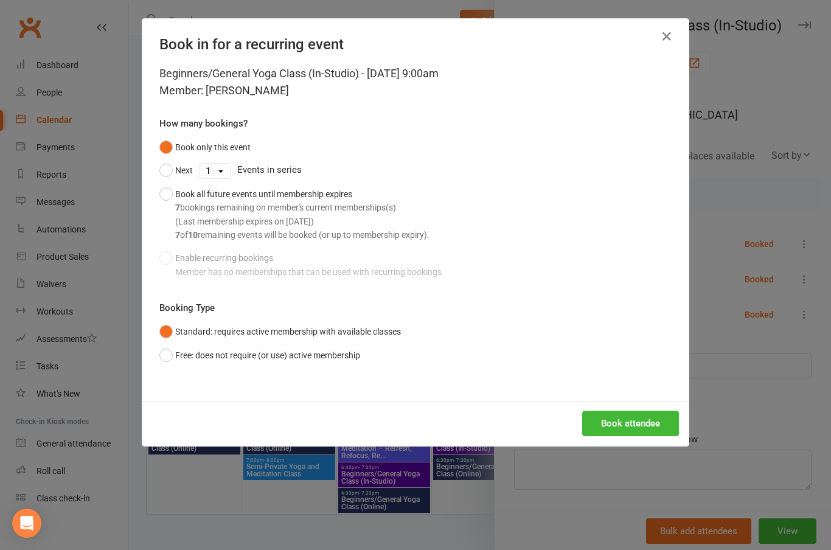
click at [638, 423] on button "Book attendee" at bounding box center [630, 424] width 97 height 26
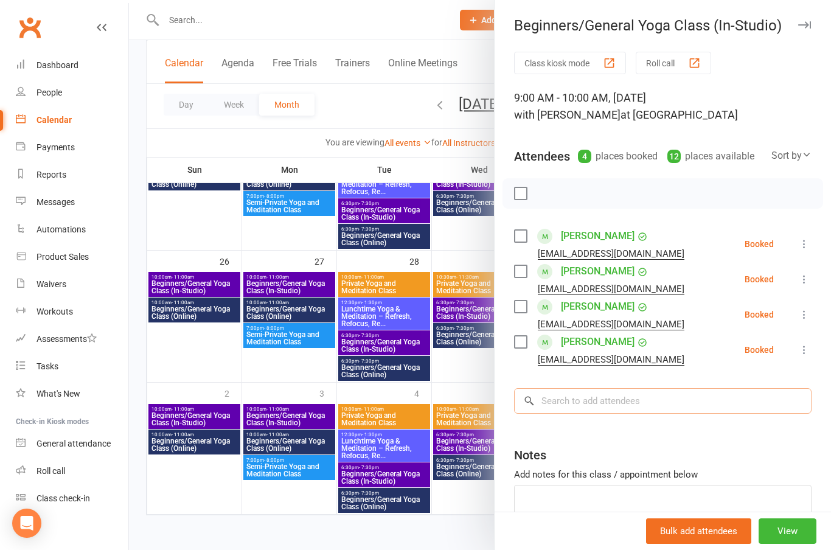
click at [672, 405] on input "search" at bounding box center [663, 401] width 298 height 26
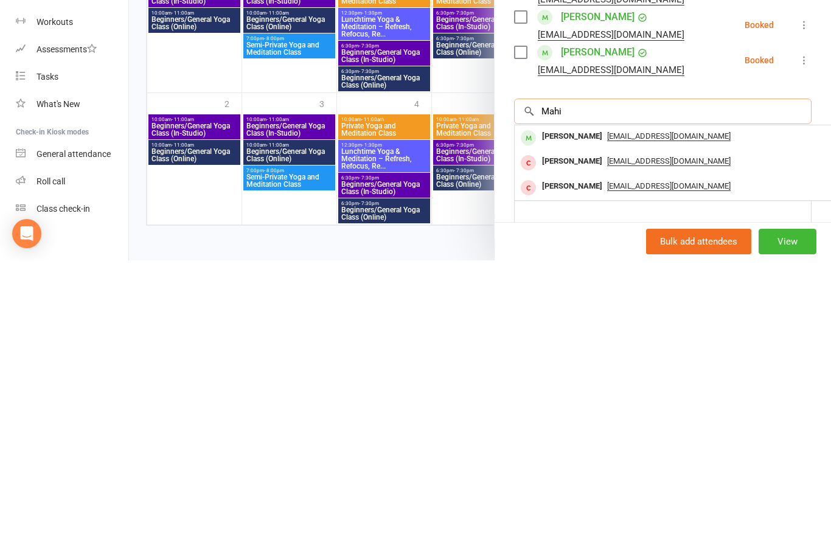
type input "Mahi"
click at [572, 417] on div "[PERSON_NAME]" at bounding box center [572, 426] width 70 height 18
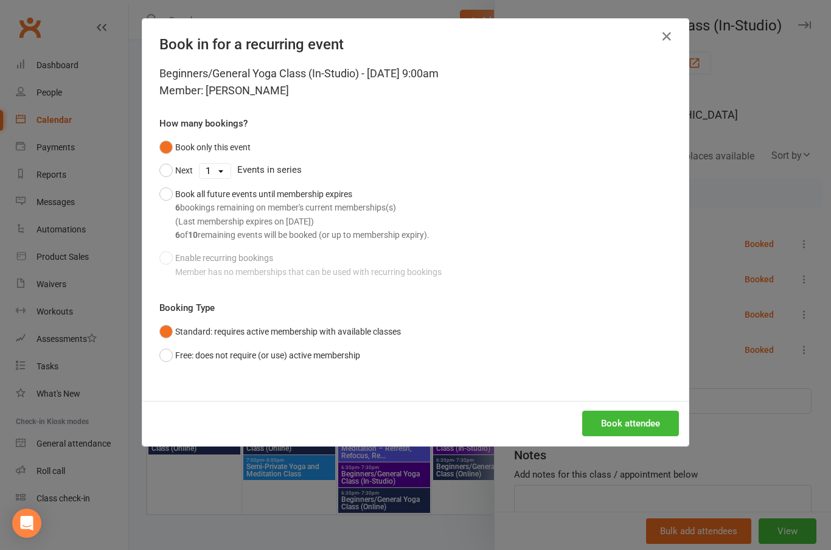
click at [637, 423] on button "Book attendee" at bounding box center [630, 424] width 97 height 26
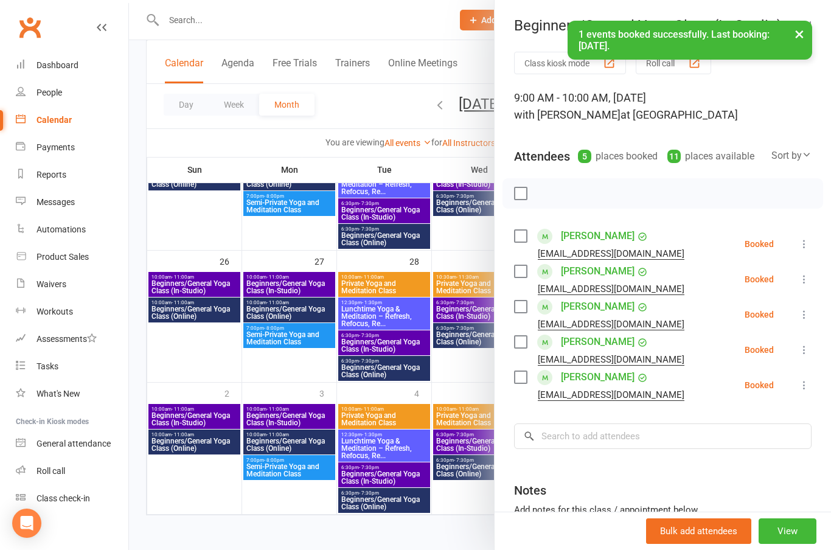
click at [807, 39] on button "×" at bounding box center [800, 34] width 22 height 26
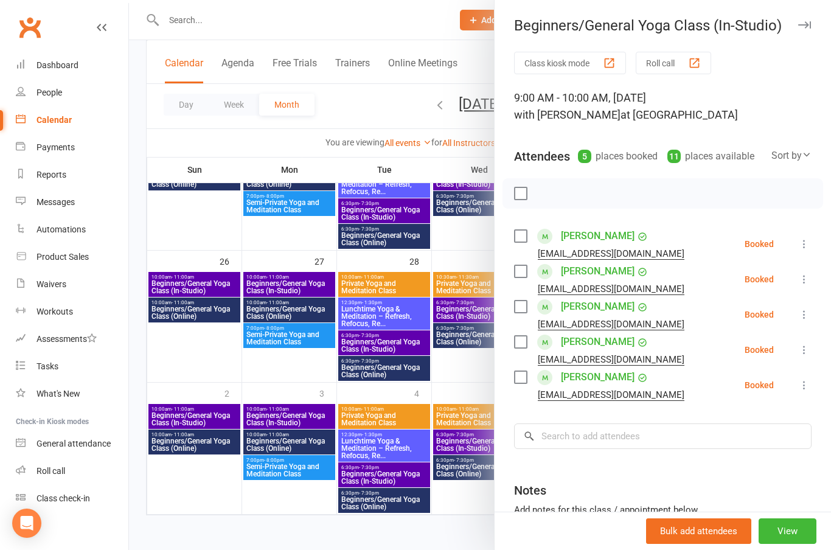
click at [807, 26] on icon "button" at bounding box center [804, 24] width 13 height 7
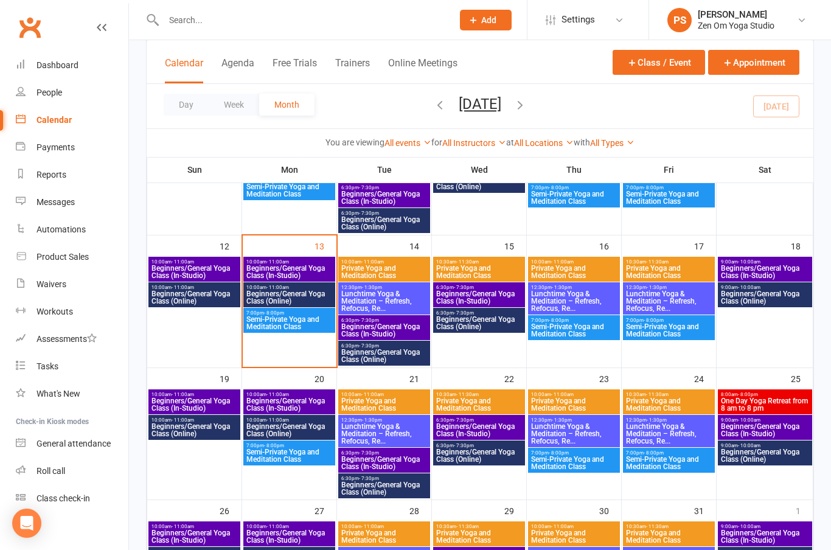
scroll to position [269, 0]
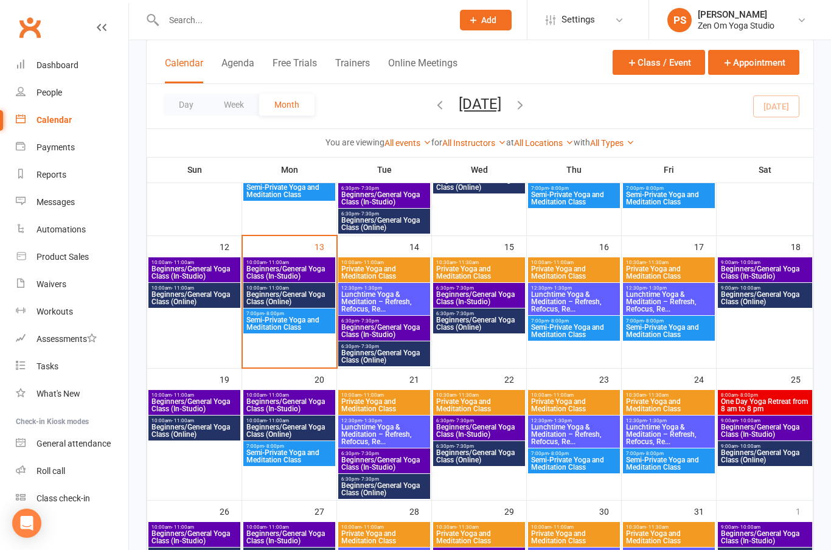
click at [777, 273] on span "Beginners/General Yoga Class (In-Studio)" at bounding box center [764, 272] width 89 height 15
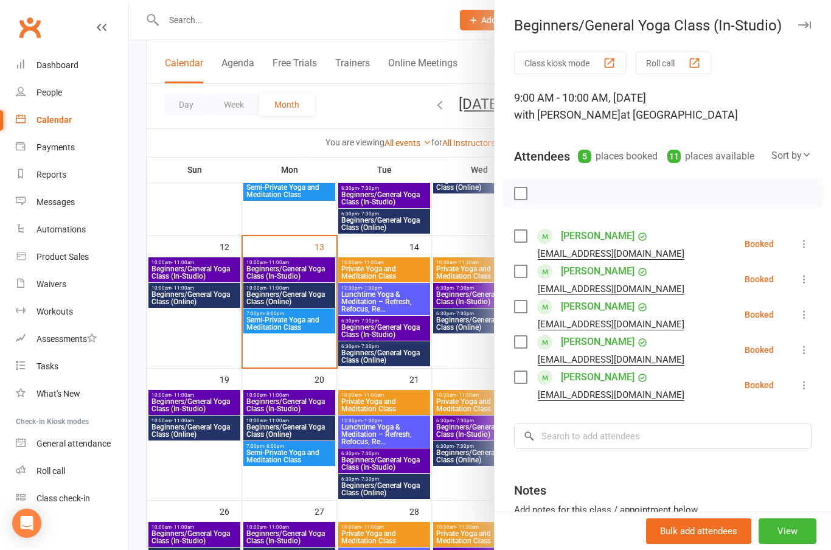
click at [806, 29] on button "button" at bounding box center [804, 25] width 15 height 15
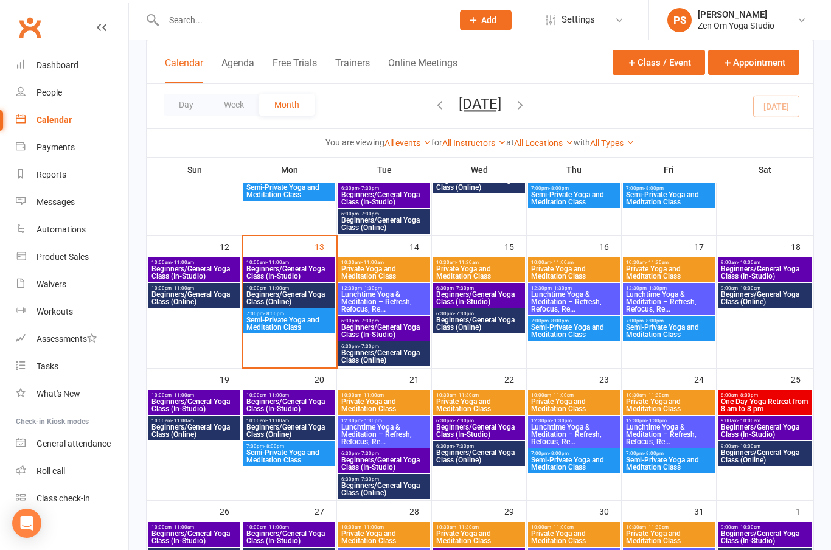
click at [385, 333] on span "Beginners/General Yoga Class (In-Studio)" at bounding box center [384, 331] width 87 height 15
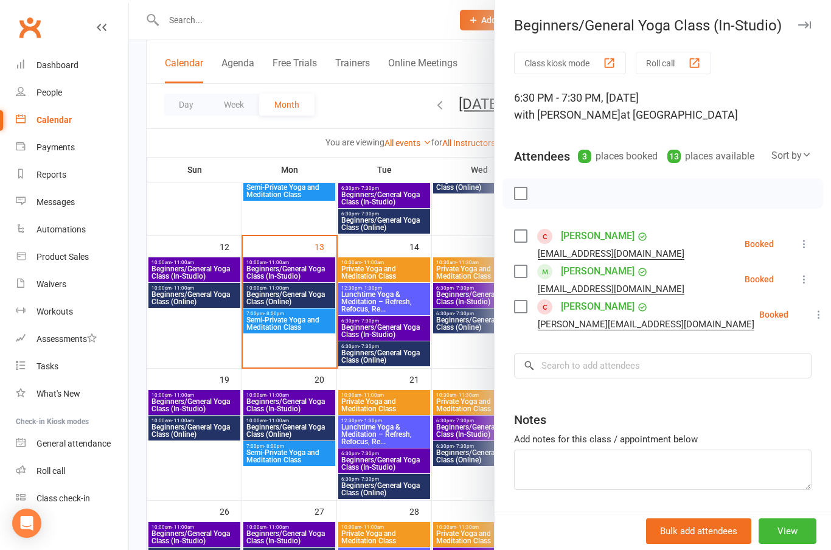
click at [807, 26] on icon "button" at bounding box center [804, 24] width 13 height 7
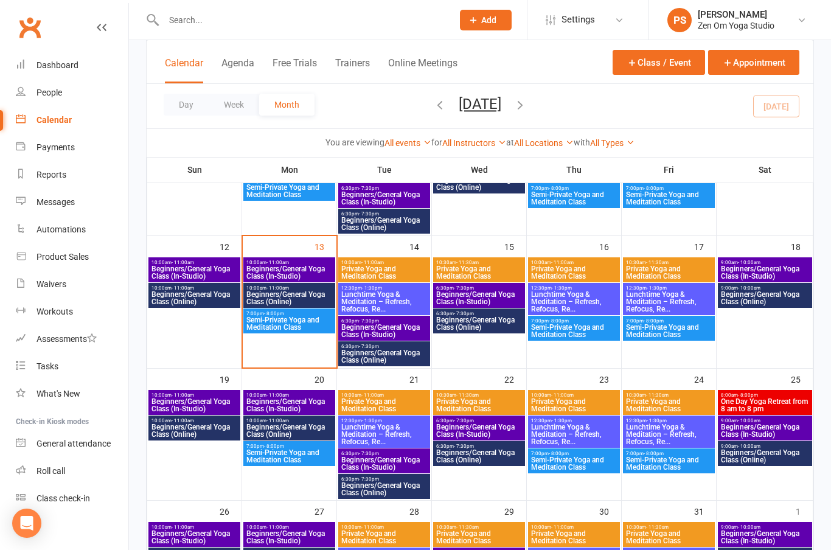
click at [394, 203] on span "Beginners/General Yoga Class (In-Studio)" at bounding box center [384, 198] width 87 height 15
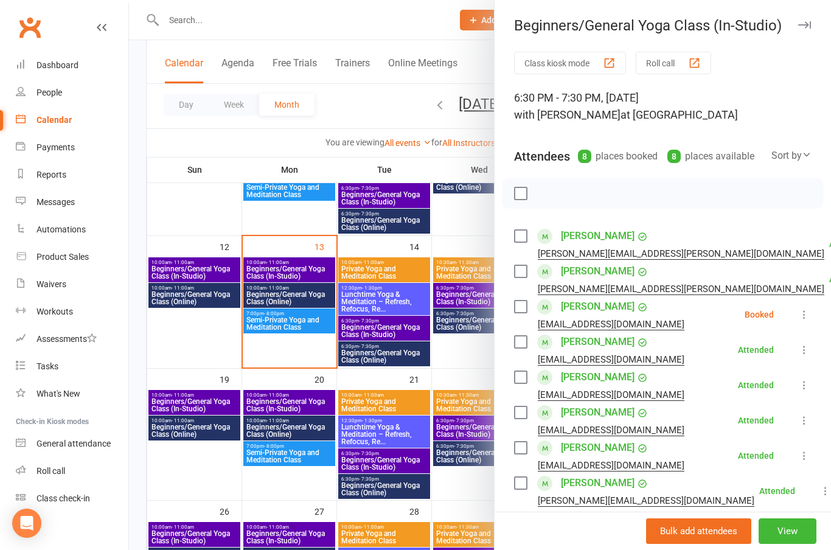
click at [810, 24] on icon "button" at bounding box center [804, 24] width 13 height 7
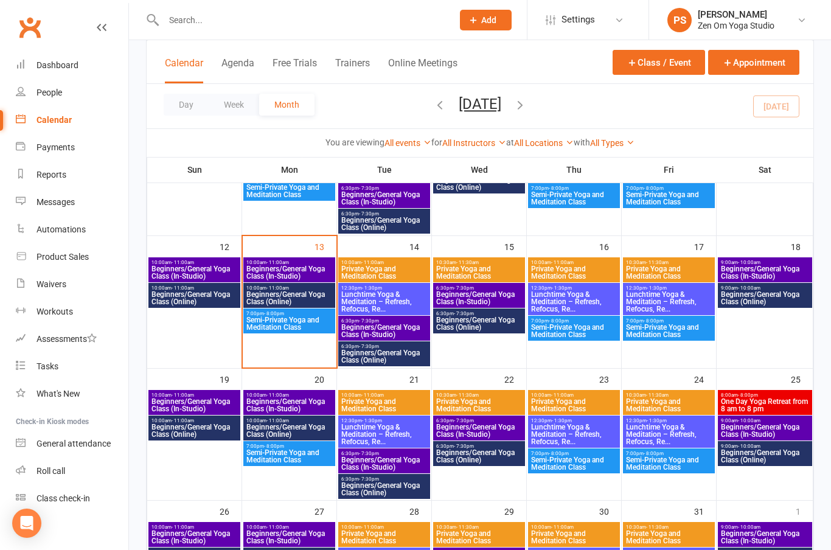
click at [382, 332] on span "Beginners/General Yoga Class (In-Studio)" at bounding box center [384, 331] width 87 height 15
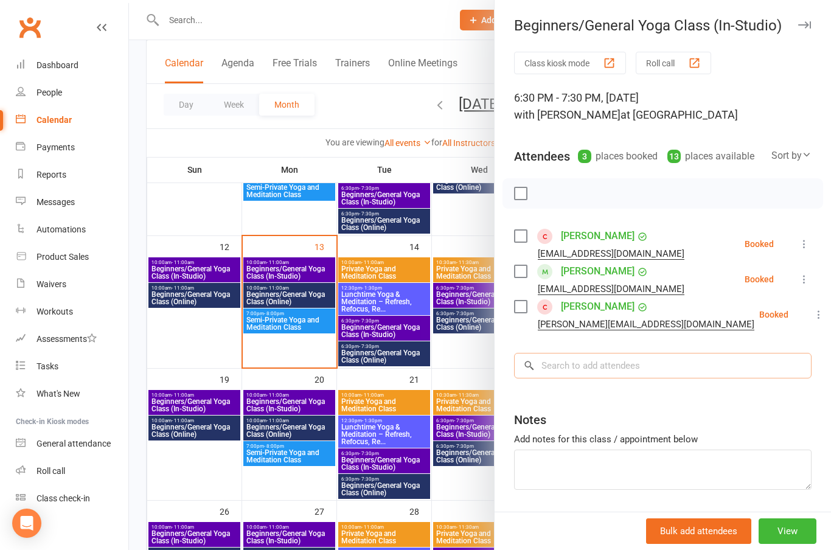
click at [664, 355] on input "search" at bounding box center [663, 366] width 298 height 26
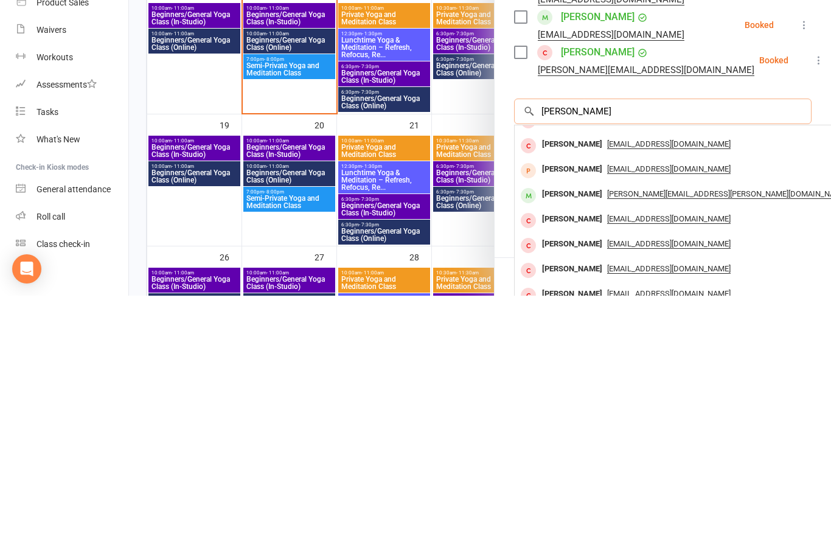
scroll to position [67, 0]
type input "[PERSON_NAME]"
click at [576, 440] on div "[PERSON_NAME]" at bounding box center [572, 449] width 70 height 18
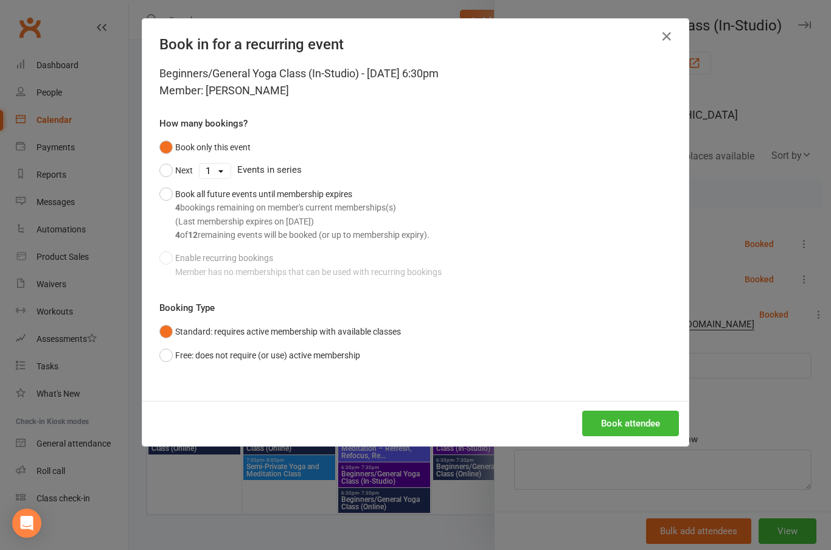
click at [638, 417] on button "Book attendee" at bounding box center [630, 424] width 97 height 26
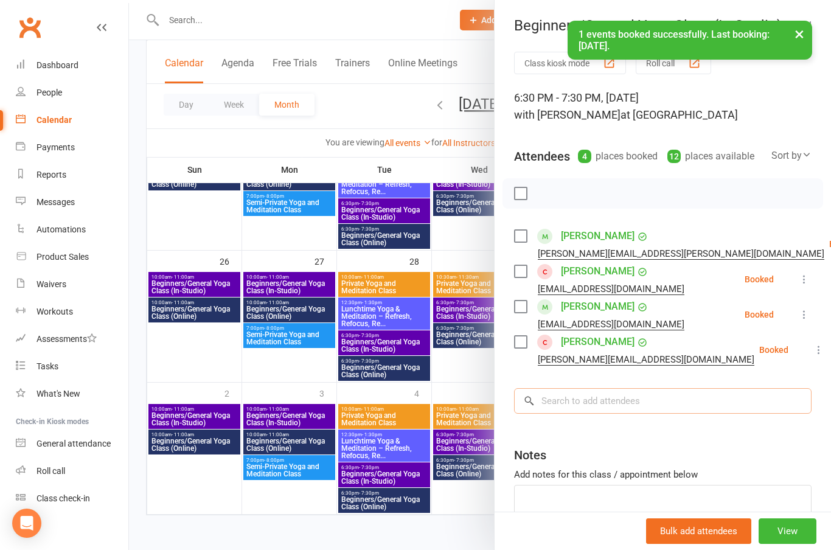
click at [661, 397] on input "search" at bounding box center [663, 401] width 298 height 26
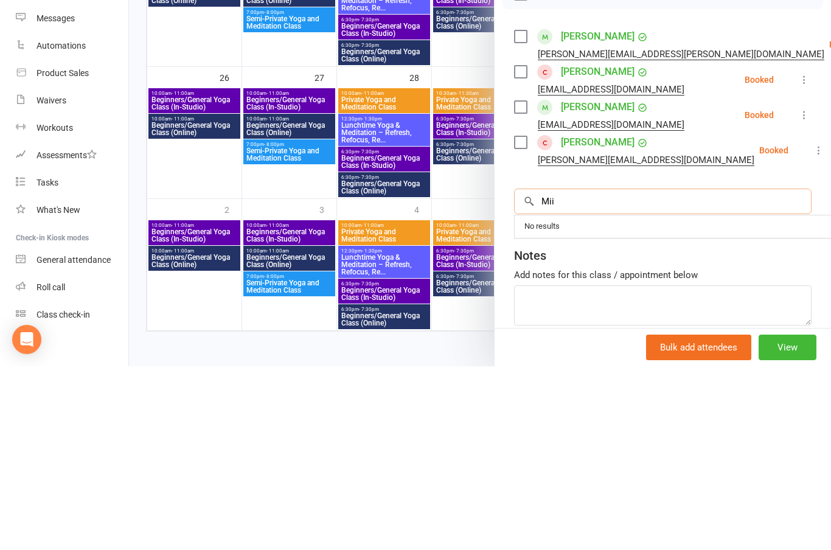
scroll to position [0, 0]
type input "M"
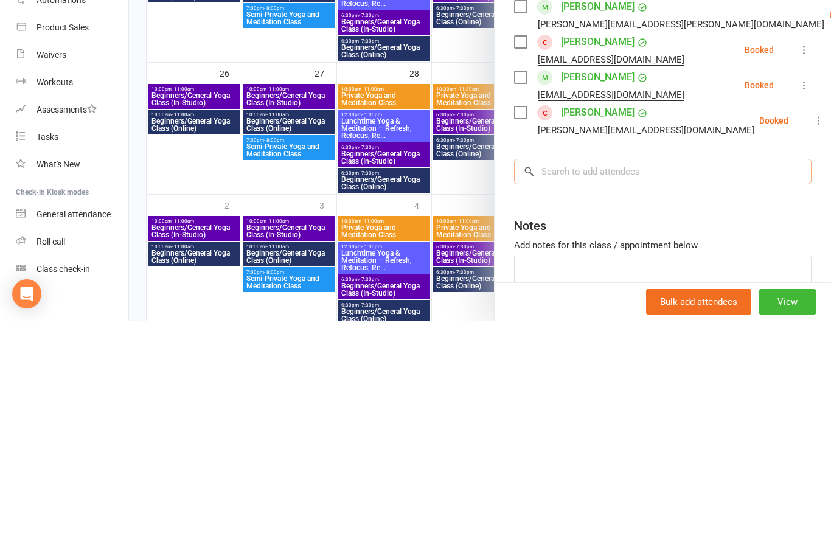
scroll to position [476, 0]
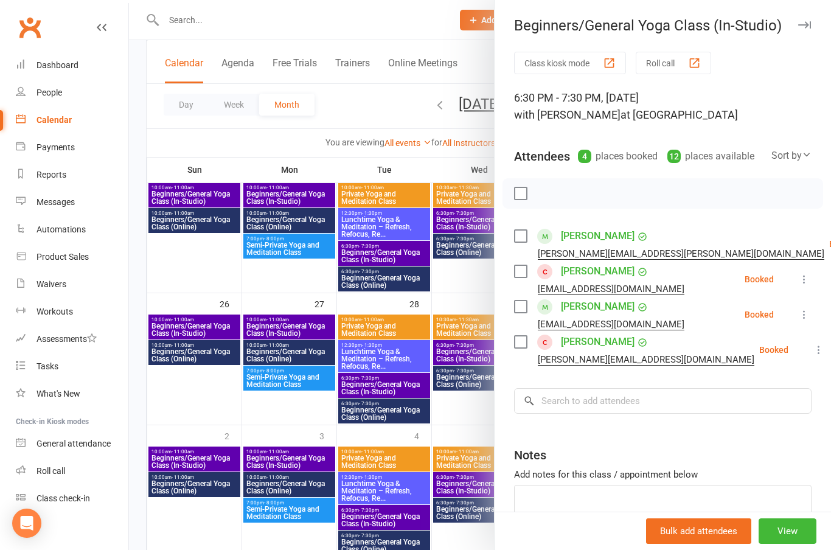
click at [804, 27] on icon "button" at bounding box center [804, 24] width 13 height 7
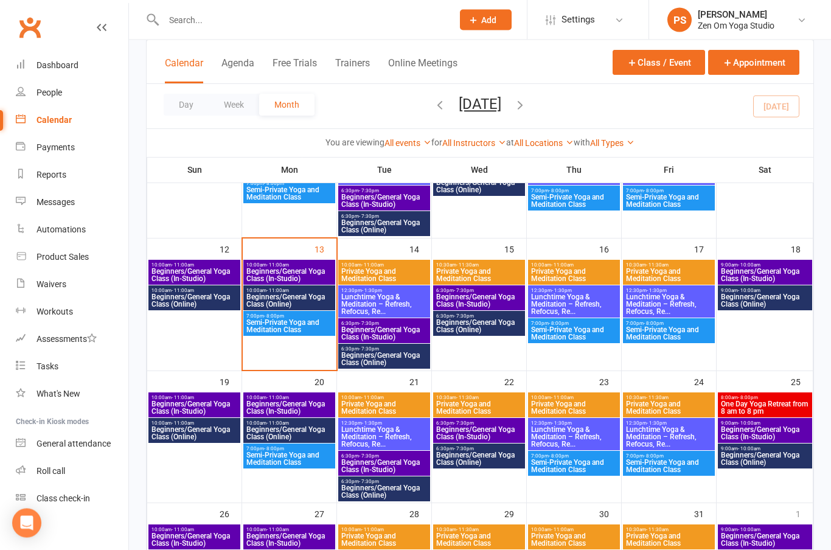
scroll to position [225, 0]
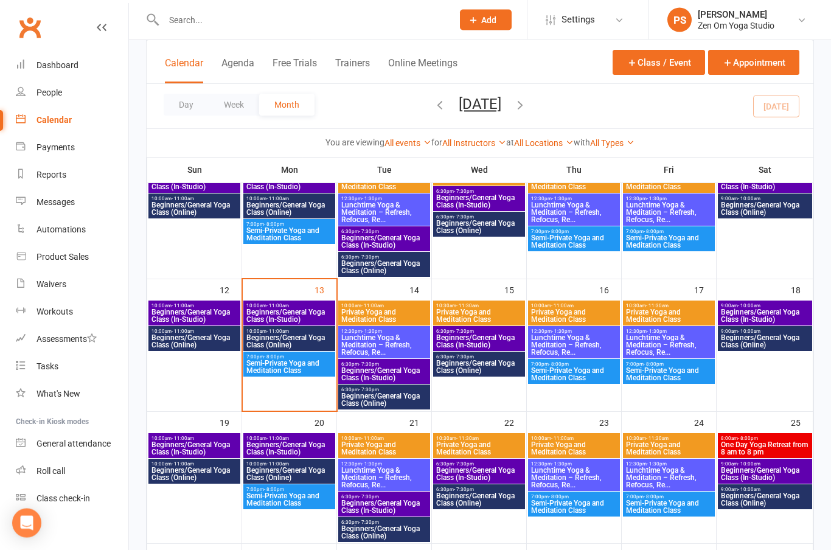
click at [389, 242] on span "Beginners/General Yoga Class (In-Studio)" at bounding box center [384, 242] width 87 height 15
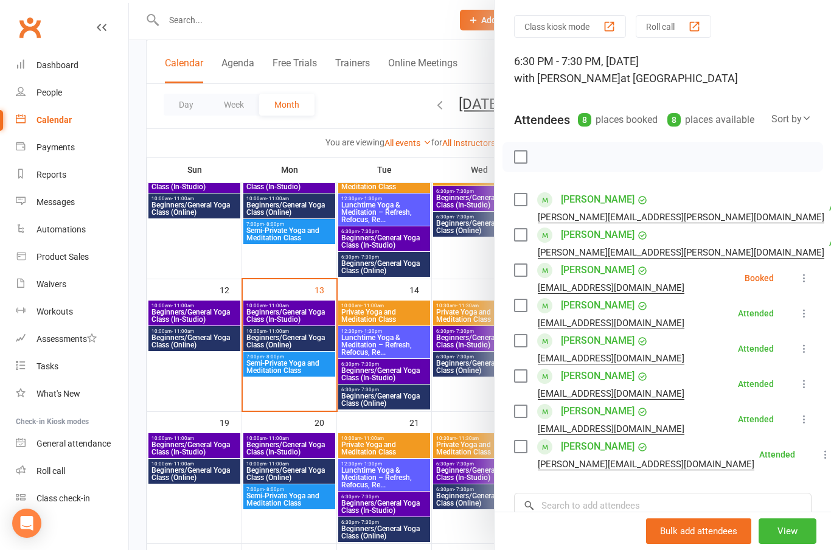
scroll to position [24, 0]
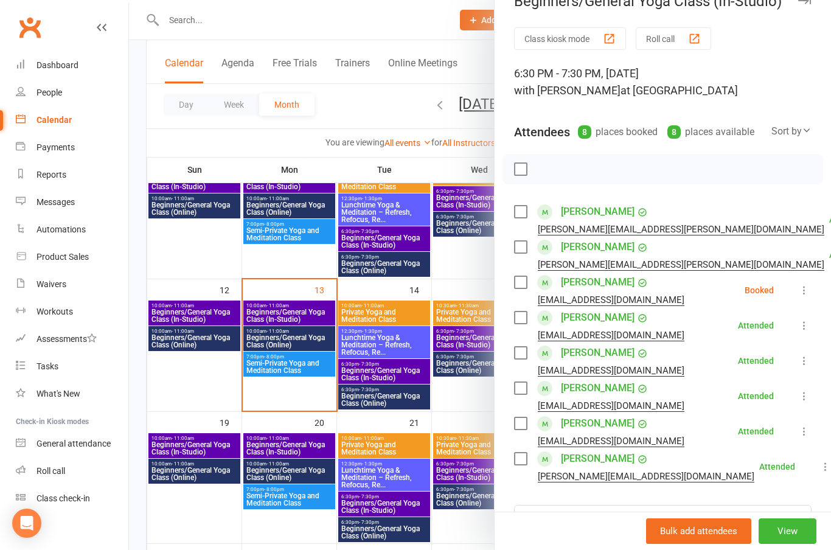
click at [590, 462] on link "[PERSON_NAME]" at bounding box center [598, 458] width 74 height 19
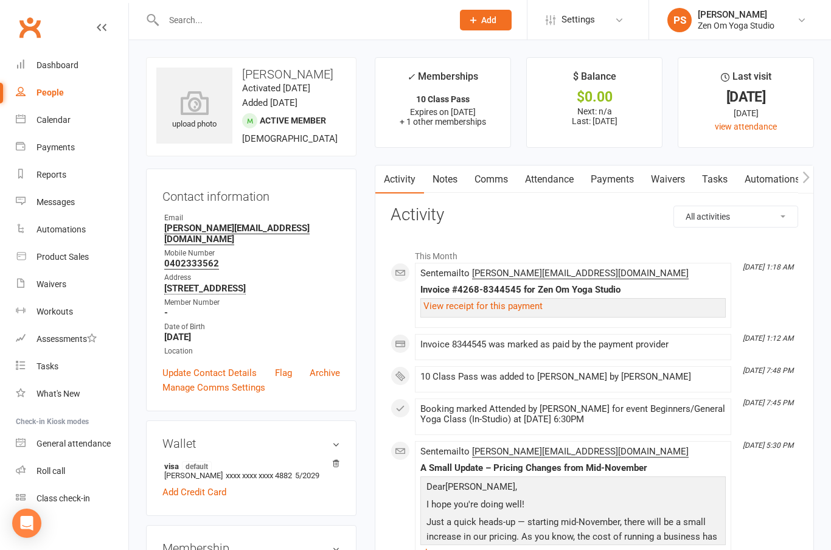
click at [323, 35] on div at bounding box center [295, 20] width 298 height 40
click at [265, 15] on input "text" at bounding box center [302, 20] width 284 height 17
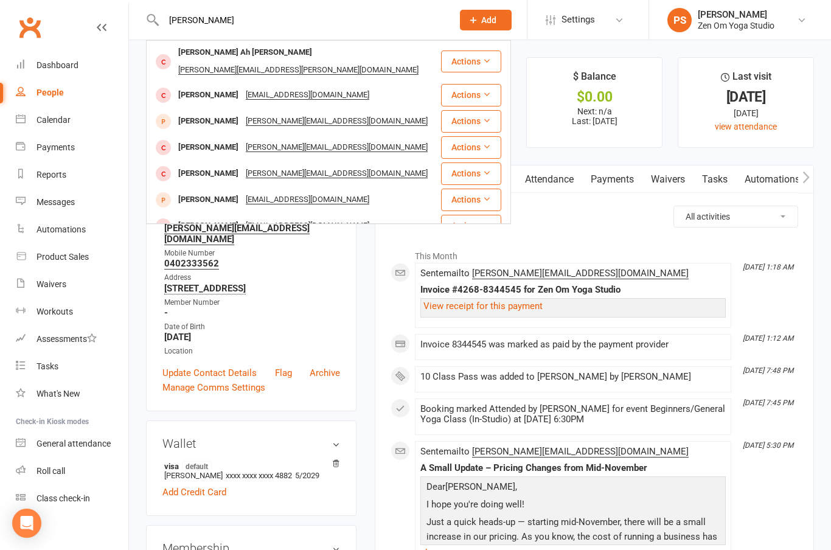
type input "[PERSON_NAME]"
click at [211, 86] on div "[PERSON_NAME]" at bounding box center [209, 95] width 68 height 18
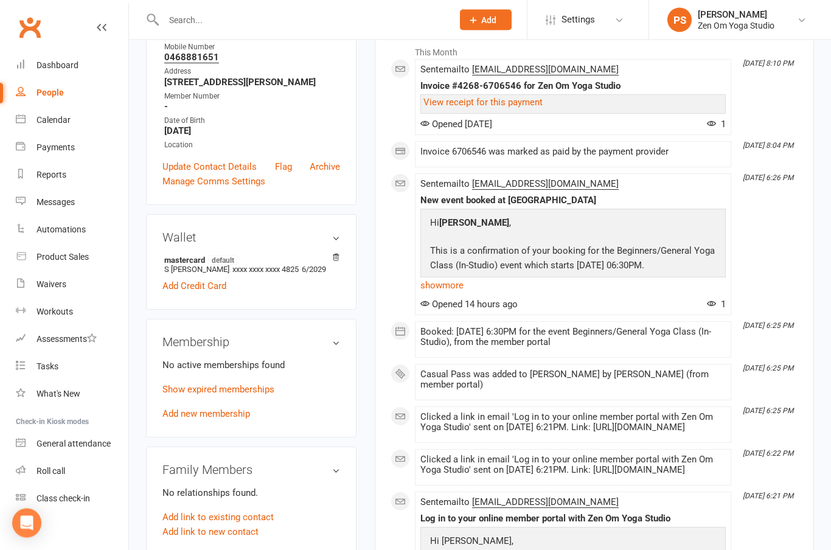
scroll to position [193, 0]
click at [242, 525] on link "Add link to existing contact" at bounding box center [217, 517] width 111 height 15
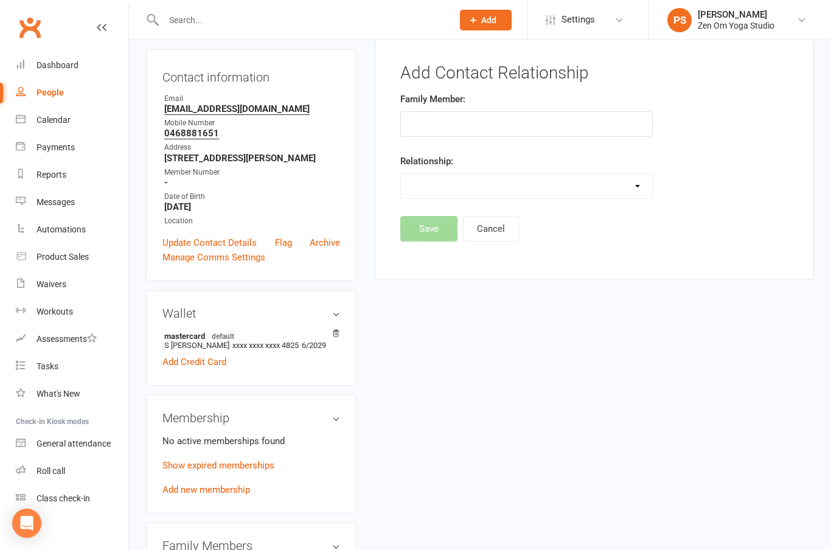
scroll to position [93, 0]
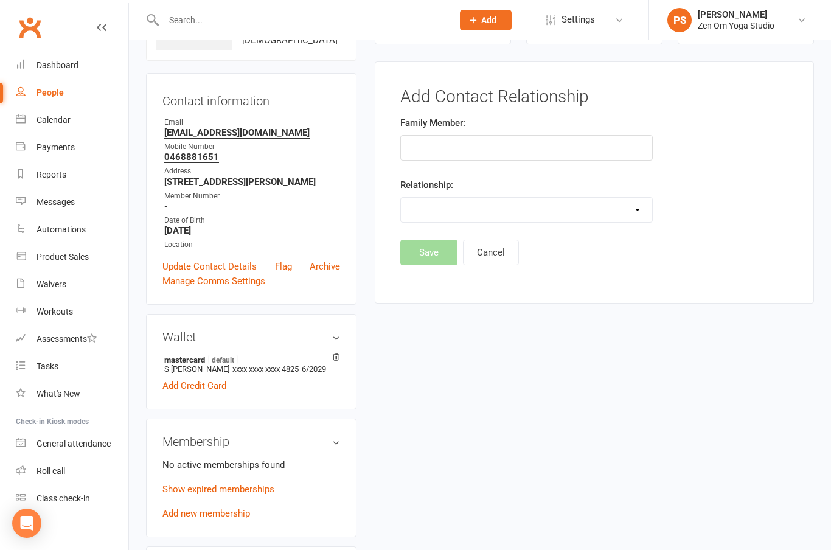
click at [459, 153] on input "text" at bounding box center [526, 148] width 253 height 26
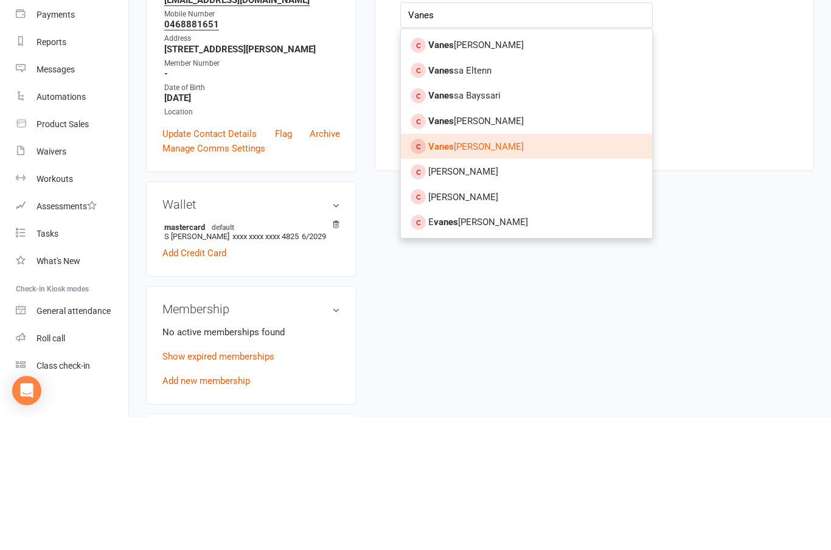
click at [462, 274] on span "Vanes [PERSON_NAME]" at bounding box center [476, 279] width 96 height 11
type input "[PERSON_NAME]"
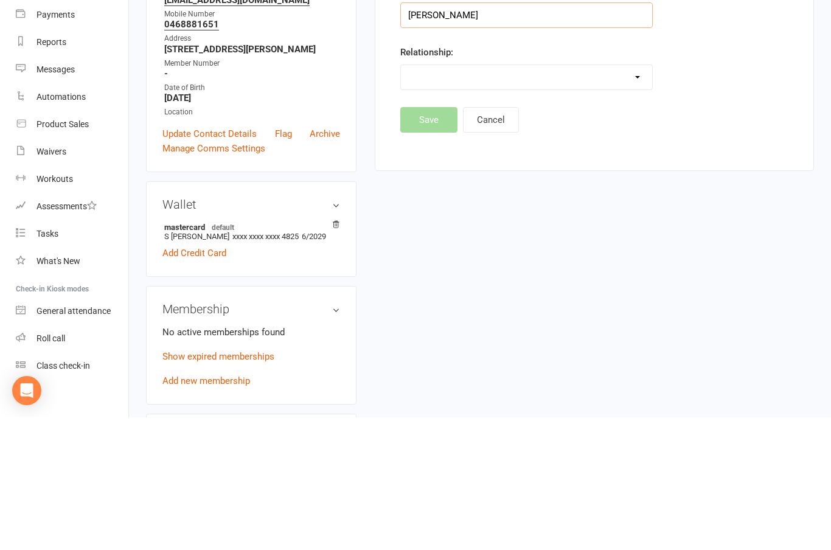
scroll to position [226, 0]
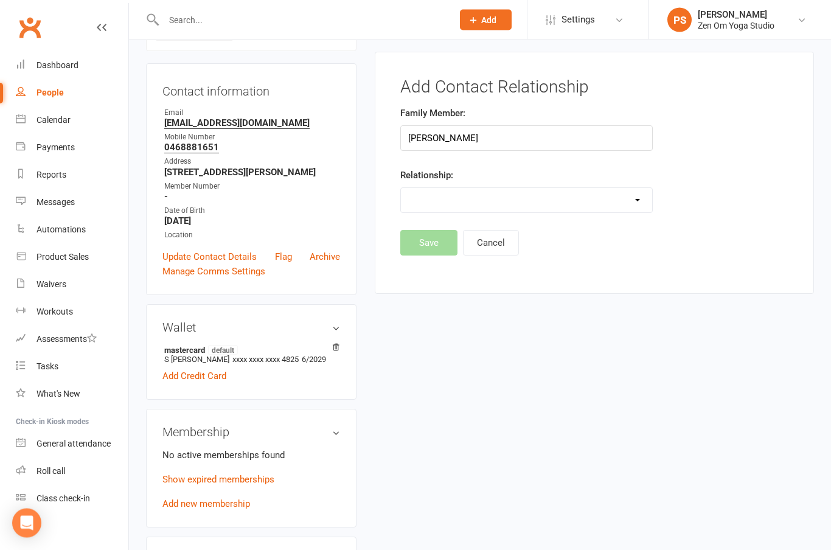
click at [639, 208] on select "Parent / Guardian Child Sibling (parent not in system) Spouse / Partner Cousin …" at bounding box center [526, 201] width 251 height 24
select select "3"
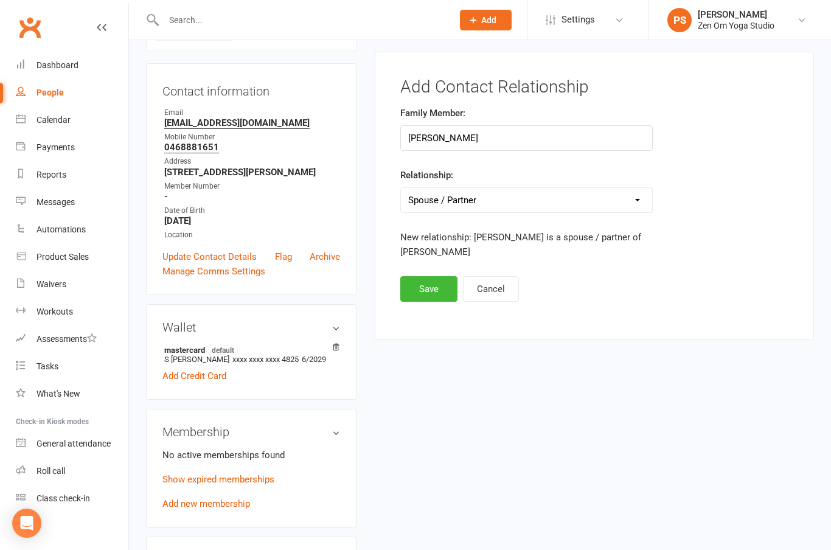
click at [428, 295] on button "Save" at bounding box center [428, 289] width 57 height 26
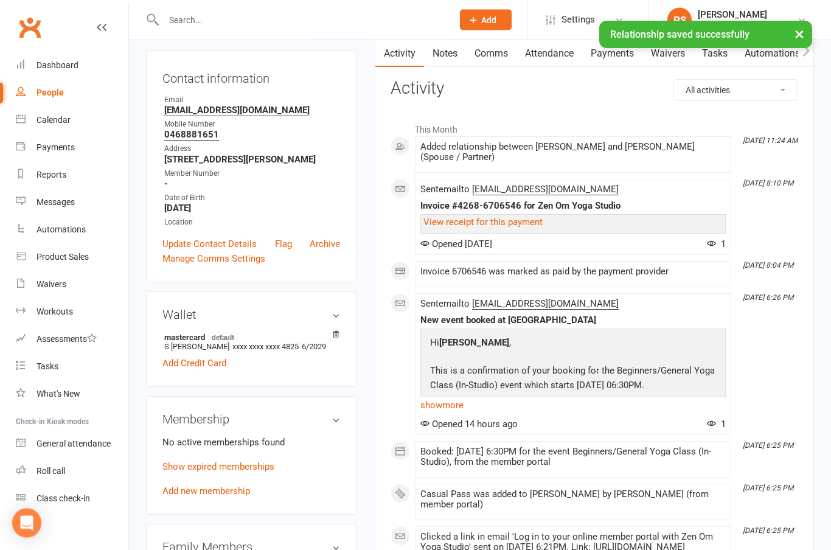
scroll to position [0, 0]
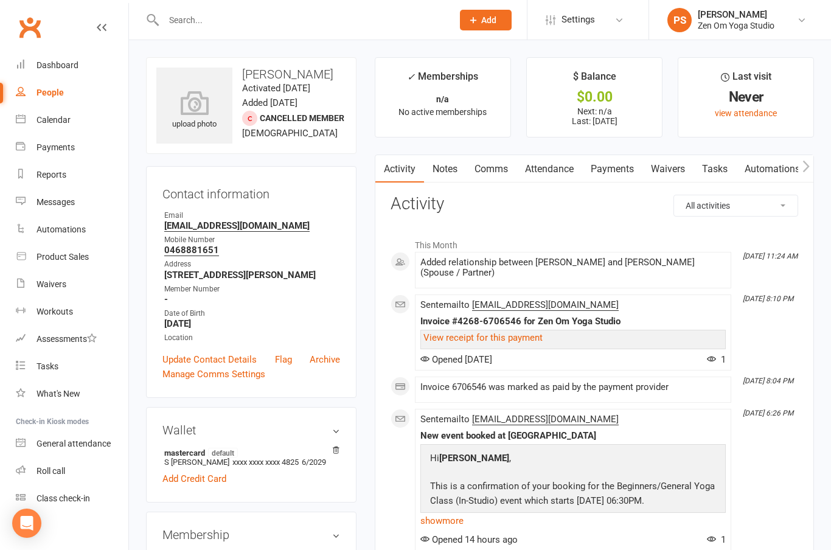
click at [240, 28] on input "text" at bounding box center [302, 20] width 284 height 17
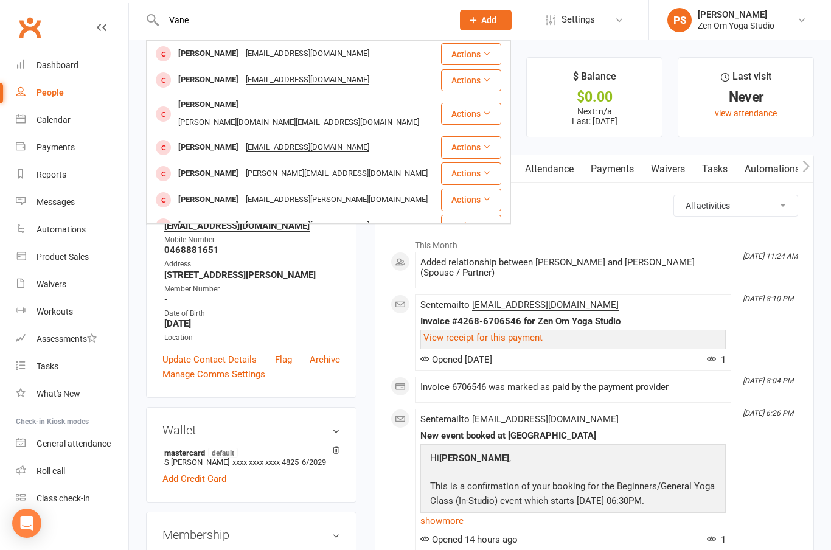
type input "Vane"
click at [236, 165] on div "[PERSON_NAME]" at bounding box center [209, 174] width 68 height 18
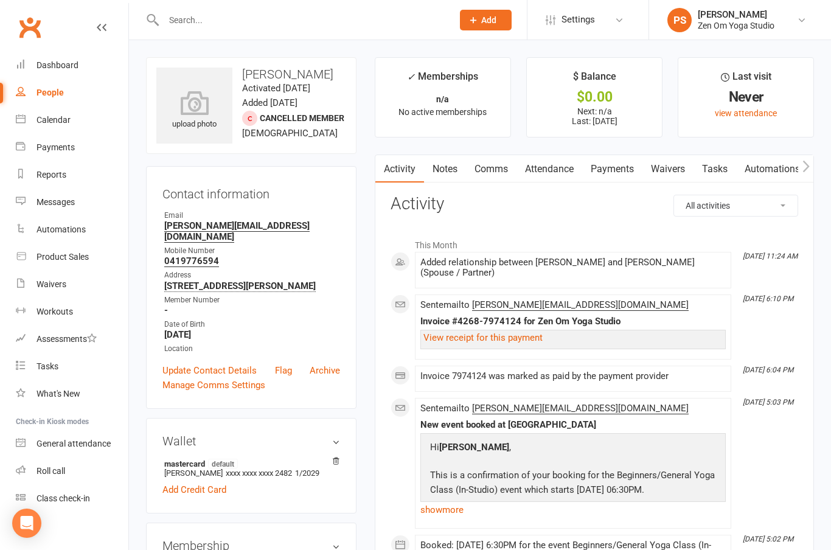
click at [809, 22] on link "PS [PERSON_NAME] Zen Om Yoga Studio" at bounding box center [740, 20] width 145 height 24
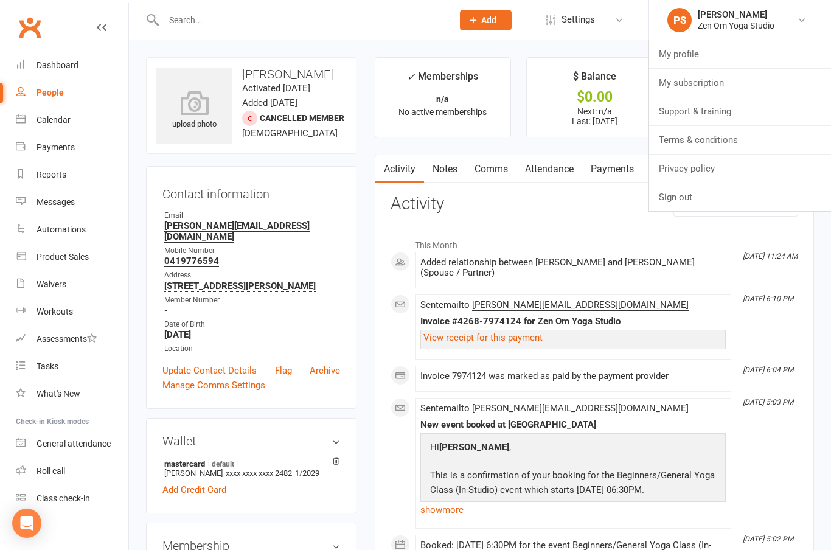
click at [736, 209] on link "Sign out" at bounding box center [740, 197] width 182 height 28
